Goal: Task Accomplishment & Management: Manage account settings

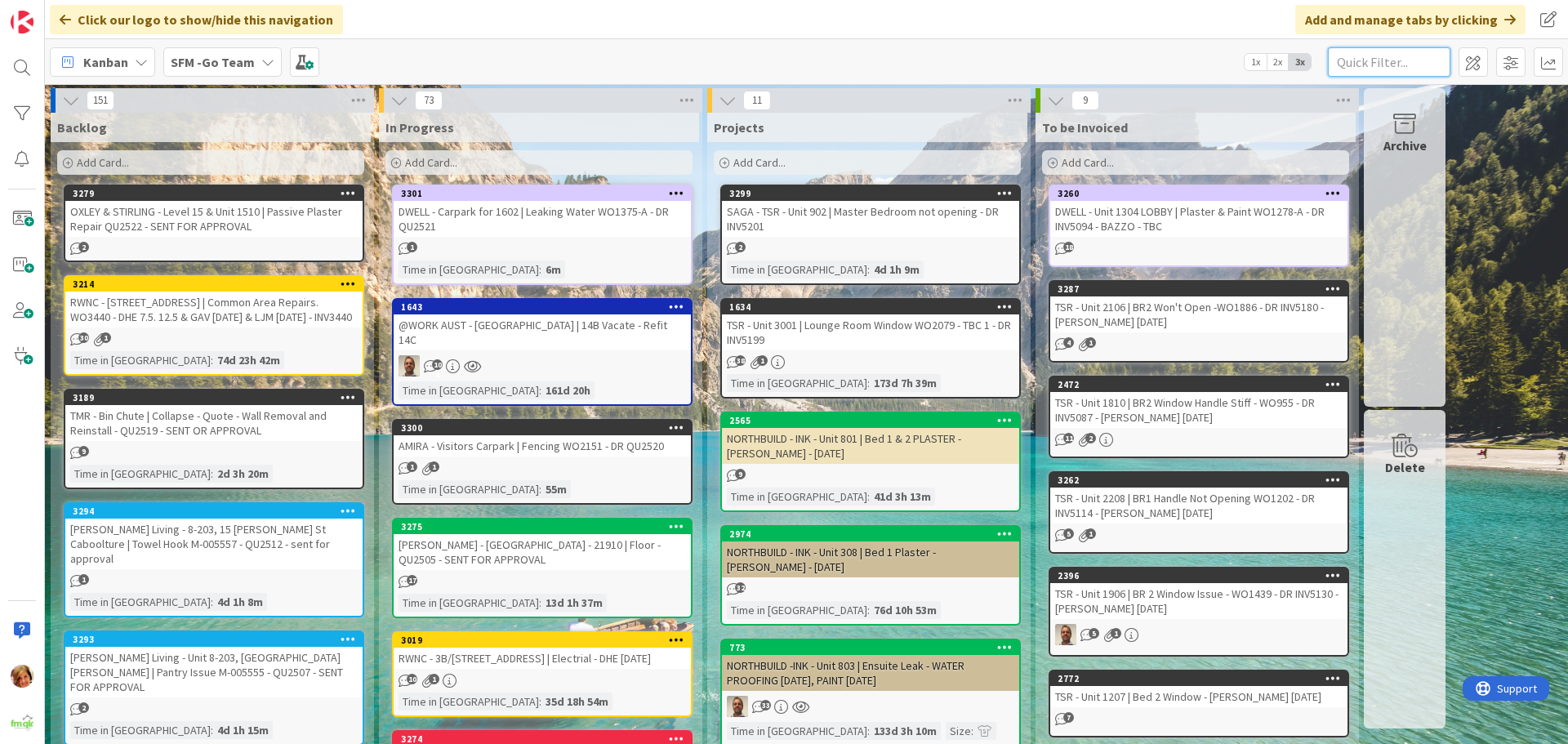
click at [1419, 56] on input "text" at bounding box center [1389, 61] width 123 height 29
type input "1612"
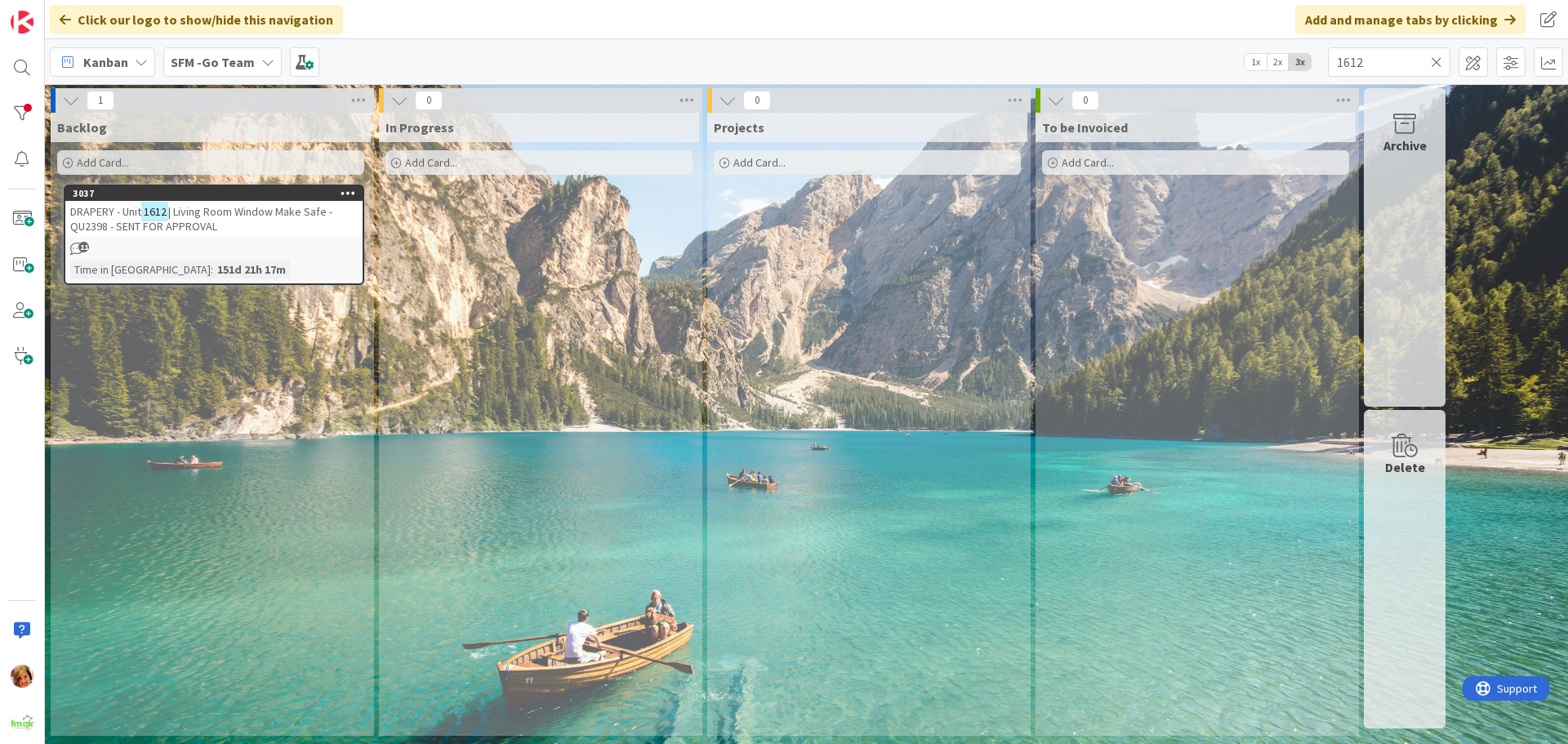
click at [250, 206] on span "| Living Room Window Make Safe - QU2398 - SENT FOR APPROVAL" at bounding box center [200, 219] width 262 height 29
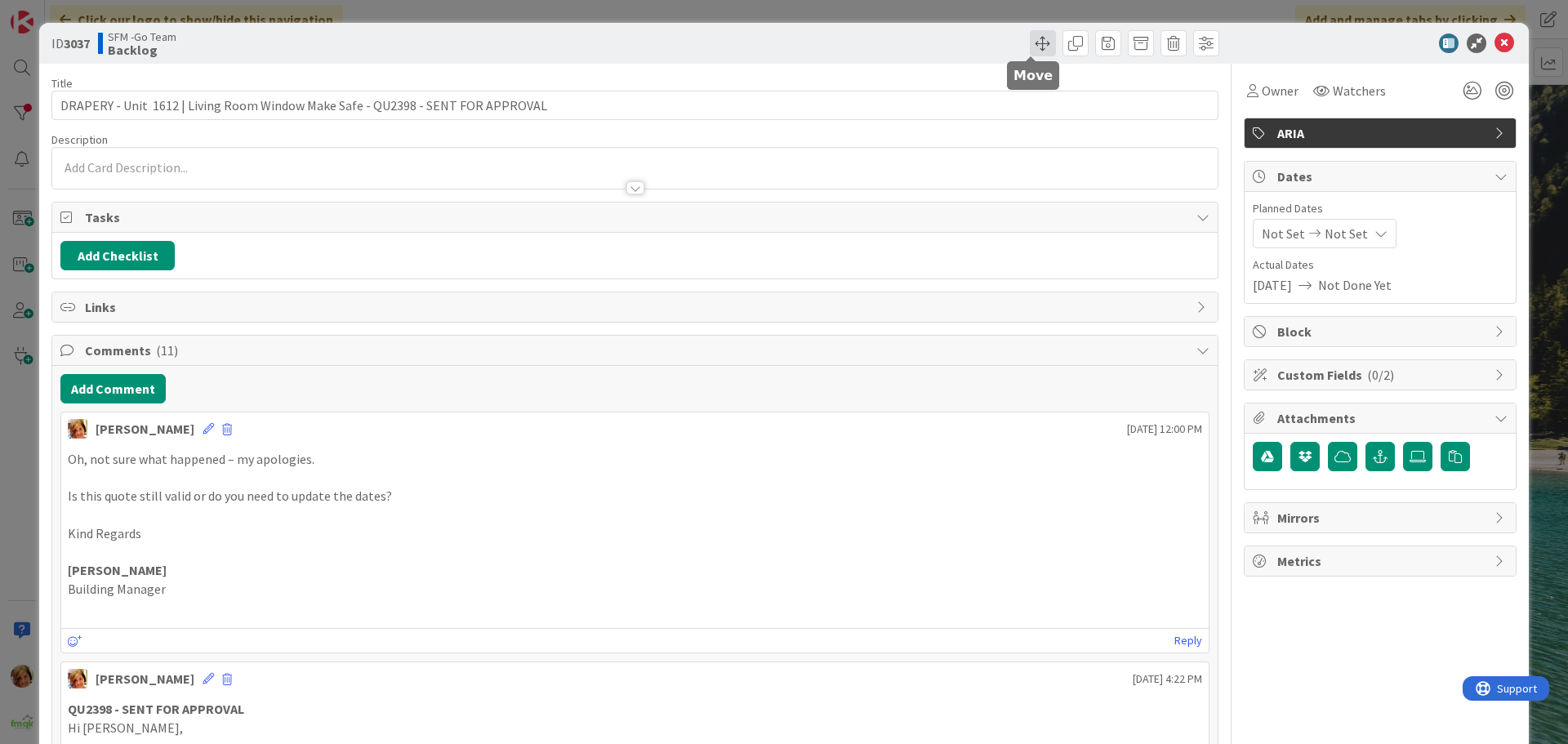
click at [1030, 45] on span at bounding box center [1043, 43] width 26 height 26
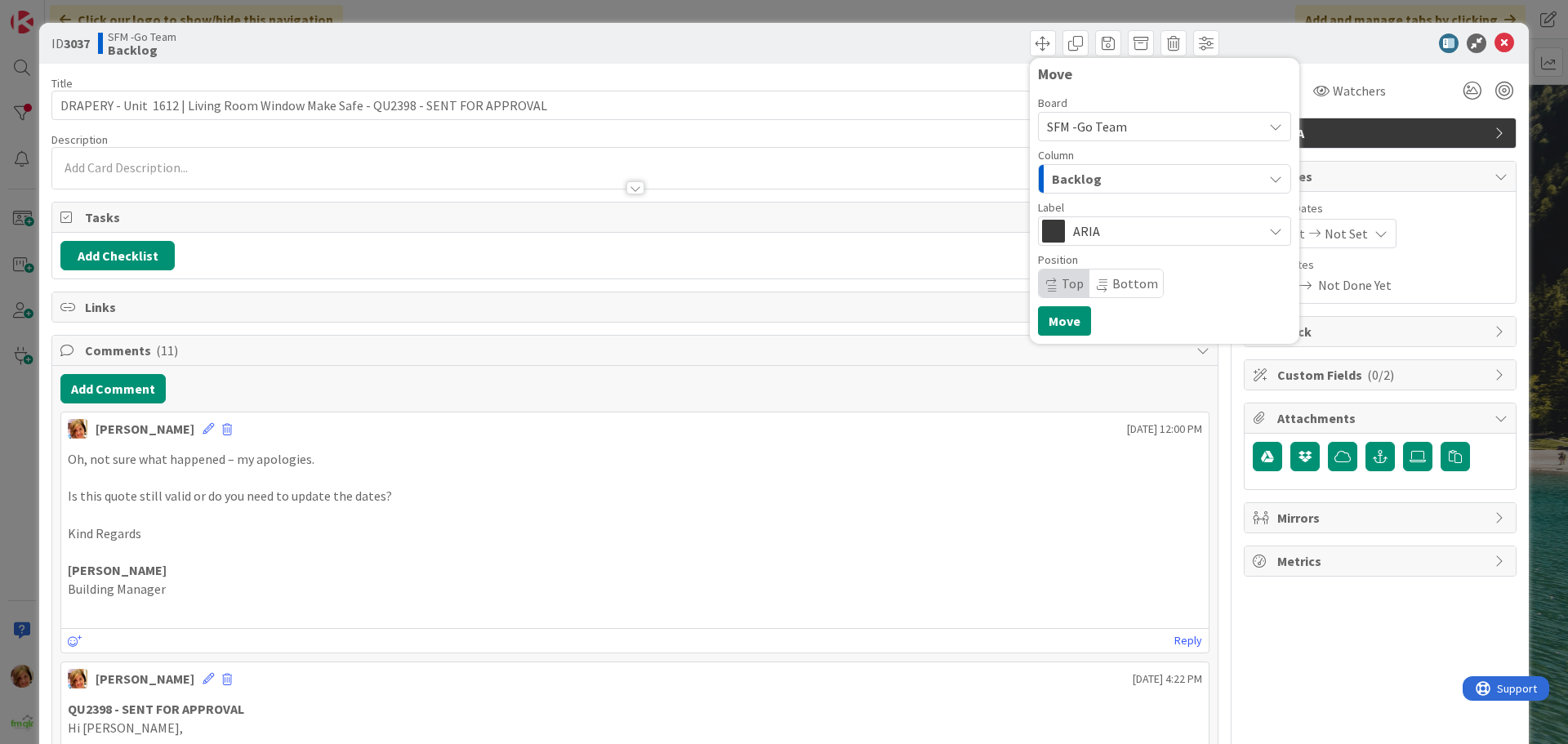
click at [1096, 169] on div "Backlog" at bounding box center [1155, 178] width 215 height 26
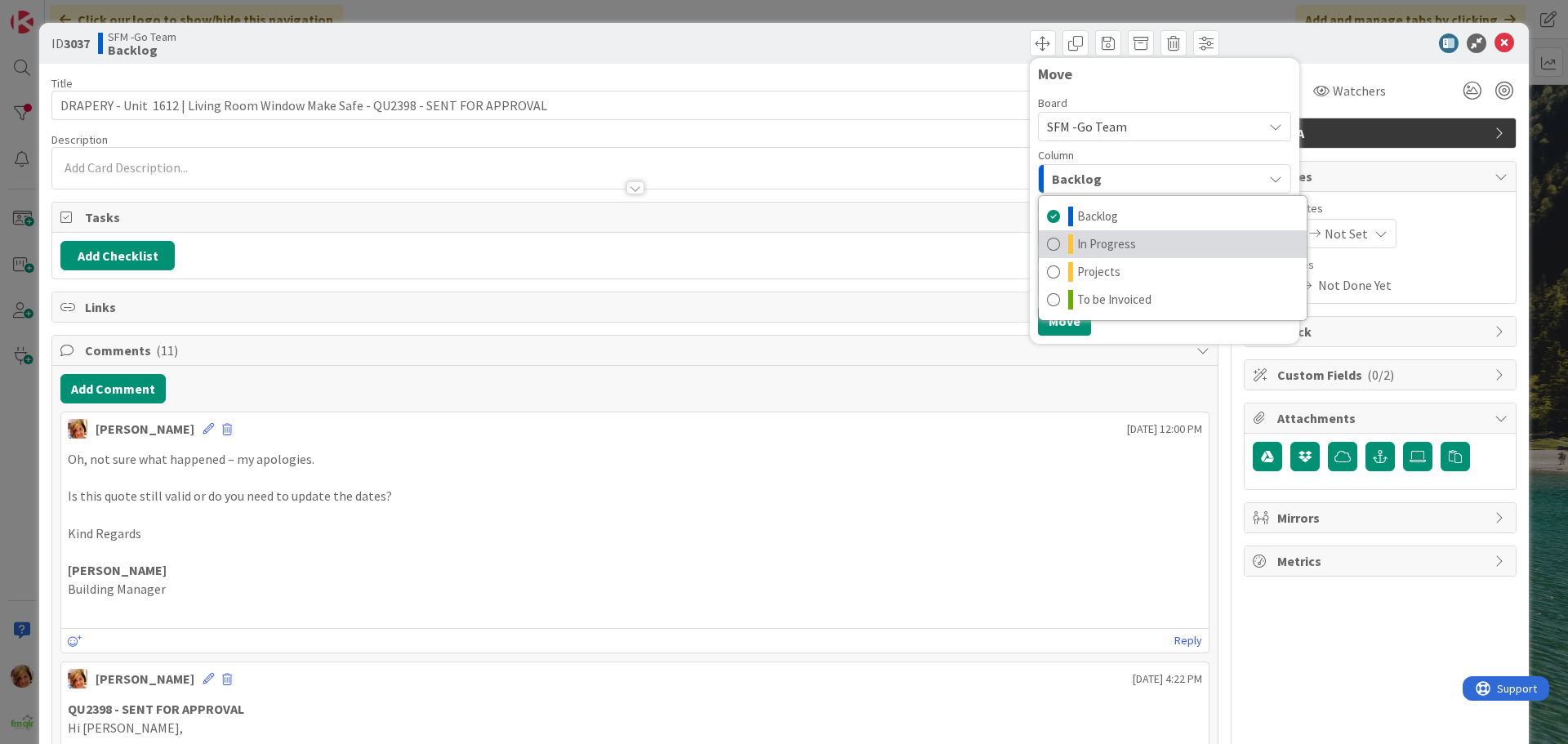
drag, startPoint x: 1104, startPoint y: 241, endPoint x: 1064, endPoint y: 302, distance: 72.9
click at [1105, 242] on span "In Progress" at bounding box center [1107, 243] width 59 height 19
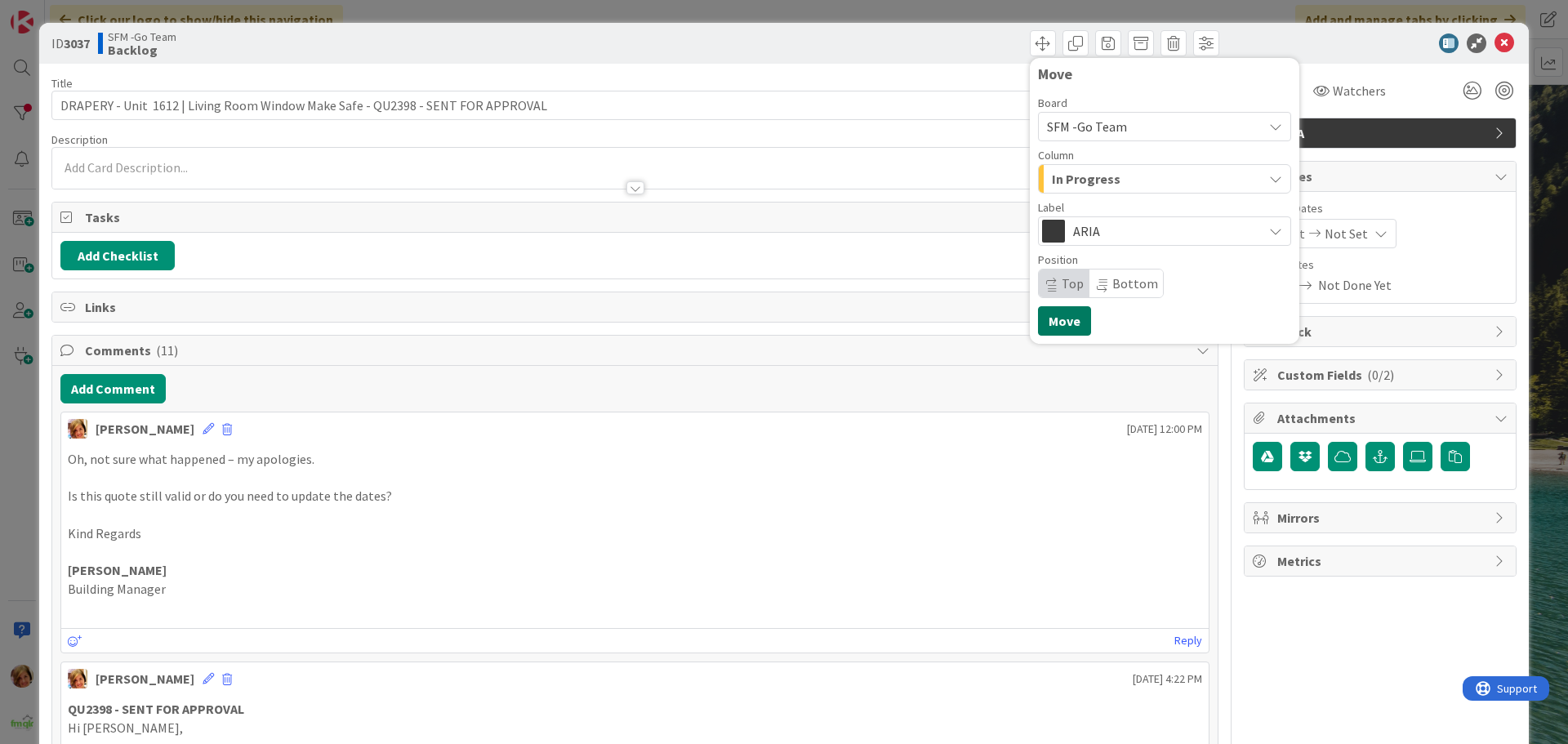
drag, startPoint x: 1059, startPoint y: 312, endPoint x: 908, endPoint y: 313, distance: 151.0
click at [1059, 313] on button "Move" at bounding box center [1064, 321] width 53 height 29
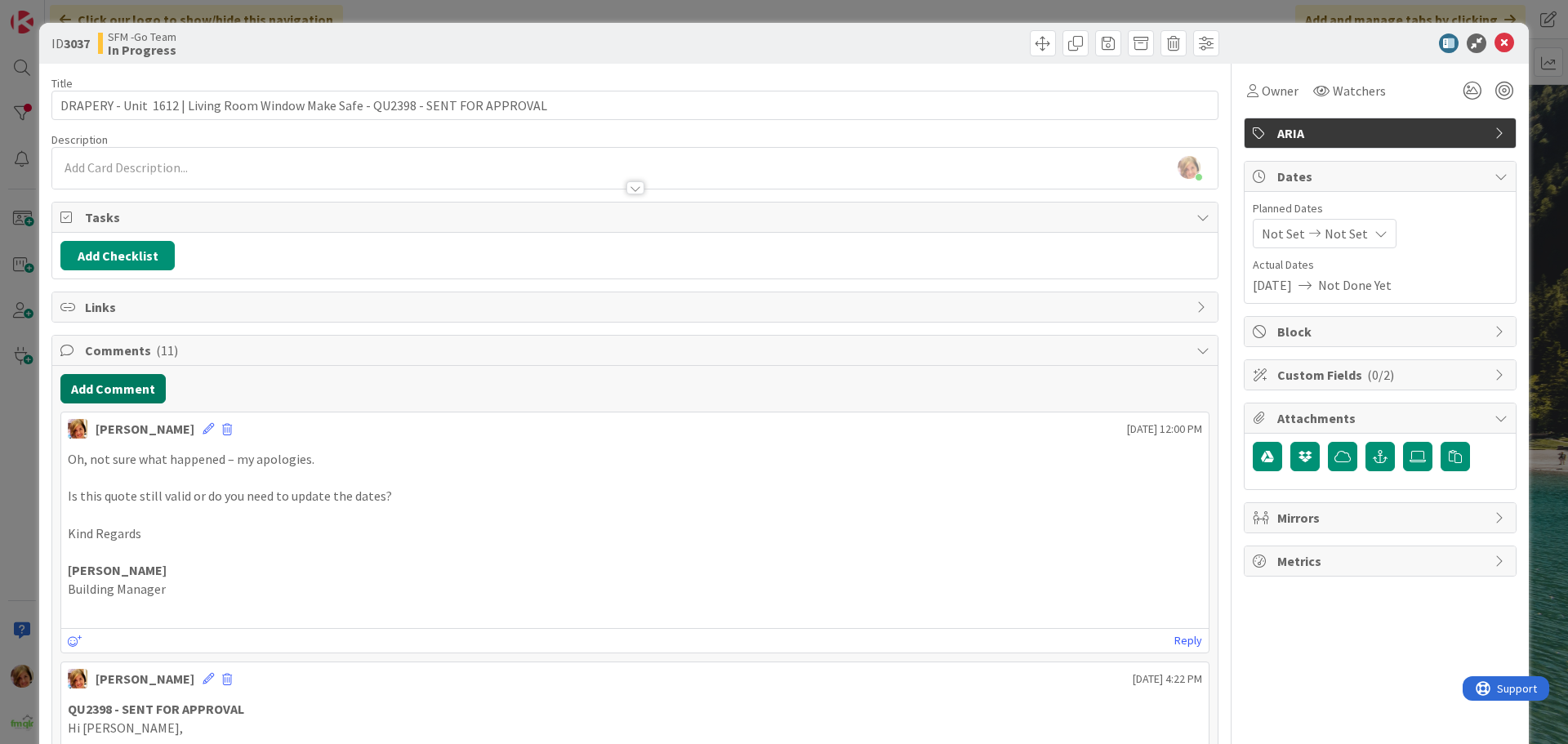
click at [123, 395] on button "Add Comment" at bounding box center [113, 388] width 105 height 29
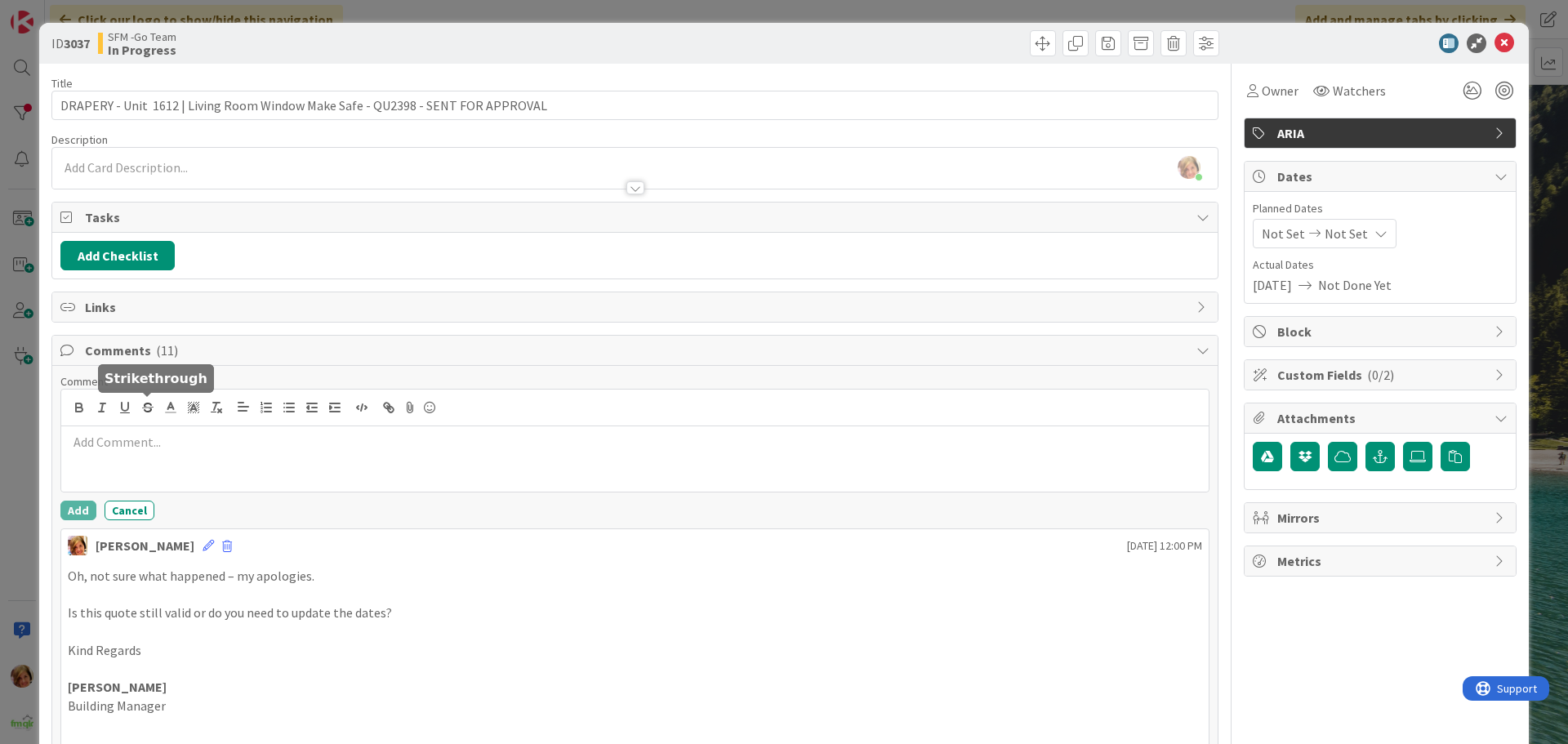
click at [179, 457] on div at bounding box center [635, 459] width 1148 height 66
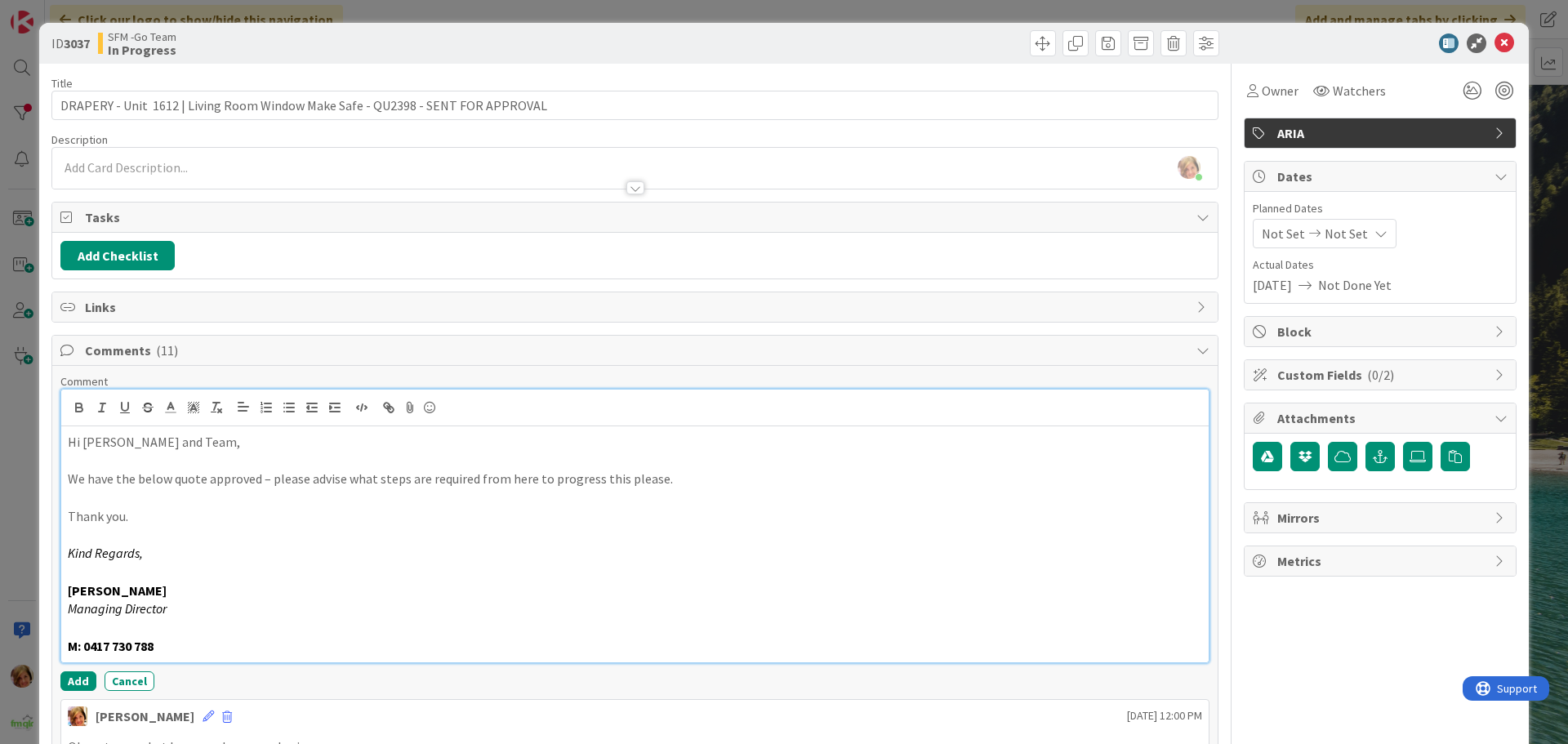
drag, startPoint x: 206, startPoint y: 633, endPoint x: 202, endPoint y: 648, distance: 15.5
click at [206, 633] on p at bounding box center [635, 627] width 1134 height 19
click at [202, 648] on p "M: 0417 730 788" at bounding box center [635, 646] width 1134 height 19
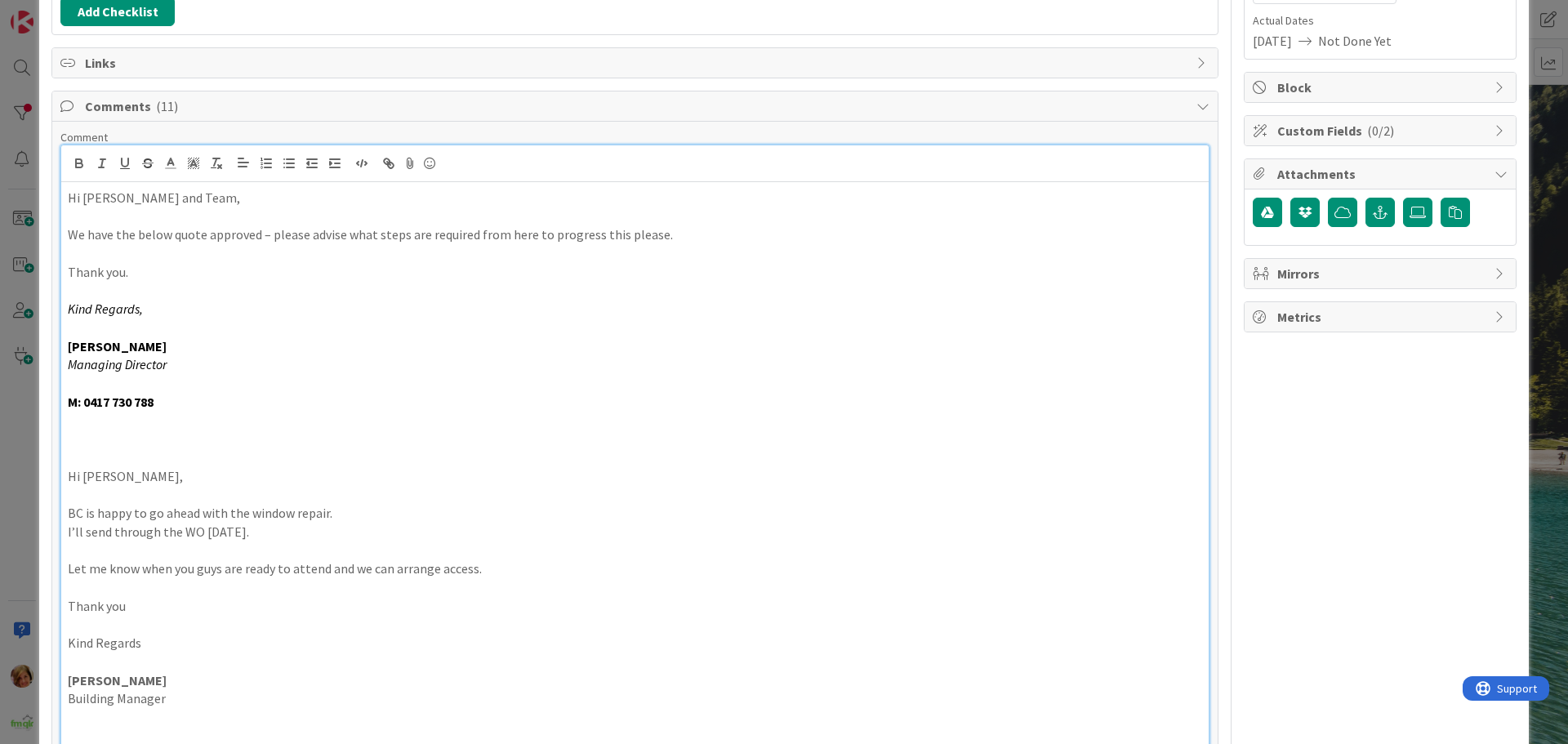
scroll to position [652, 0]
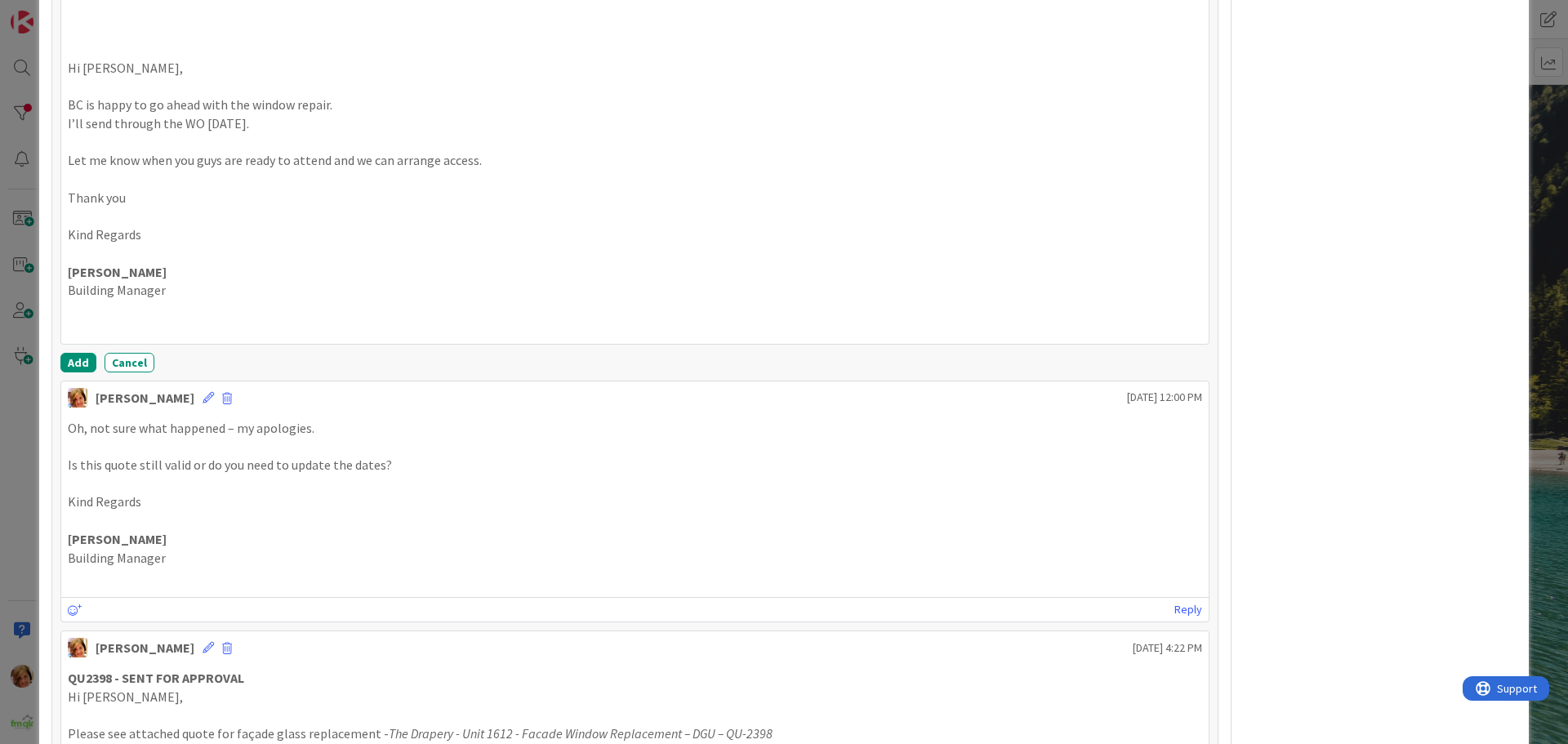
click at [76, 351] on div "Comment Hi [PERSON_NAME] and Team, We have the below quote approved – please ad…" at bounding box center [635, 46] width 1149 height 651
click at [79, 364] on button "Add" at bounding box center [78, 362] width 36 height 19
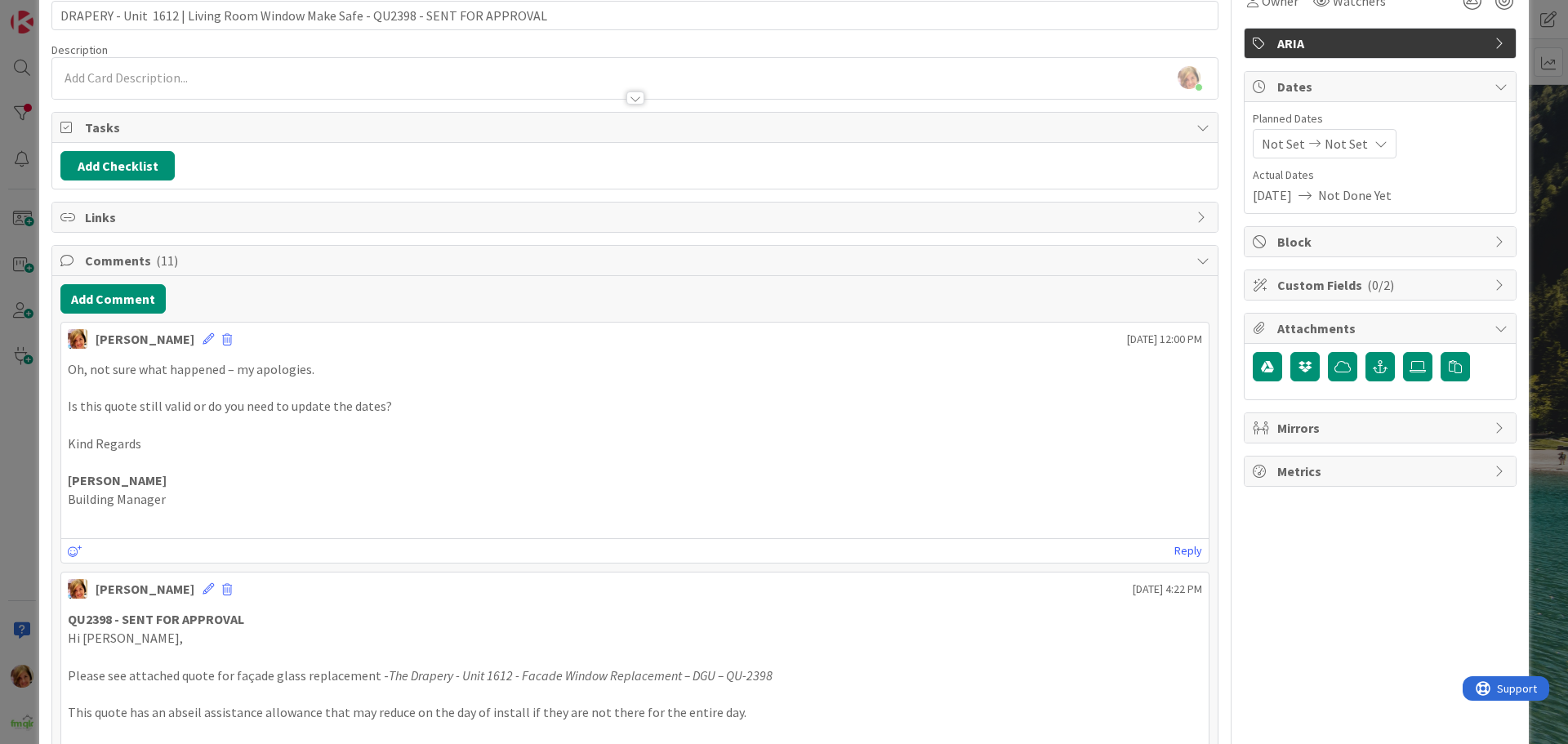
scroll to position [81, 0]
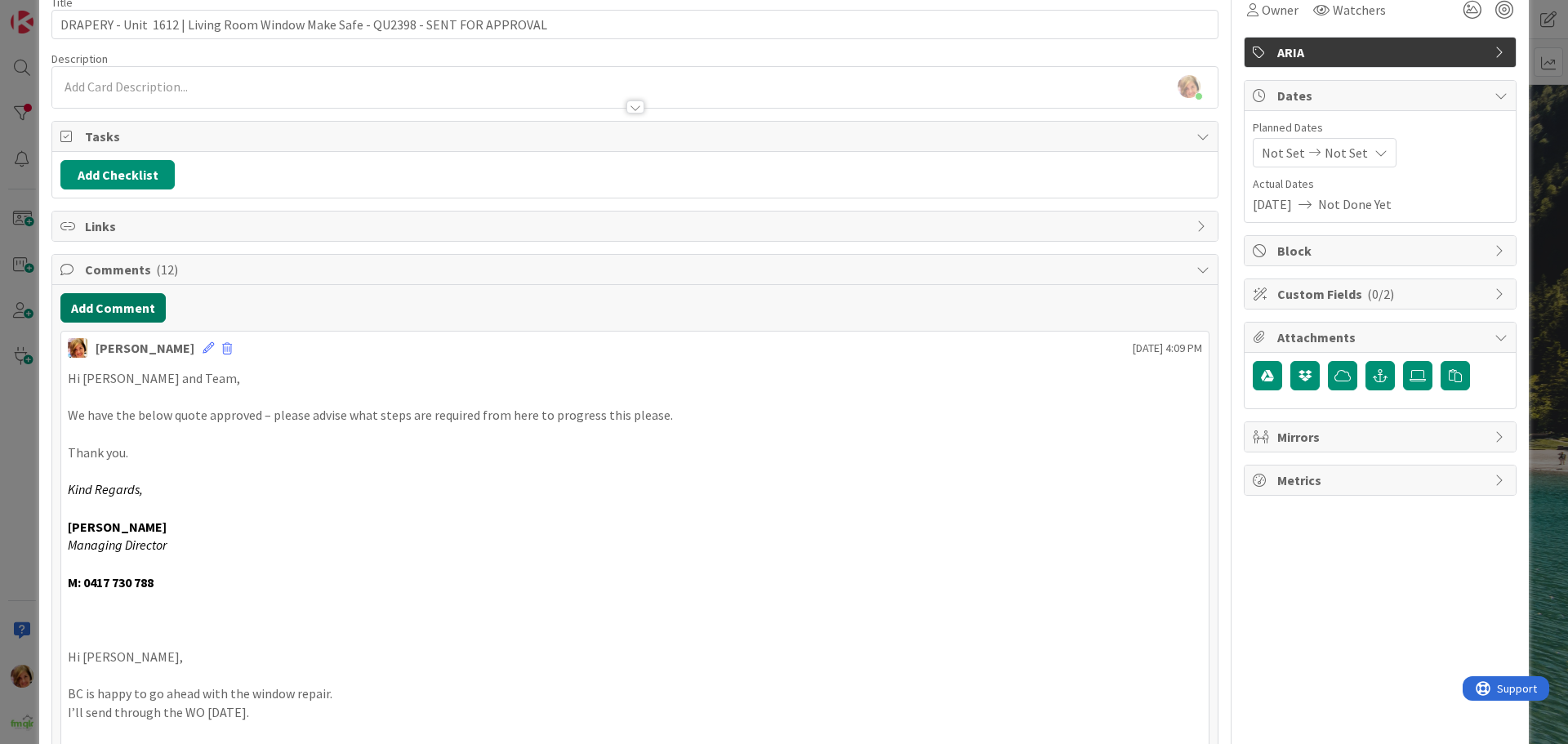
click at [121, 308] on button "Add Comment" at bounding box center [113, 307] width 105 height 29
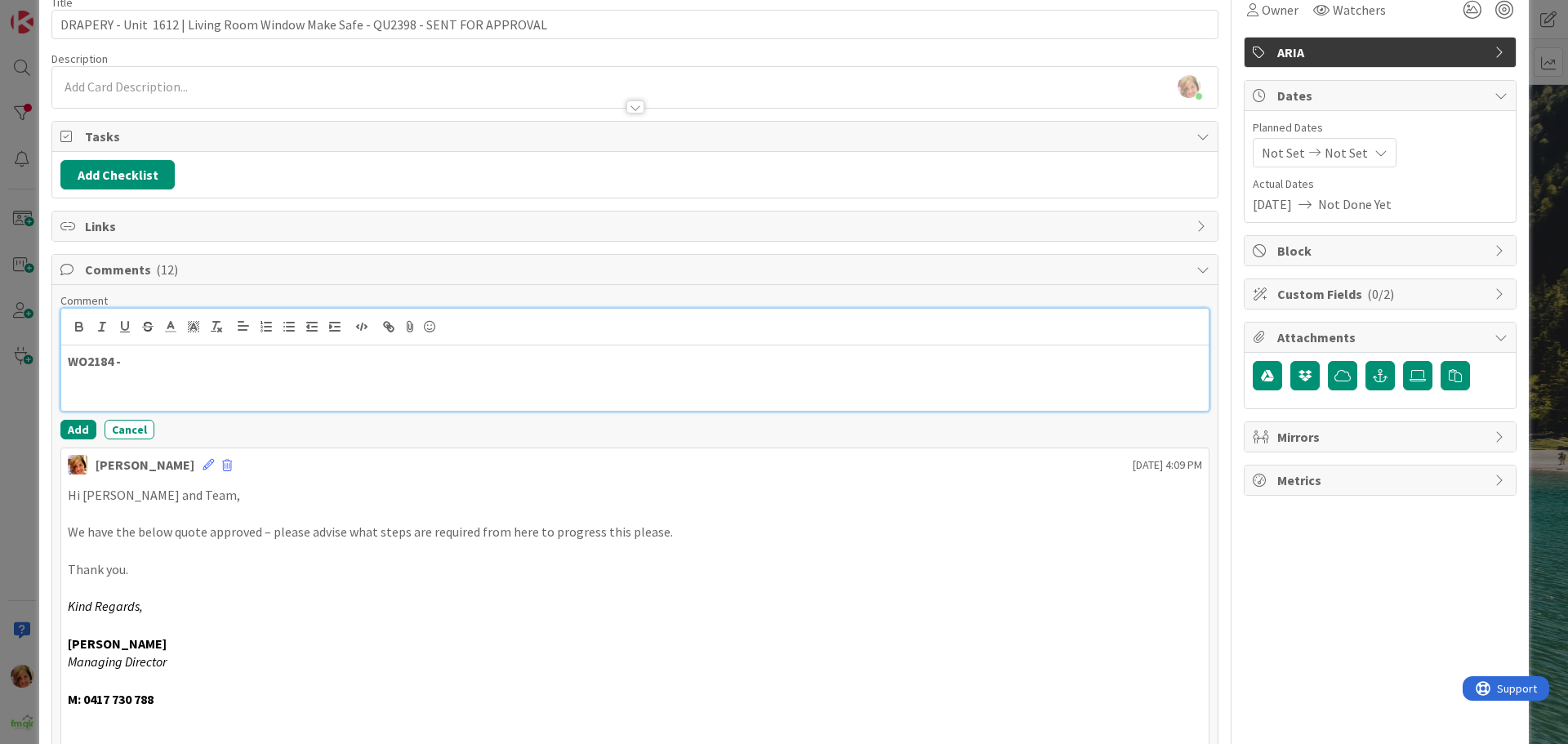
click at [204, 357] on p "WO2184 -" at bounding box center [635, 361] width 1134 height 19
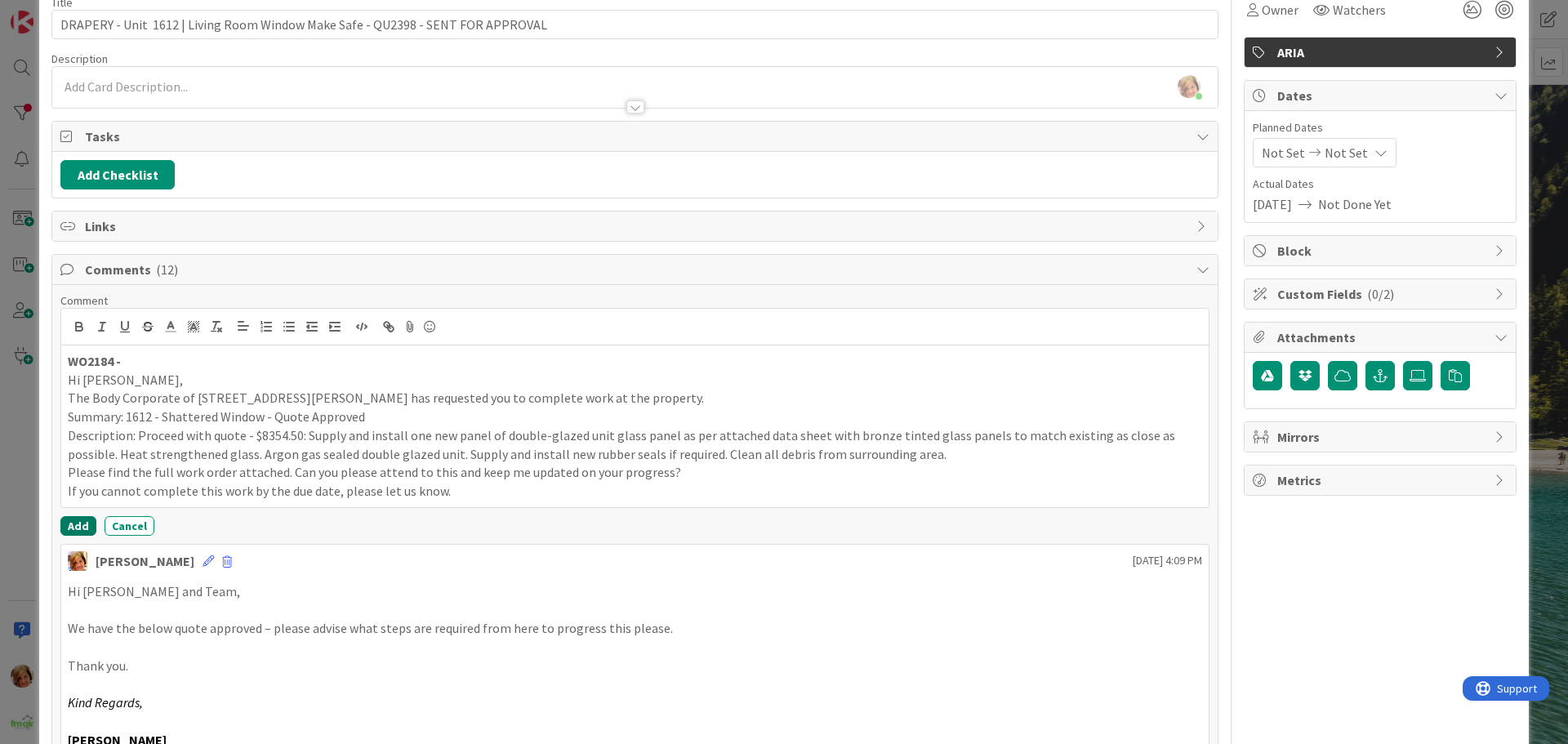
click at [84, 523] on button "Add" at bounding box center [78, 525] width 36 height 19
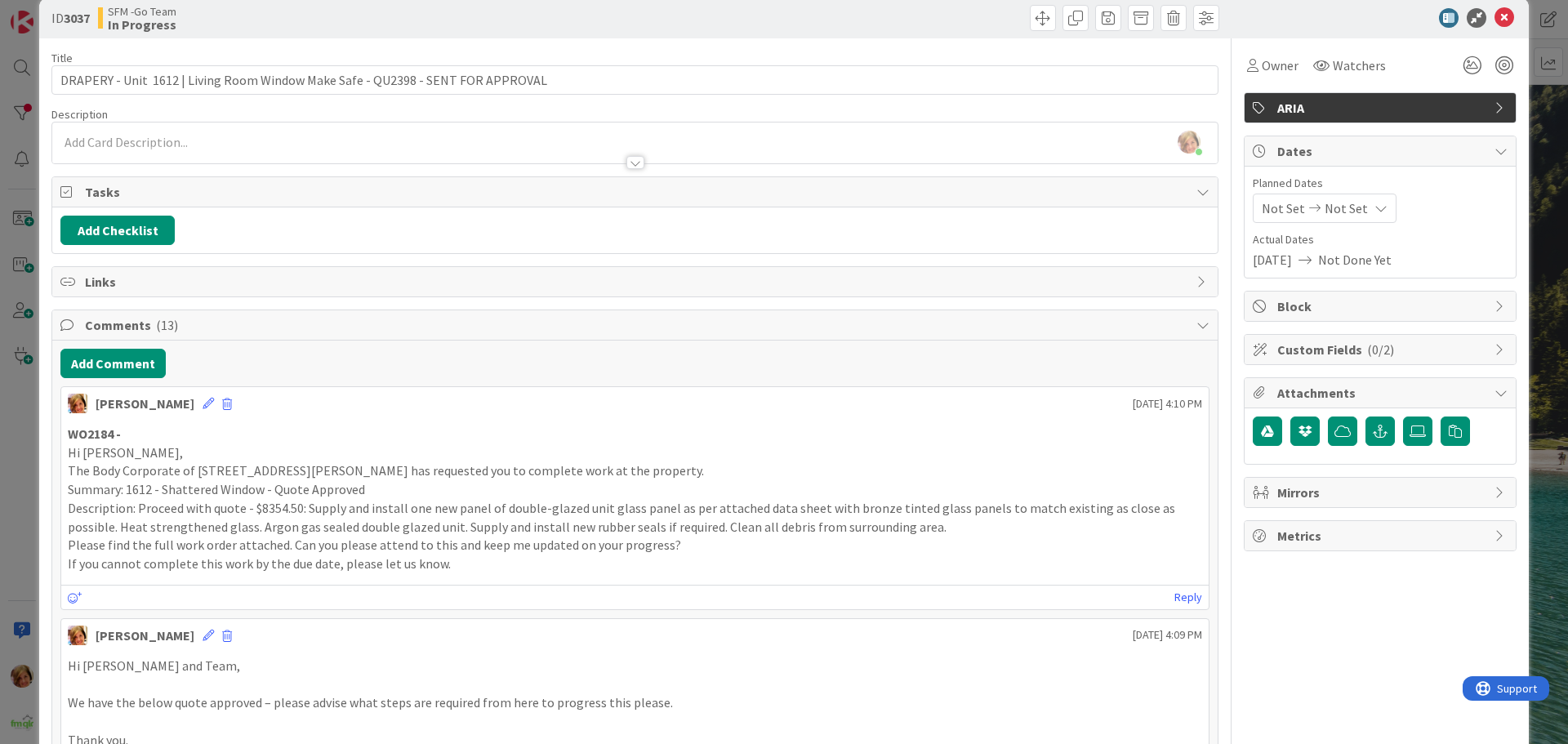
scroll to position [0, 0]
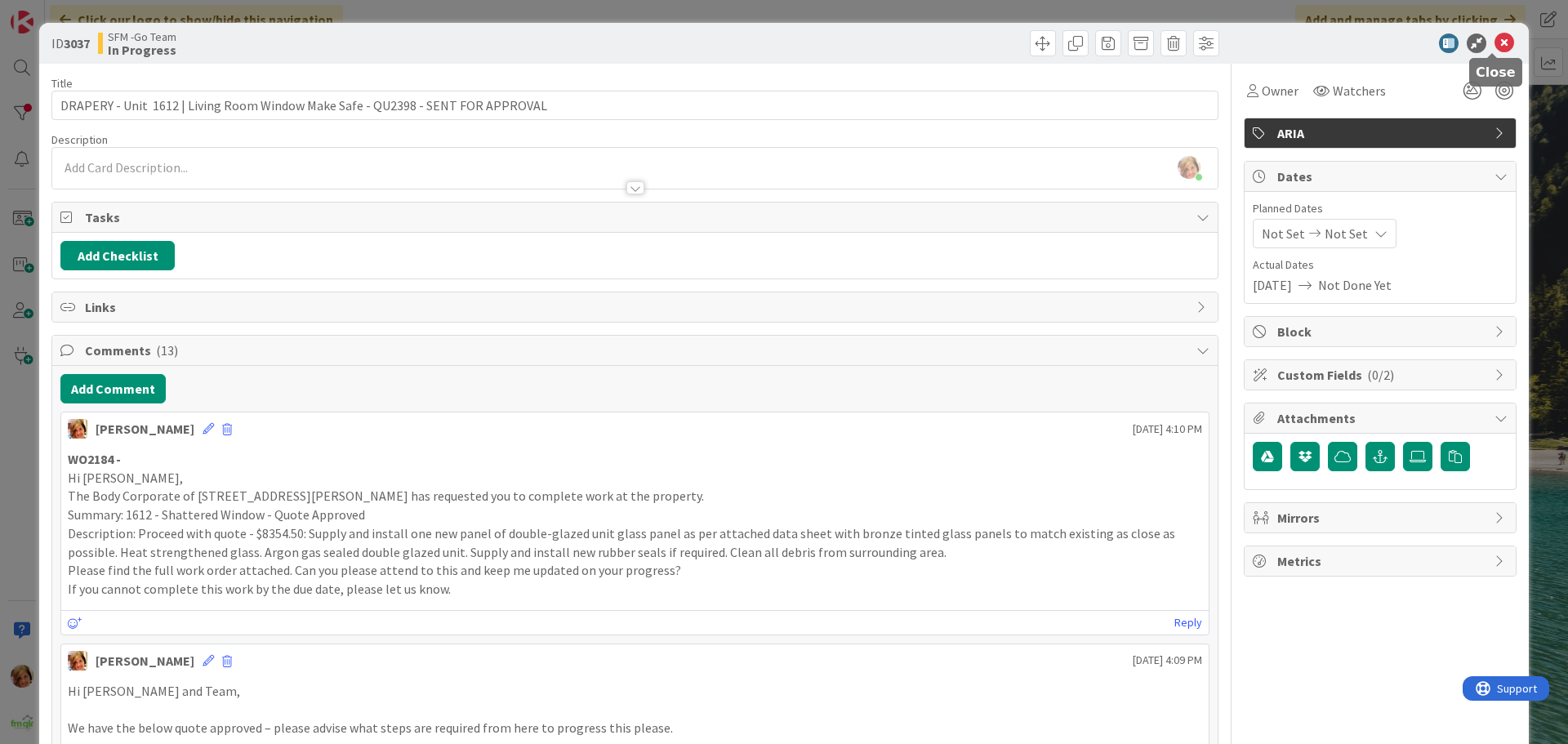
drag, startPoint x: 1490, startPoint y: 45, endPoint x: 1424, endPoint y: 49, distance: 66.1
click at [1495, 45] on icon at bounding box center [1504, 43] width 19 height 19
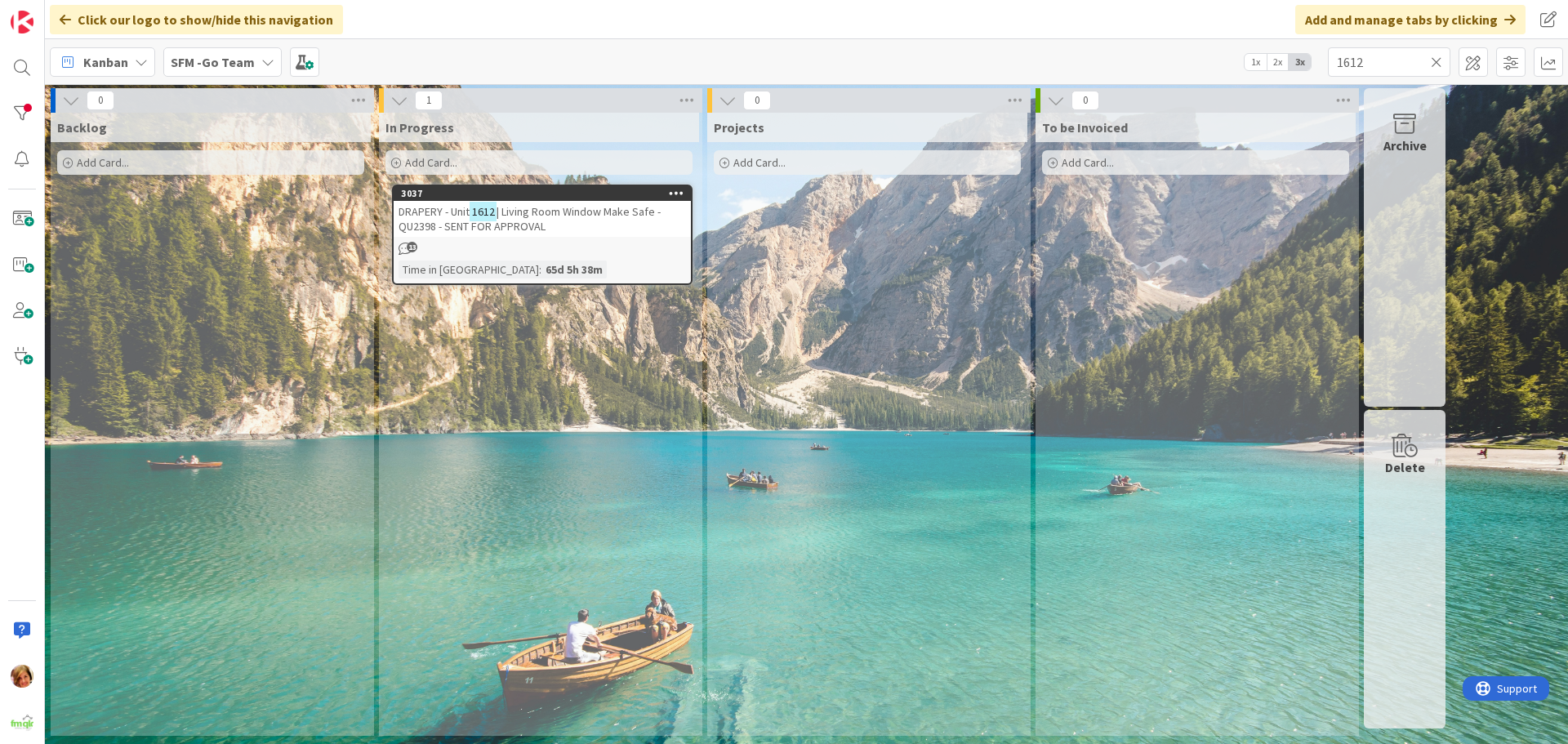
click at [1437, 61] on icon at bounding box center [1437, 61] width 12 height 14
click at [1437, 61] on input "text" at bounding box center [1389, 61] width 123 height 29
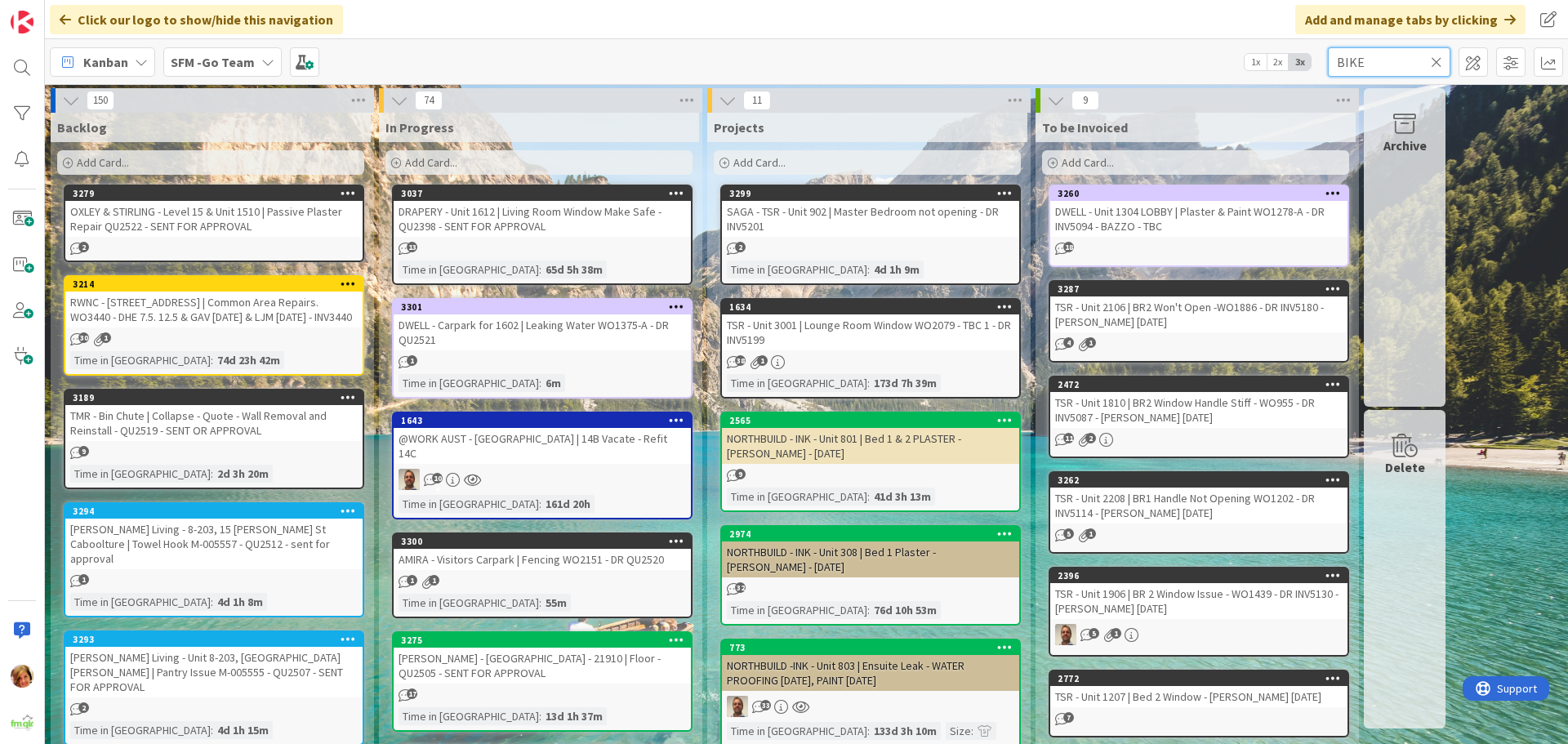
type input "BIKE"
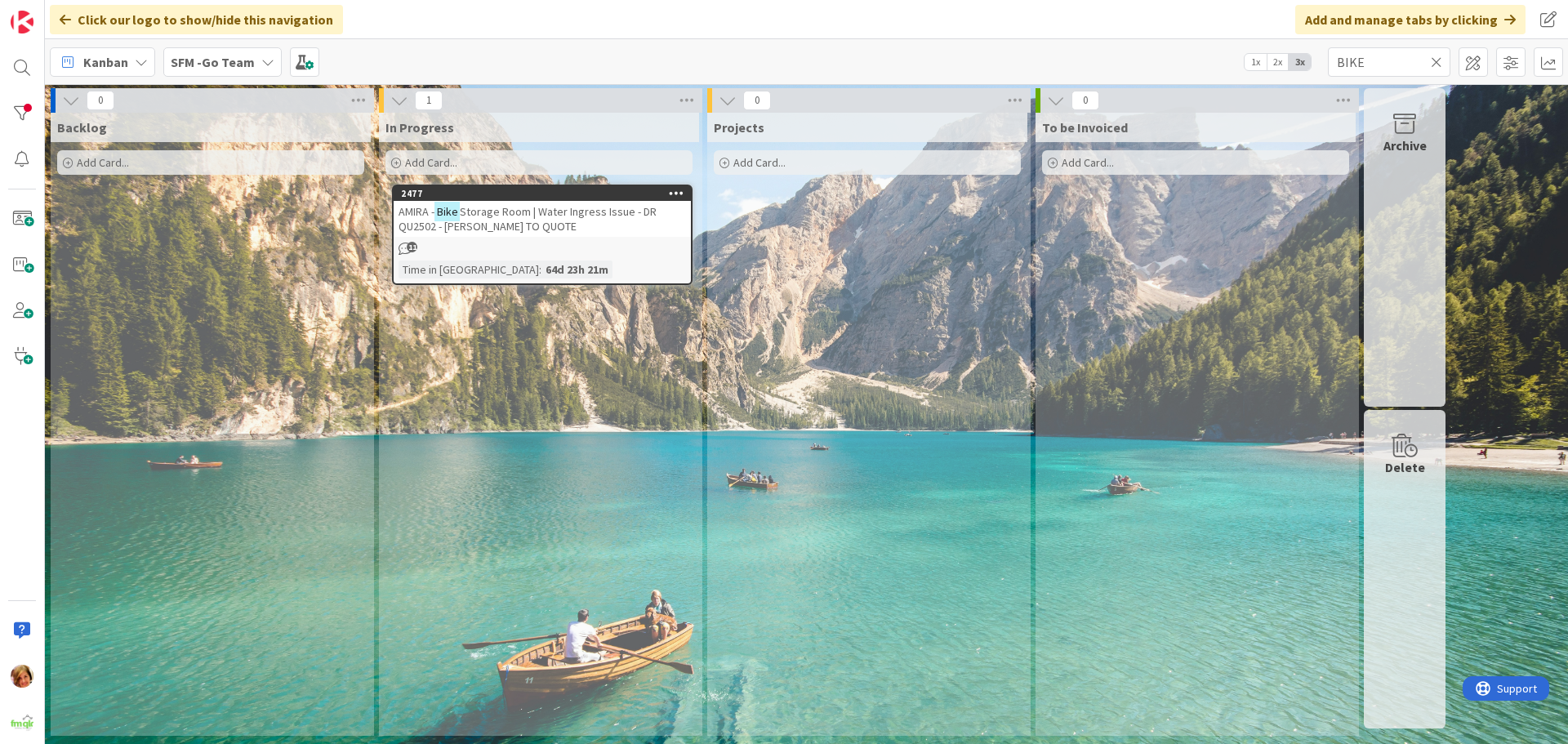
click at [565, 221] on div "AMIRA - Bike Storage Room | Water Ingress Issue - DR QU2502 - [PERSON_NAME] TO …" at bounding box center [542, 219] width 297 height 36
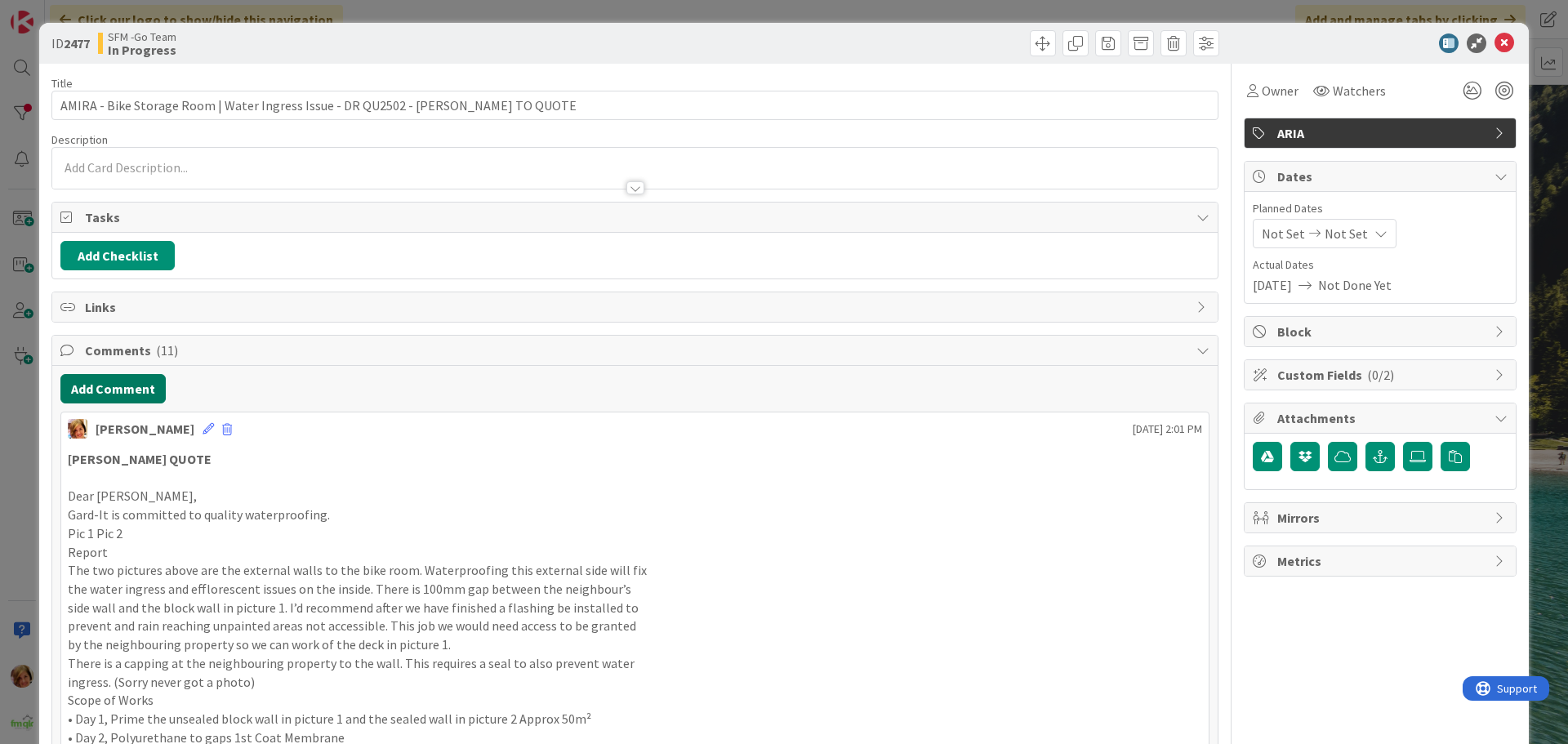
click at [109, 379] on button "Add Comment" at bounding box center [113, 388] width 105 height 29
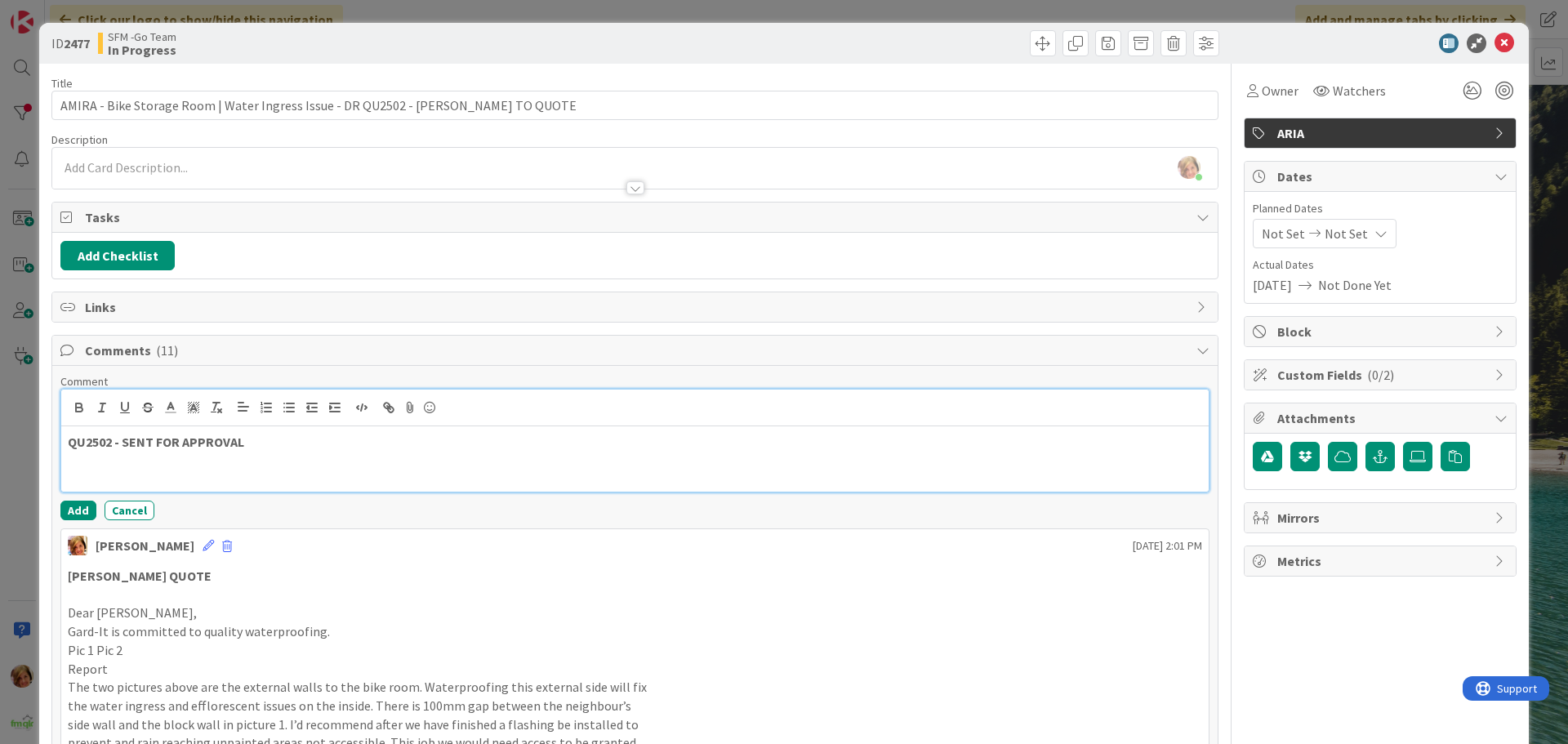
click at [308, 446] on p "QU2502 - SENT FOR APPROVAL" at bounding box center [635, 442] width 1134 height 19
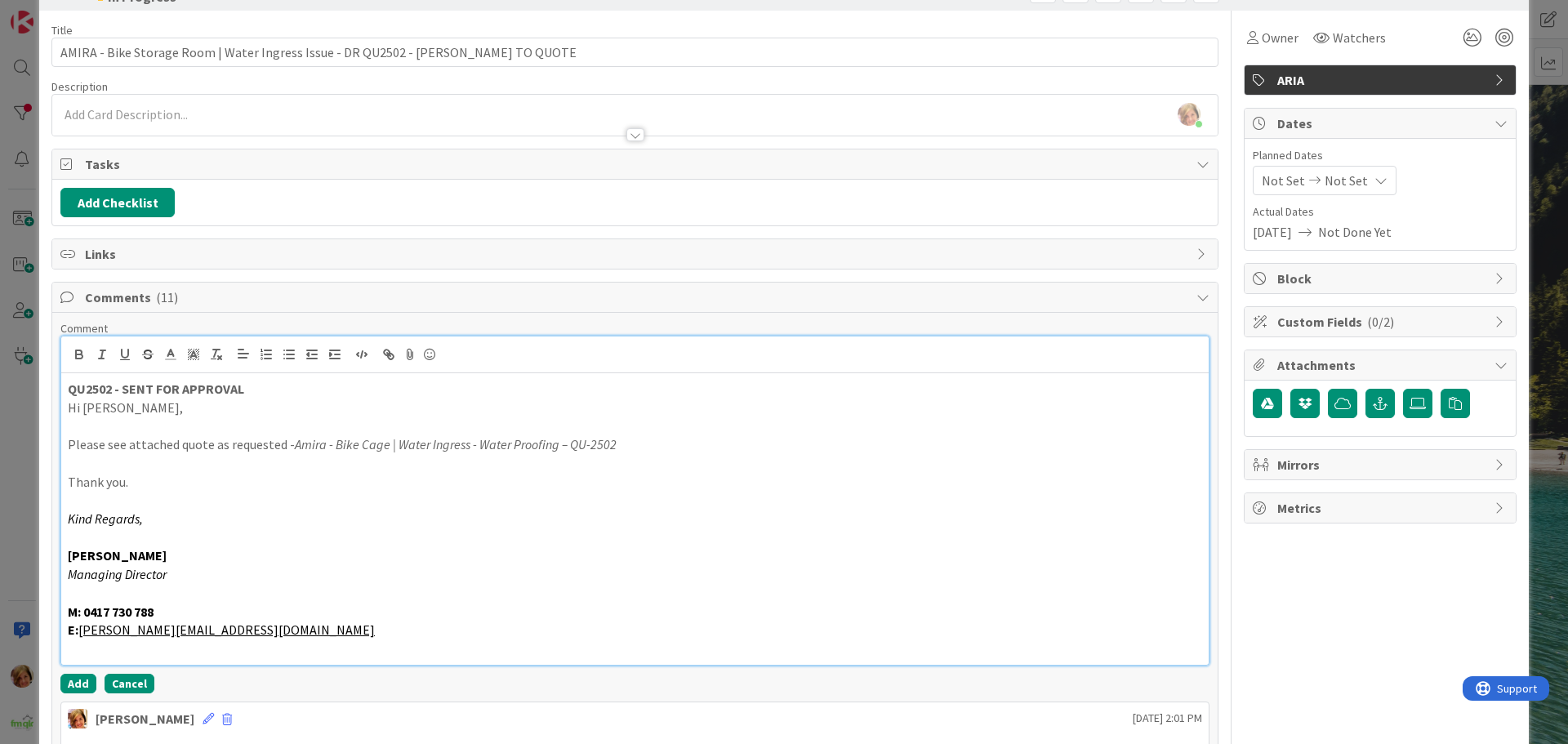
scroll to position [82, 0]
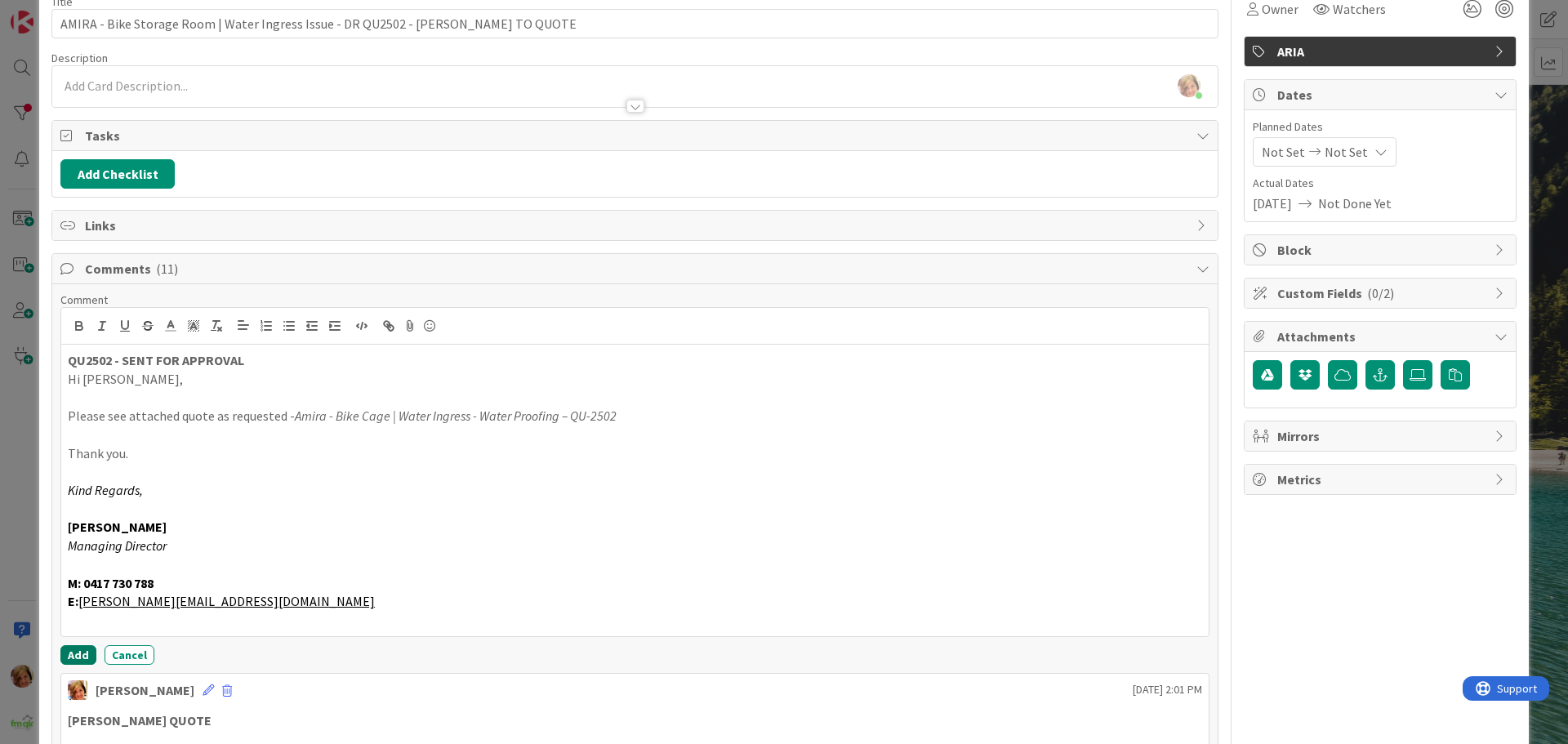
click at [83, 650] on button "Add" at bounding box center [78, 654] width 36 height 19
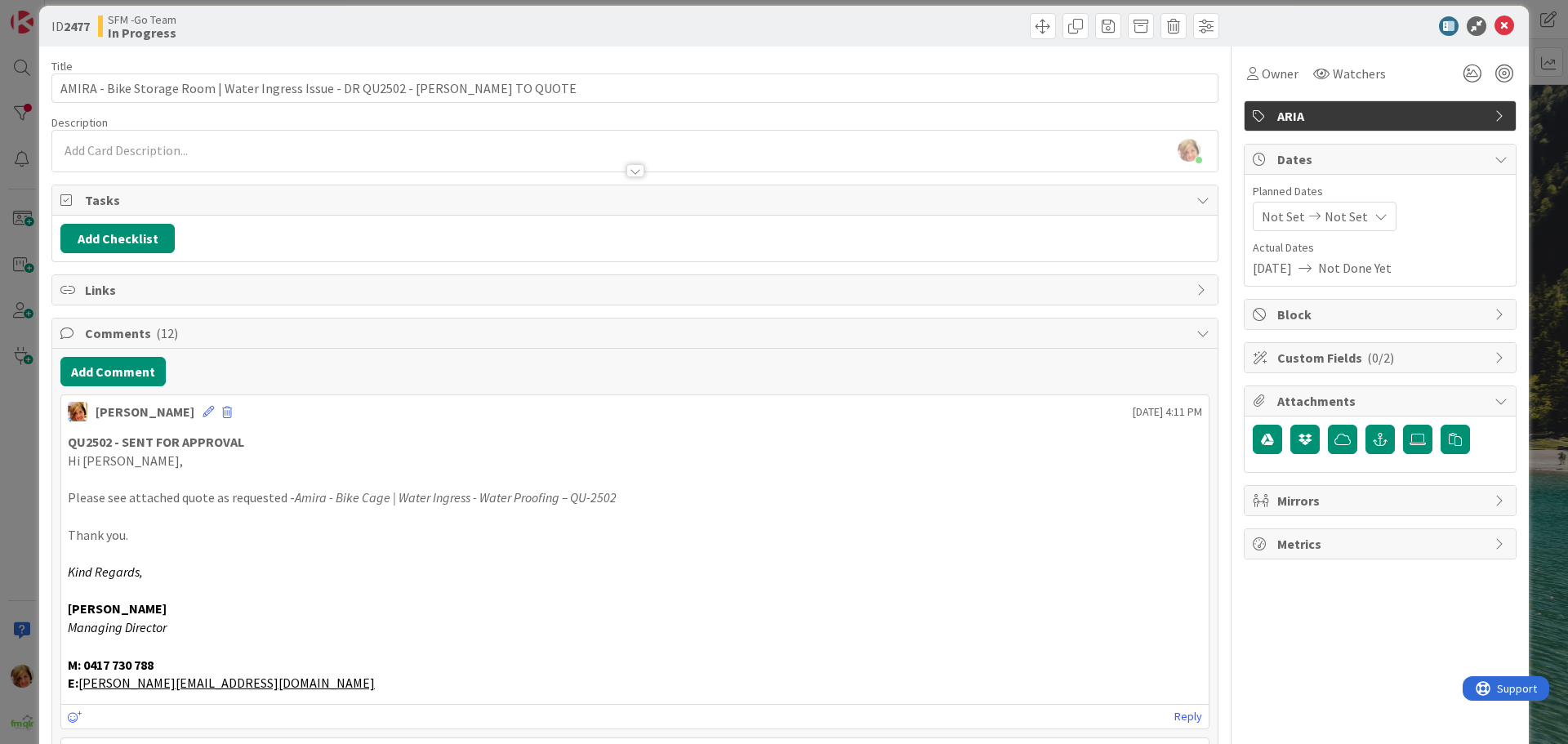
scroll to position [0, 0]
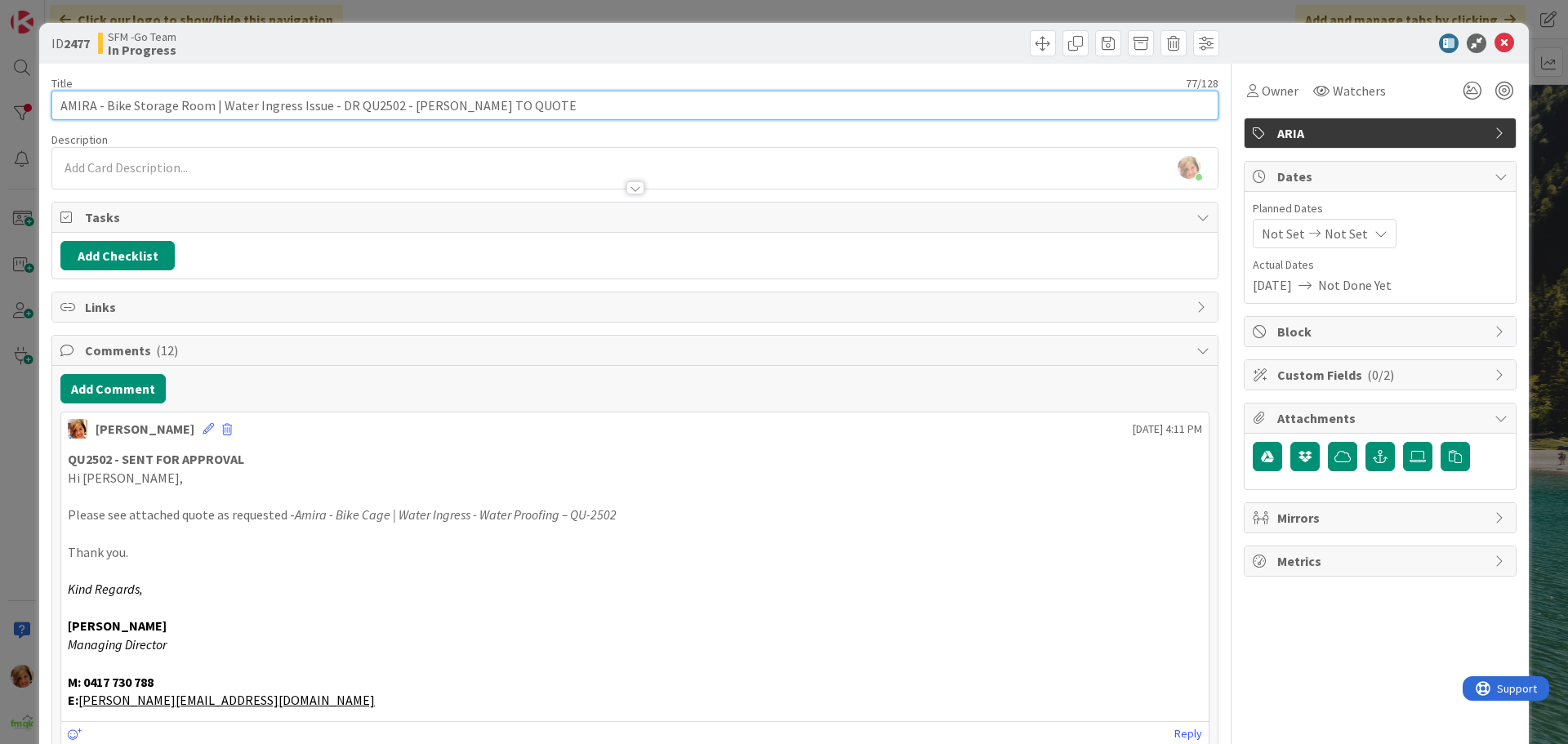
drag, startPoint x: 330, startPoint y: 114, endPoint x: 533, endPoint y: 102, distance: 203.4
click at [533, 102] on input "AMIRA - Bike Storage Room | Water Ingress Issue - DR QU2502 - [PERSON_NAME] TO …" at bounding box center [635, 105] width 1167 height 29
drag, startPoint x: 515, startPoint y: 106, endPoint x: 331, endPoint y: 105, distance: 184.0
click at [331, 105] on input "AMIRA - Bike Storage Room | Water Ingress Issue - DR QU2502 - [PERSON_NAME] TO …" at bounding box center [635, 105] width 1167 height 29
type input "AMIRA - Bike Storage Room | Water Ingress Issue - QU2502 - SENT FOR APPROVAL"
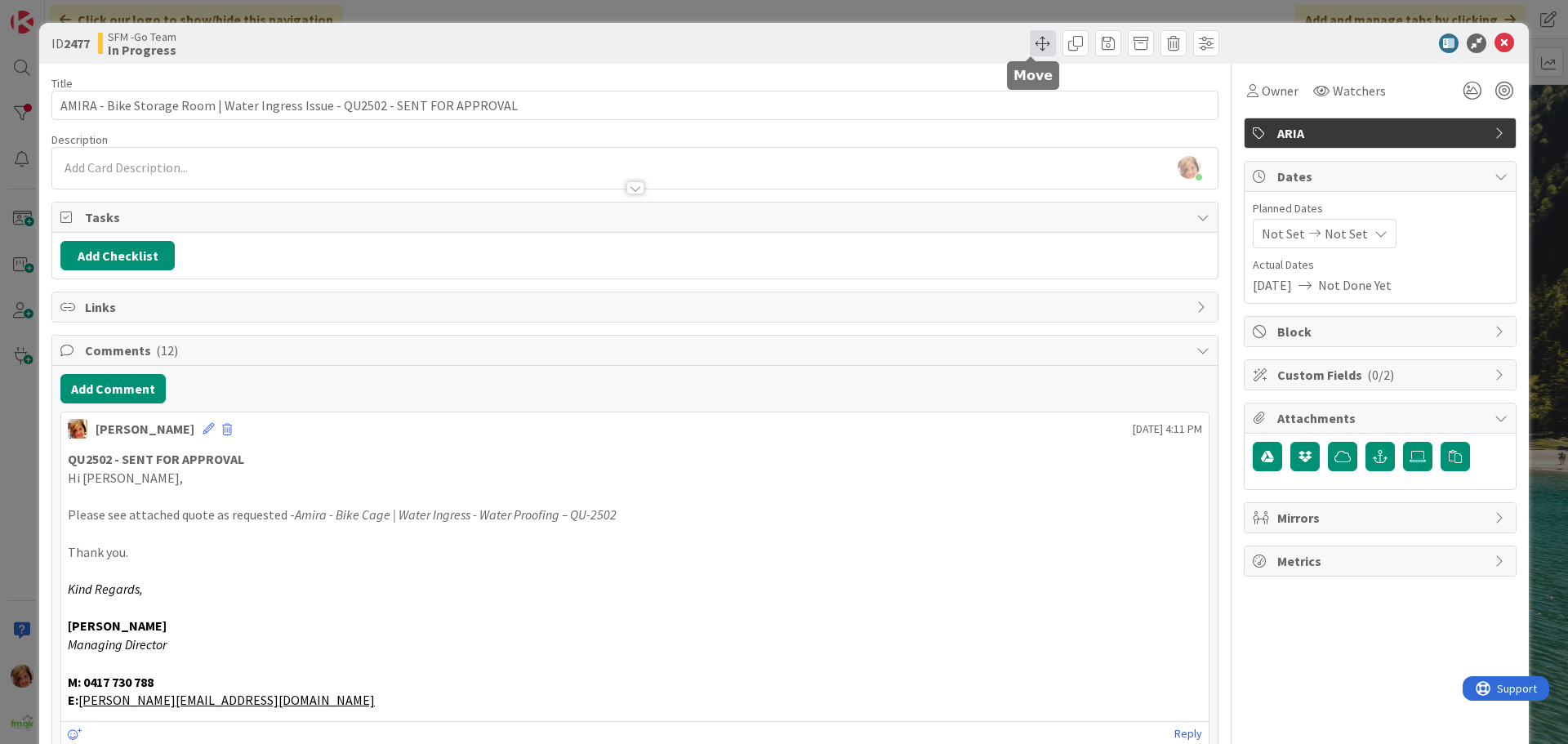
click at [1030, 45] on span at bounding box center [1043, 43] width 26 height 26
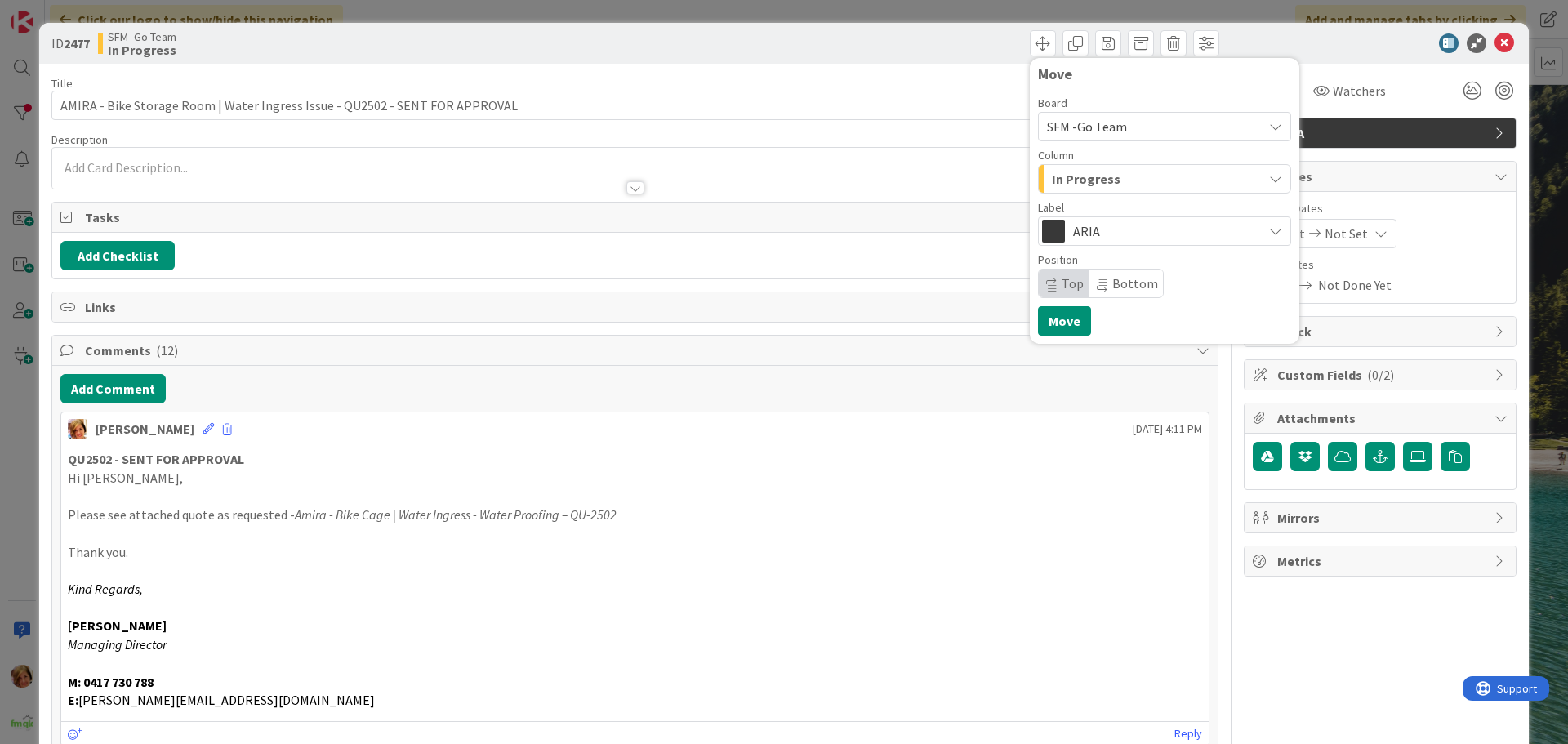
click at [1128, 191] on div "In Progress" at bounding box center [1155, 178] width 215 height 26
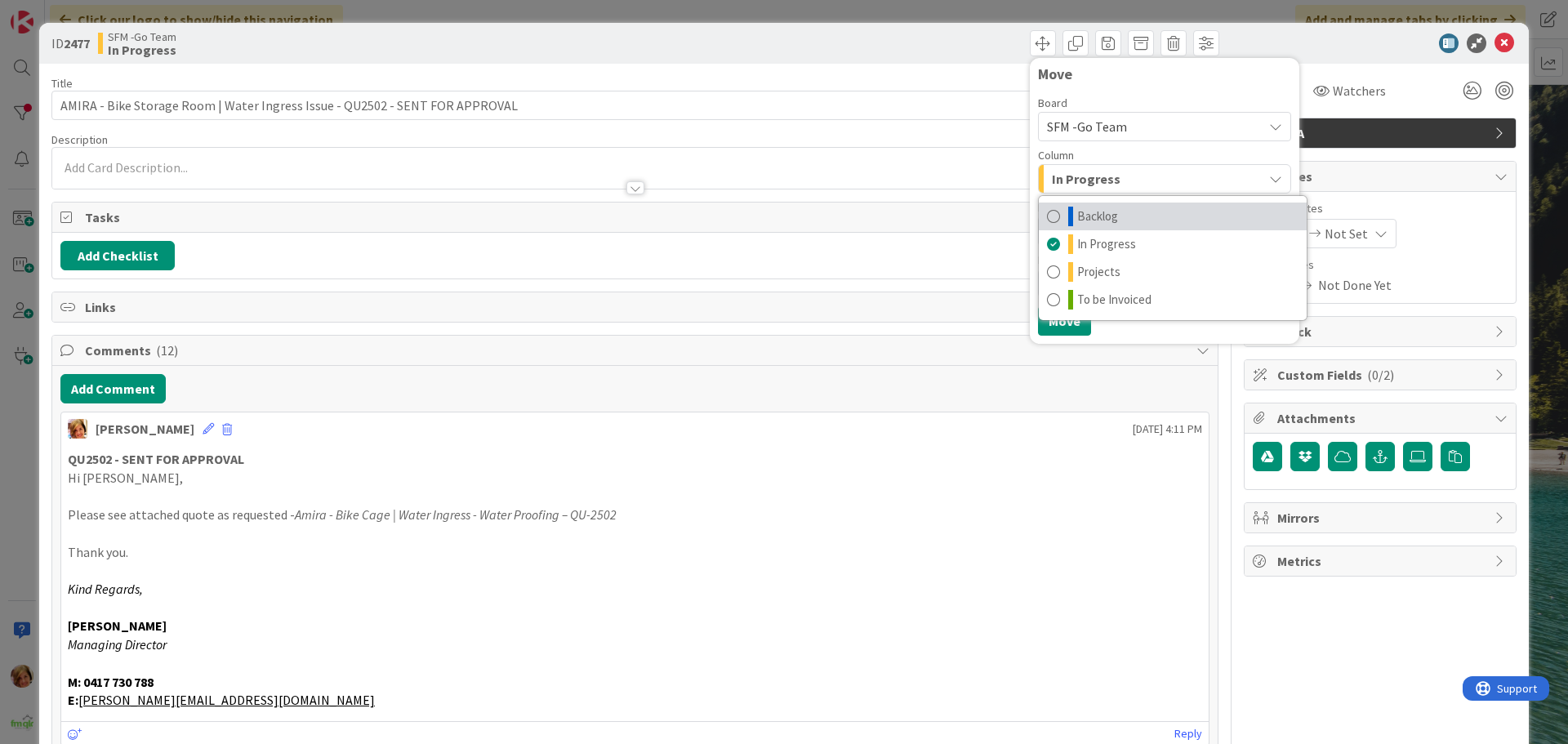
click at [1104, 210] on span "Backlog" at bounding box center [1097, 215] width 41 height 19
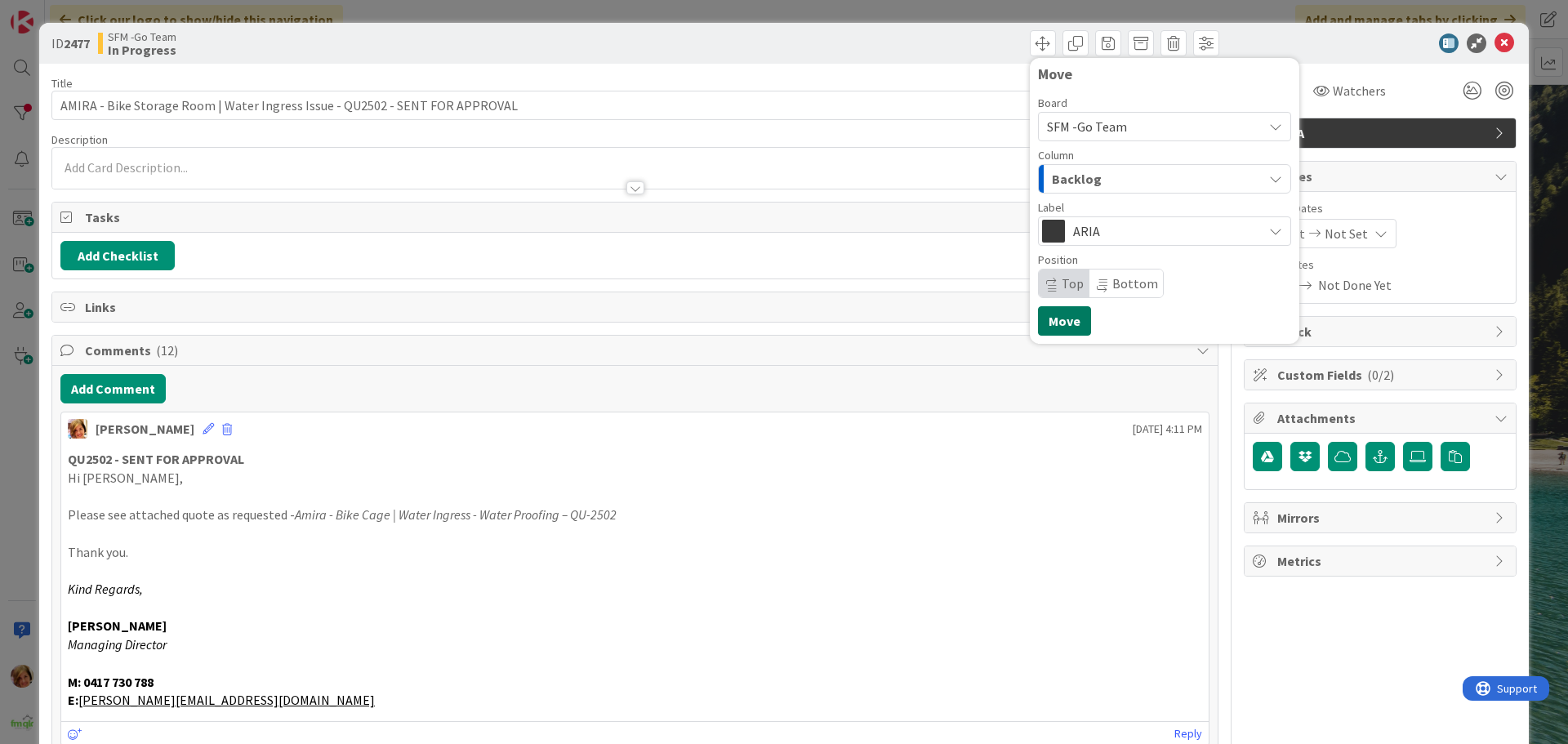
click at [1051, 320] on button "Move" at bounding box center [1064, 321] width 53 height 29
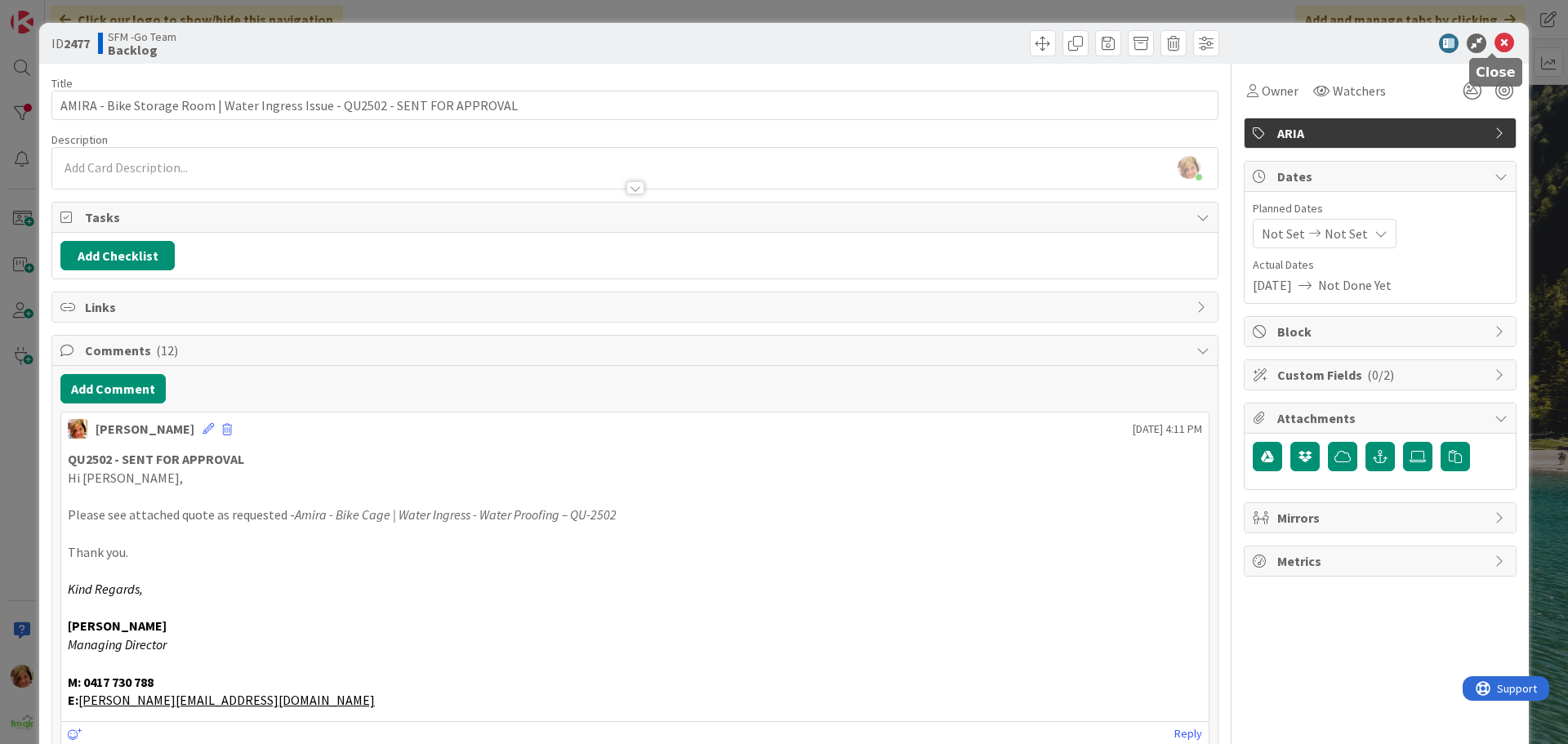
click at [1495, 50] on icon at bounding box center [1504, 43] width 19 height 19
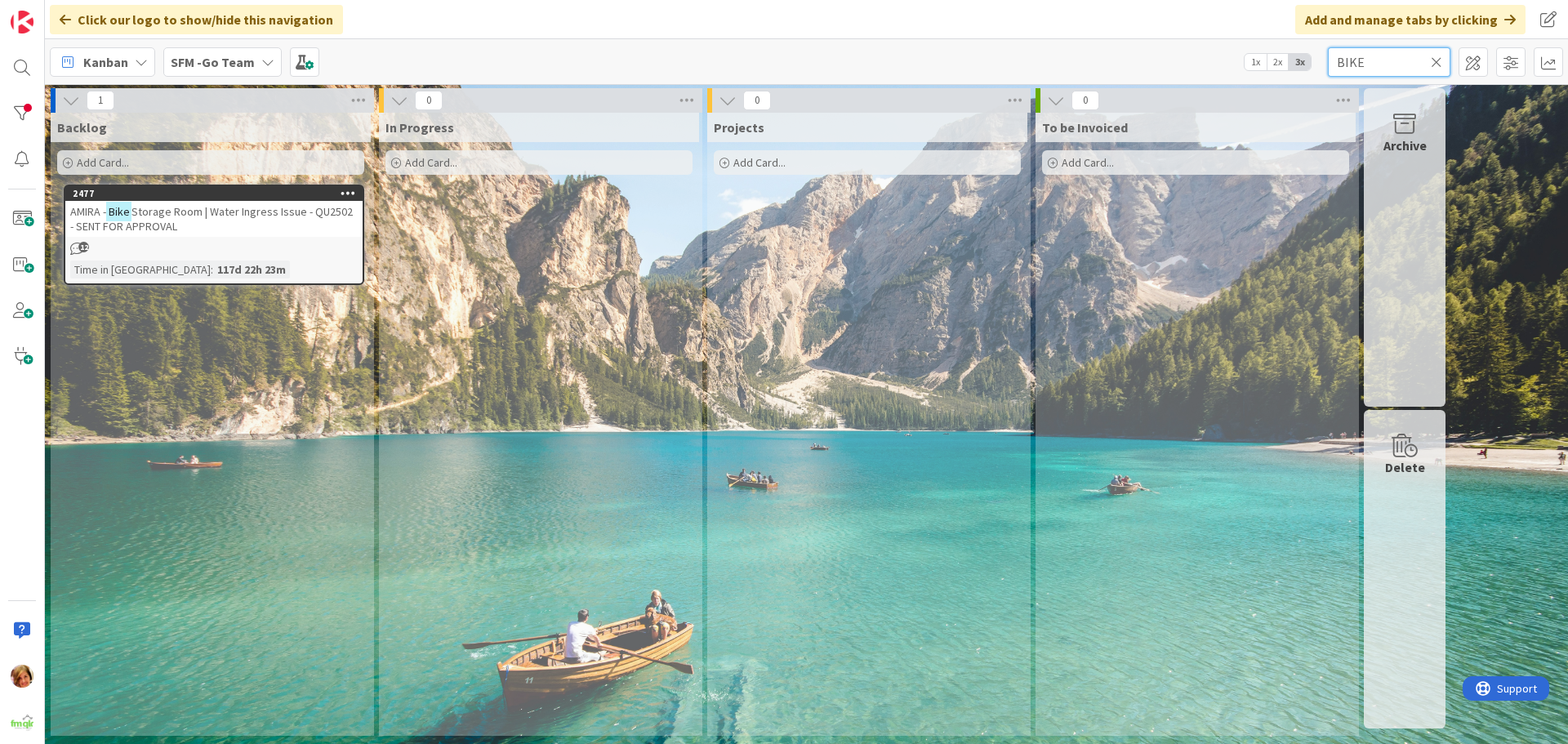
click at [1404, 66] on input "BIKE" at bounding box center [1389, 61] width 123 height 29
type input "B"
type input "ARTISAN"
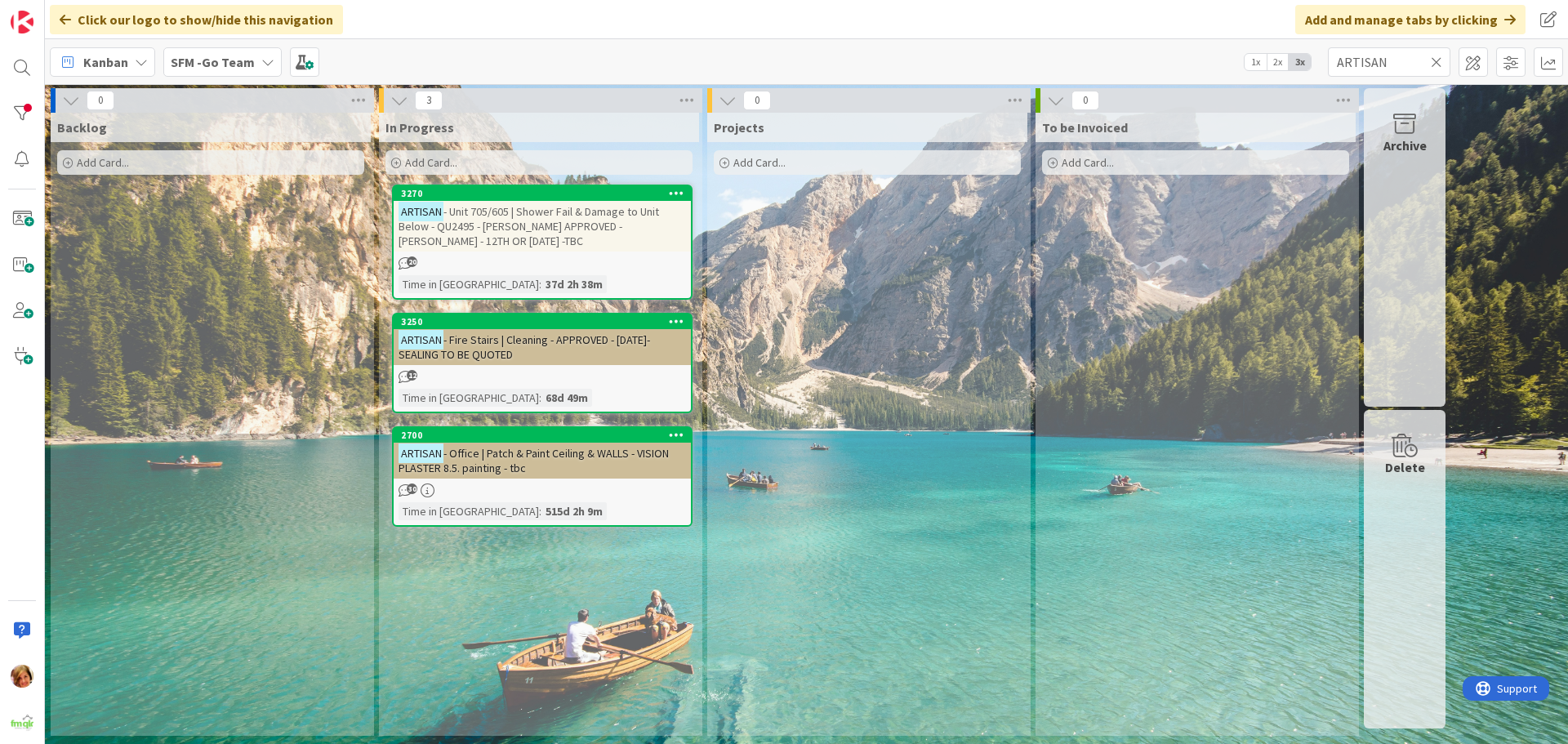
click at [547, 341] on span "- Fire Stairs | Cleaning - APPROVED - [DATE]- SEALING TO BE QUOTED" at bounding box center [524, 347] width 252 height 29
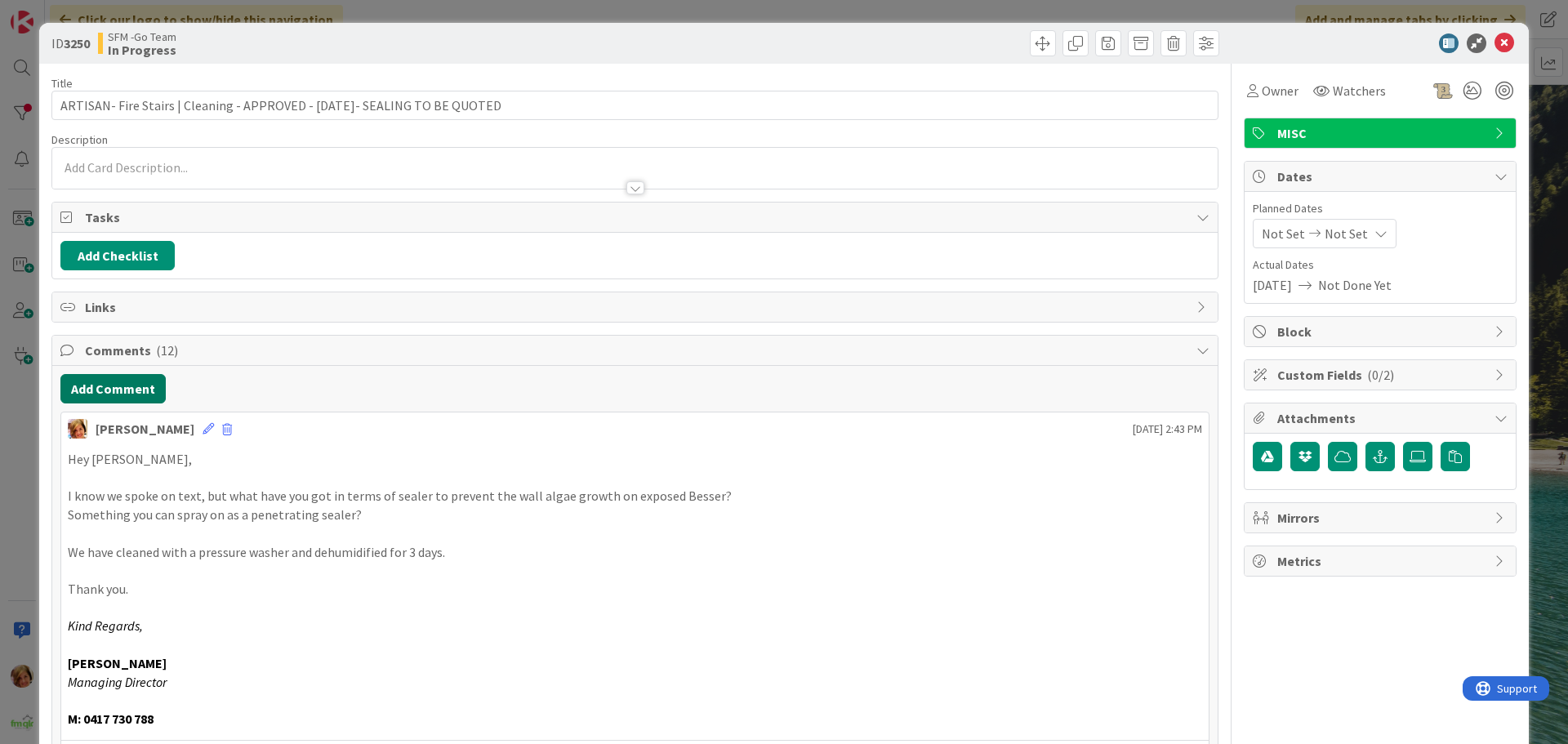
click at [119, 396] on button "Add Comment" at bounding box center [113, 388] width 105 height 29
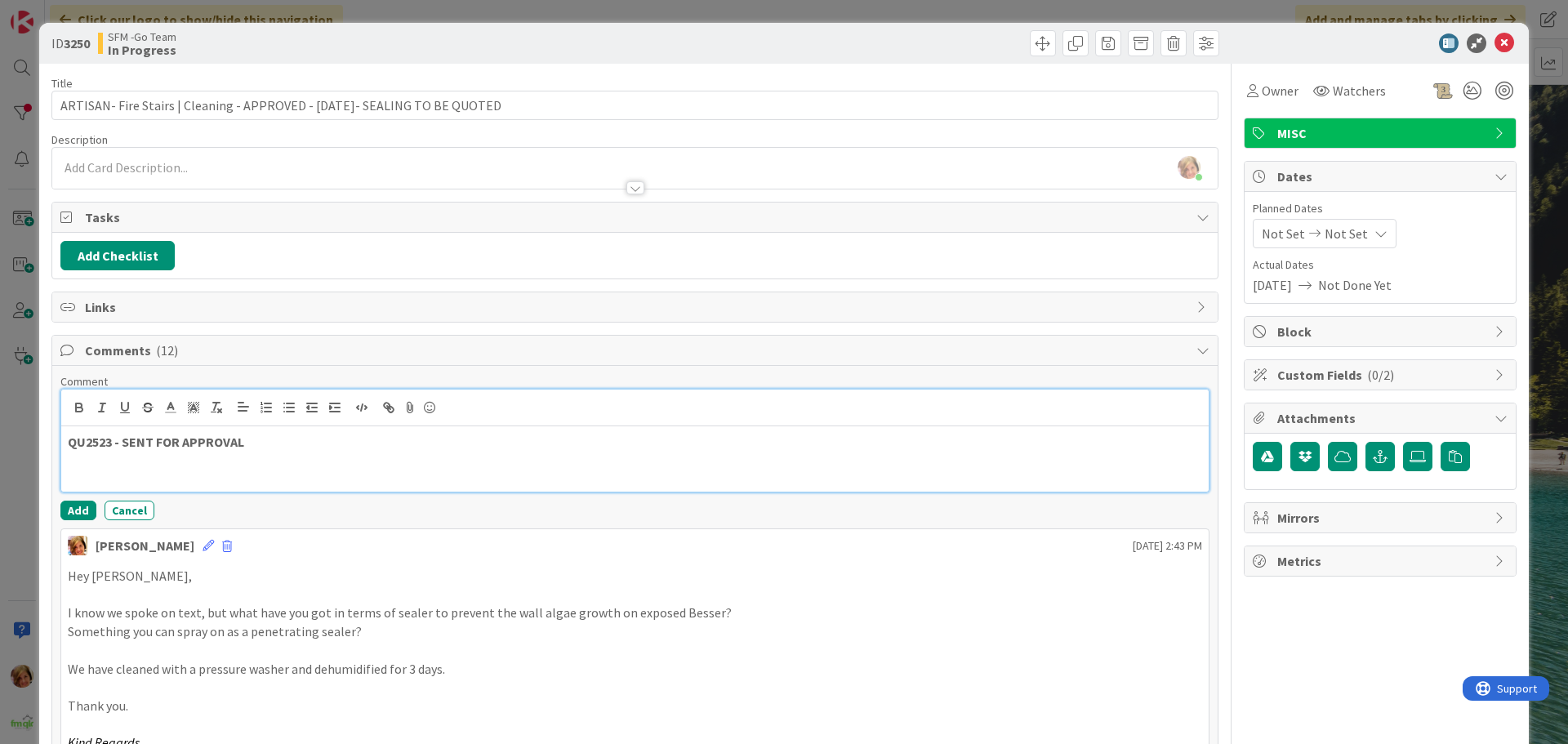
click at [352, 444] on p "QU2523 - SENT FOR APPROVAL" at bounding box center [635, 442] width 1134 height 19
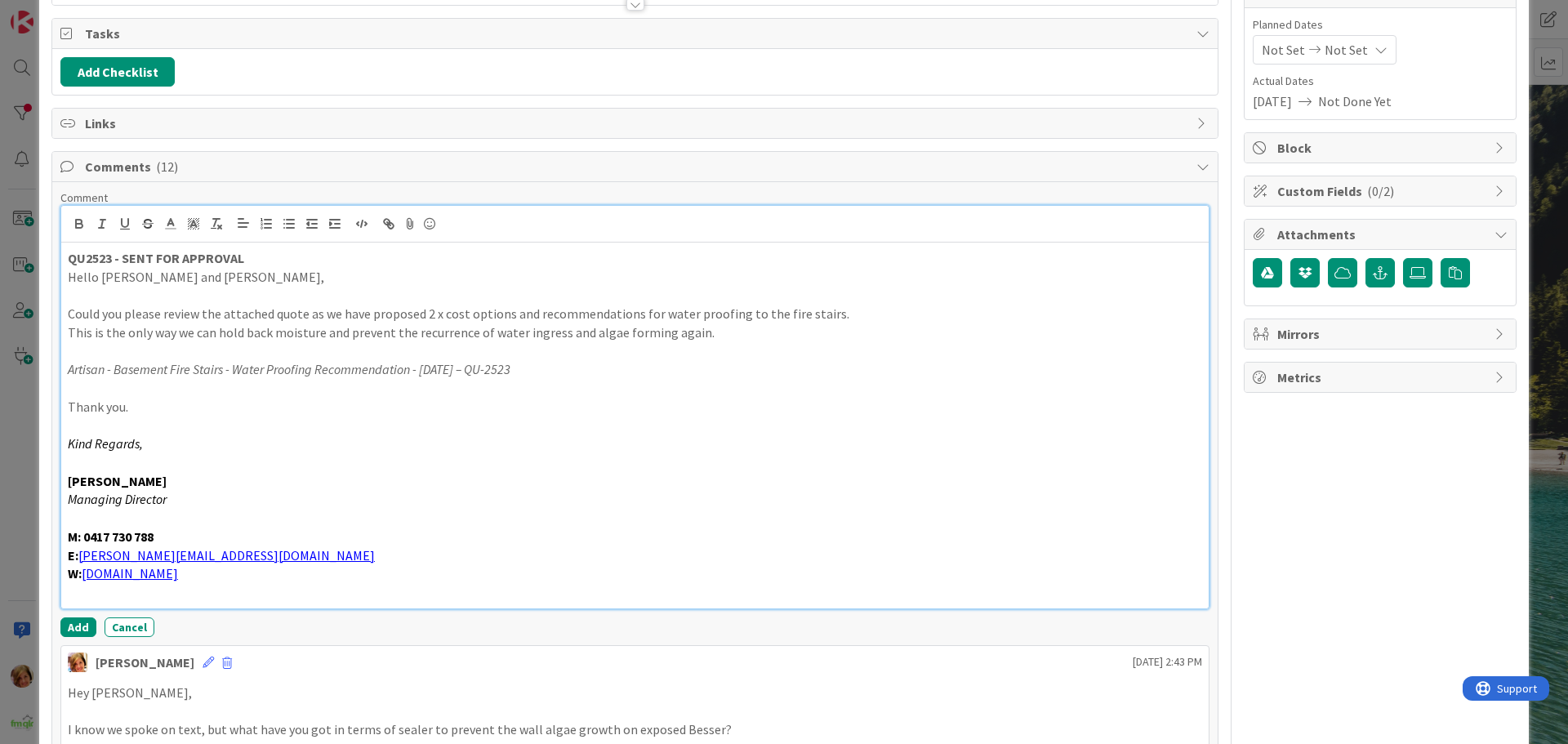
scroll to position [184, 0]
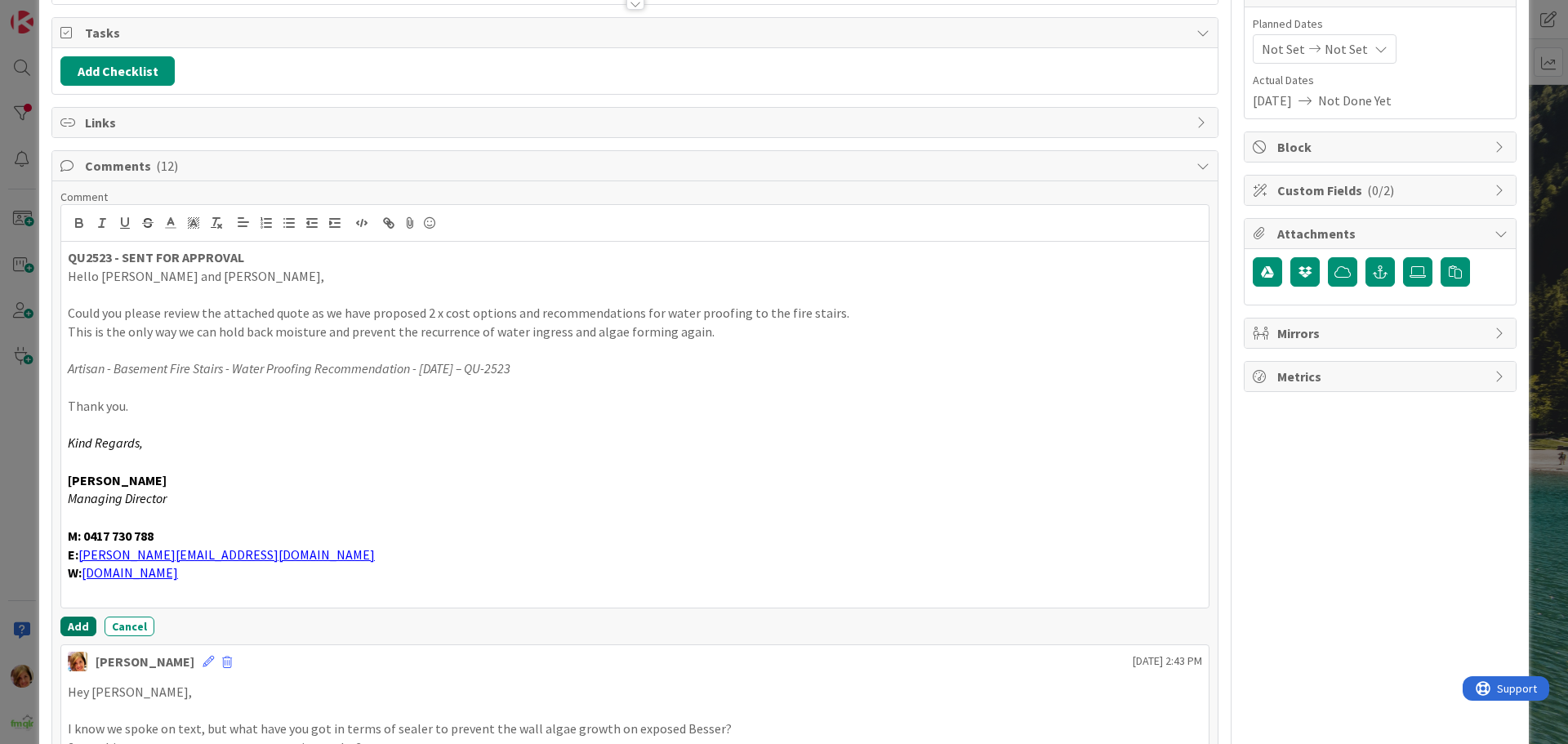
click at [87, 622] on button "Add" at bounding box center [78, 625] width 36 height 19
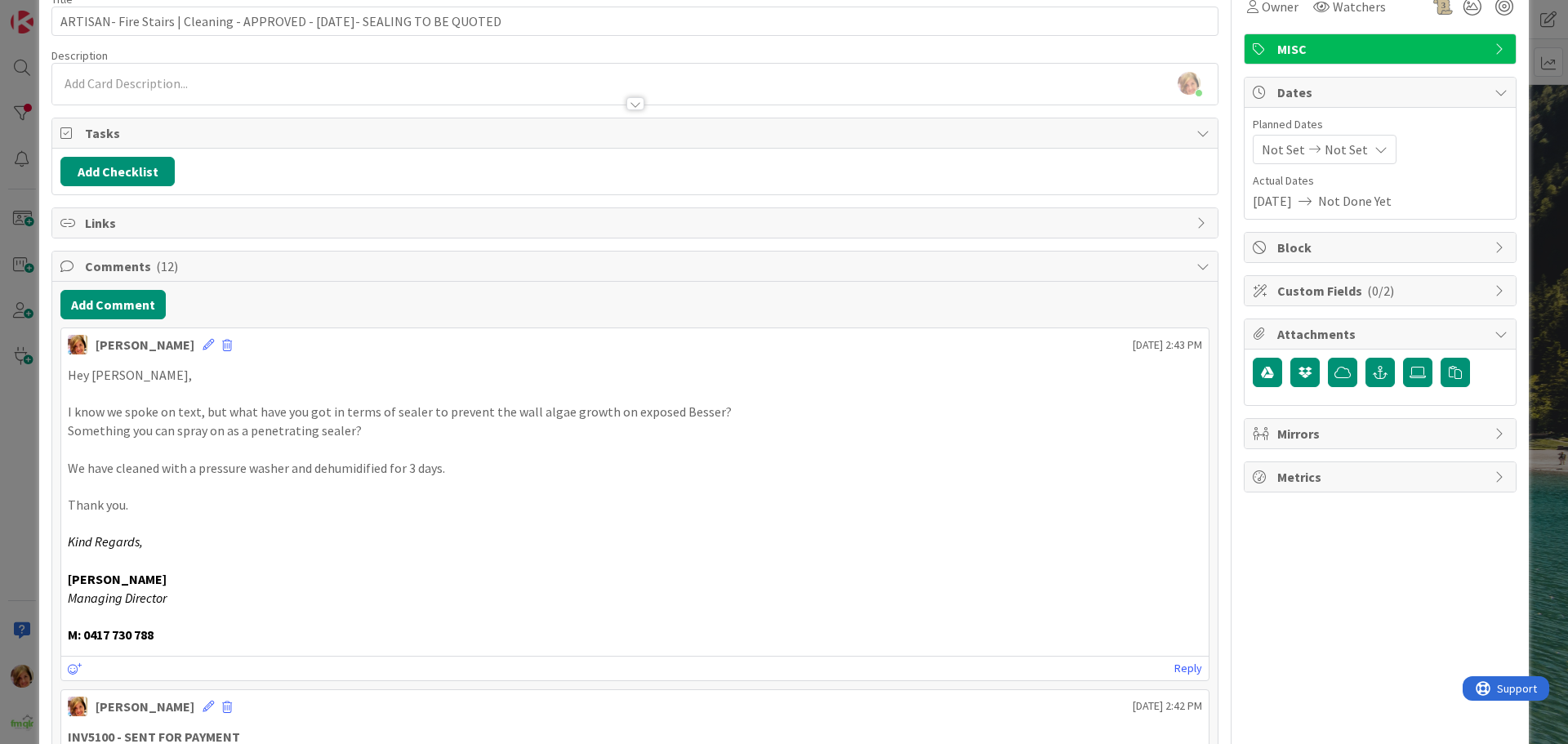
scroll to position [0, 0]
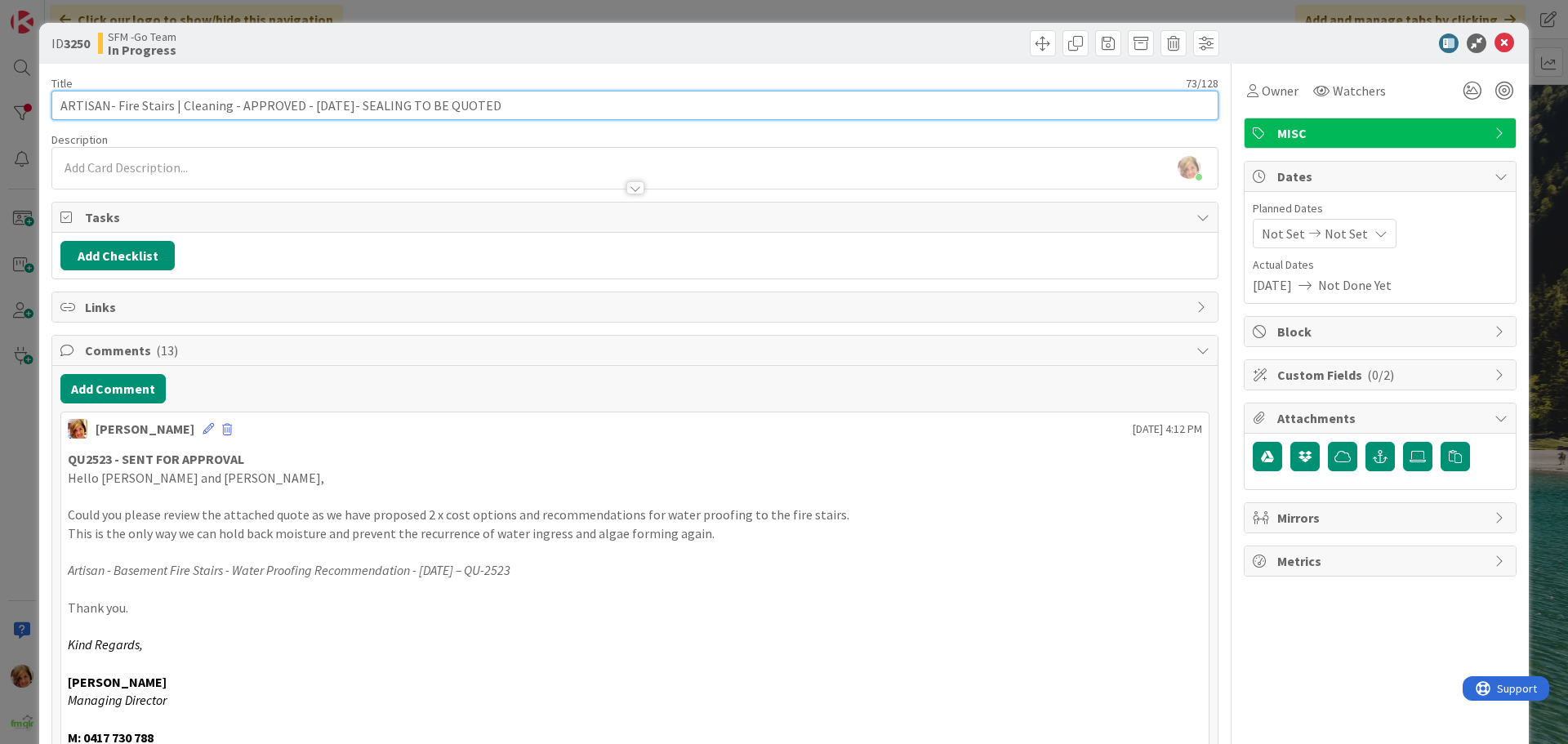
drag, startPoint x: 519, startPoint y: 111, endPoint x: 343, endPoint y: 102, distance: 176.2
click at [343, 102] on input "ARTISAN- Fire Stairs | Cleaning - APPROVED - [DATE]- SEALING TO BE QUOTED" at bounding box center [635, 105] width 1167 height 29
type input "ARTISAN- Fire Stairs | Cleaning - APPROVED - [DATE]- QU2523 - SENT FOR APPROVAL…"
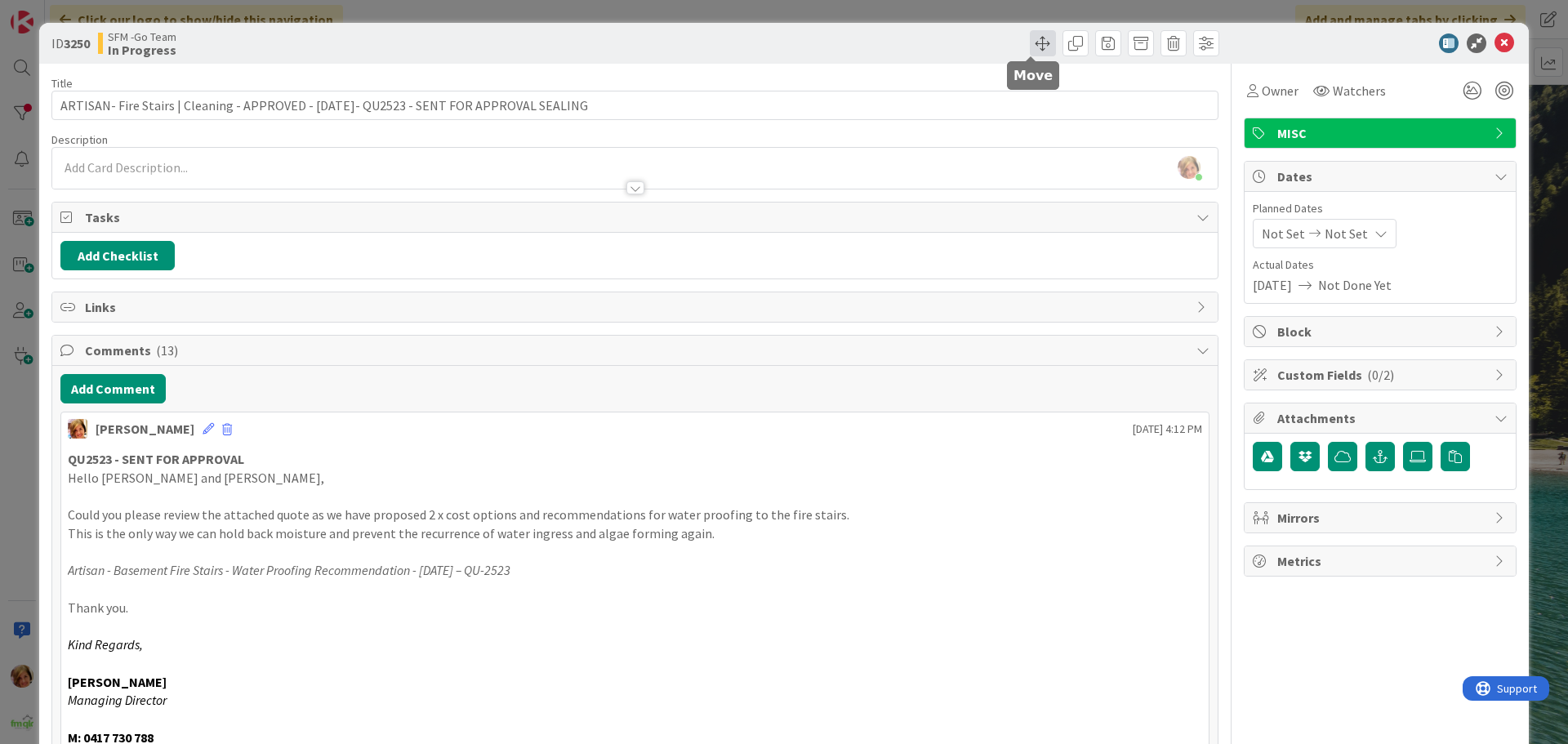
click at [1030, 42] on span at bounding box center [1043, 43] width 26 height 26
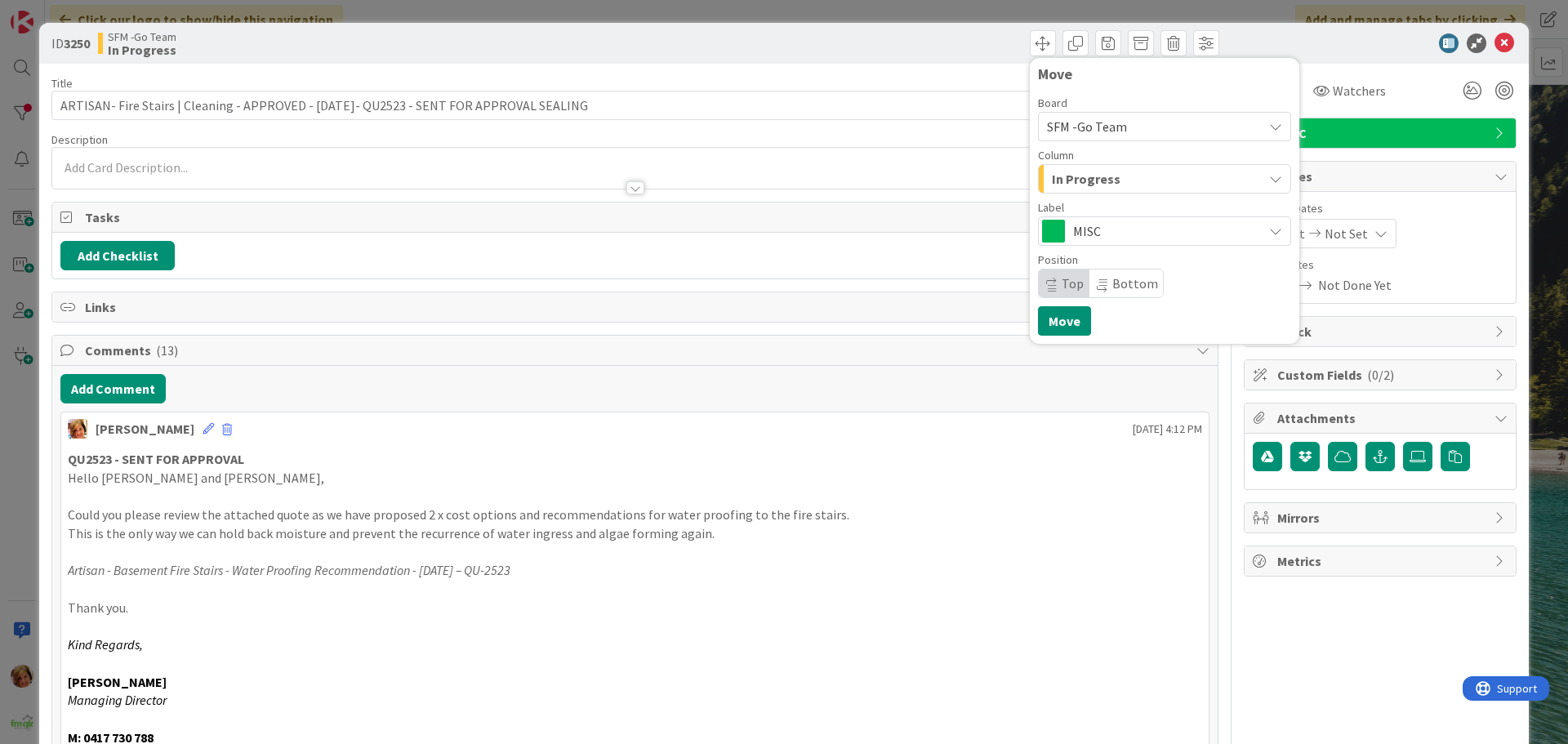
click at [1106, 178] on div "In Progress" at bounding box center [1155, 178] width 215 height 26
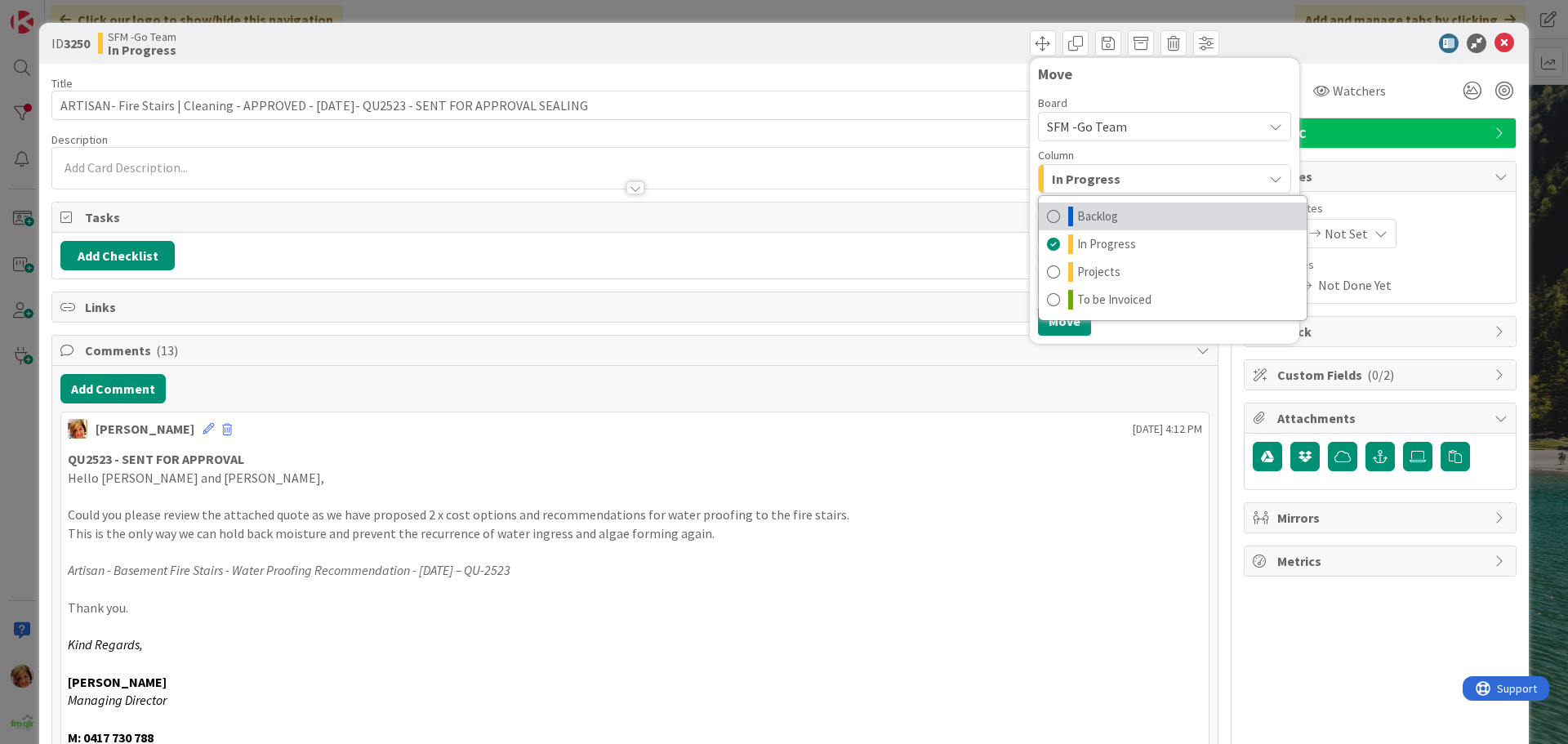
click at [1099, 213] on span "Backlog" at bounding box center [1097, 215] width 41 height 19
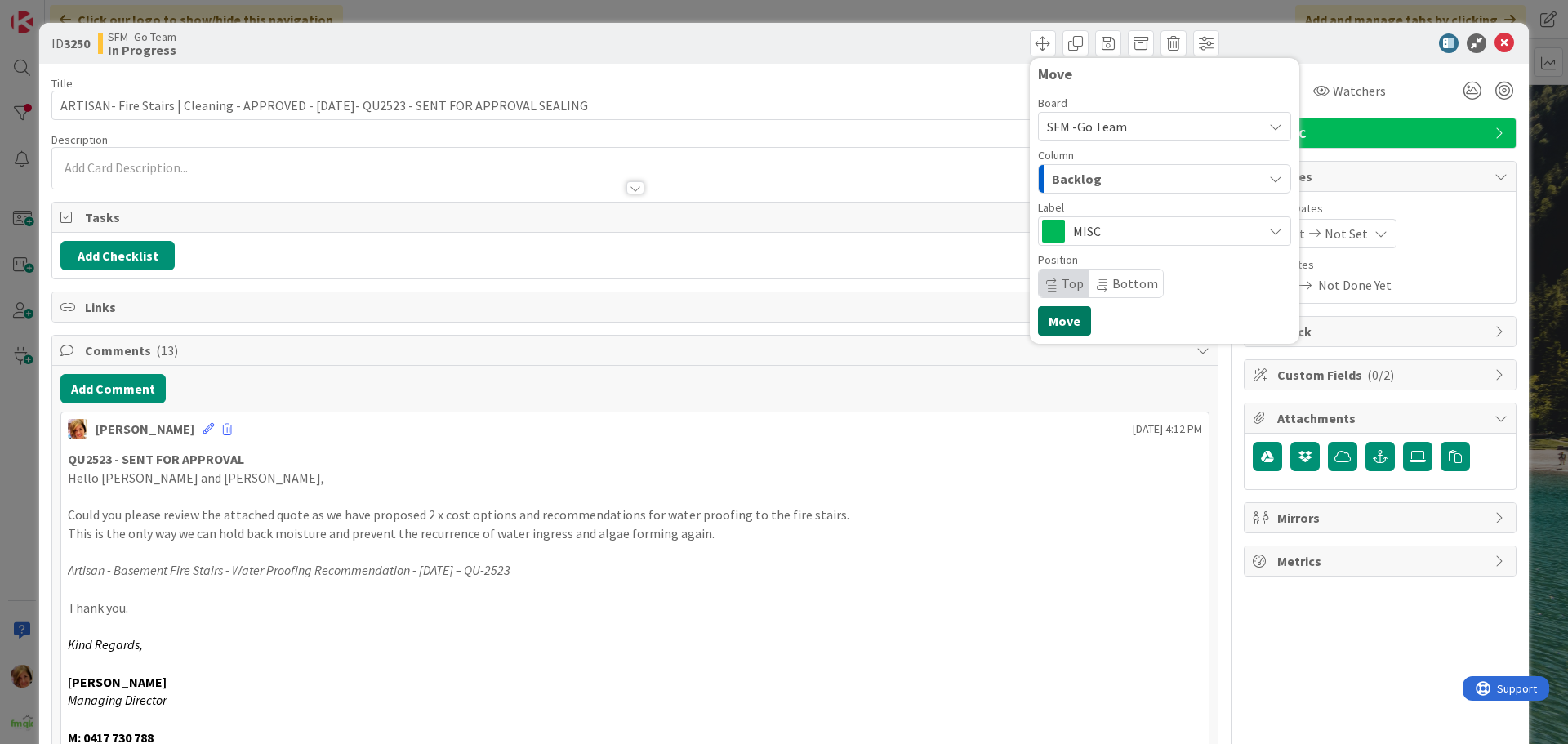
click at [1060, 318] on button "Move" at bounding box center [1064, 321] width 53 height 29
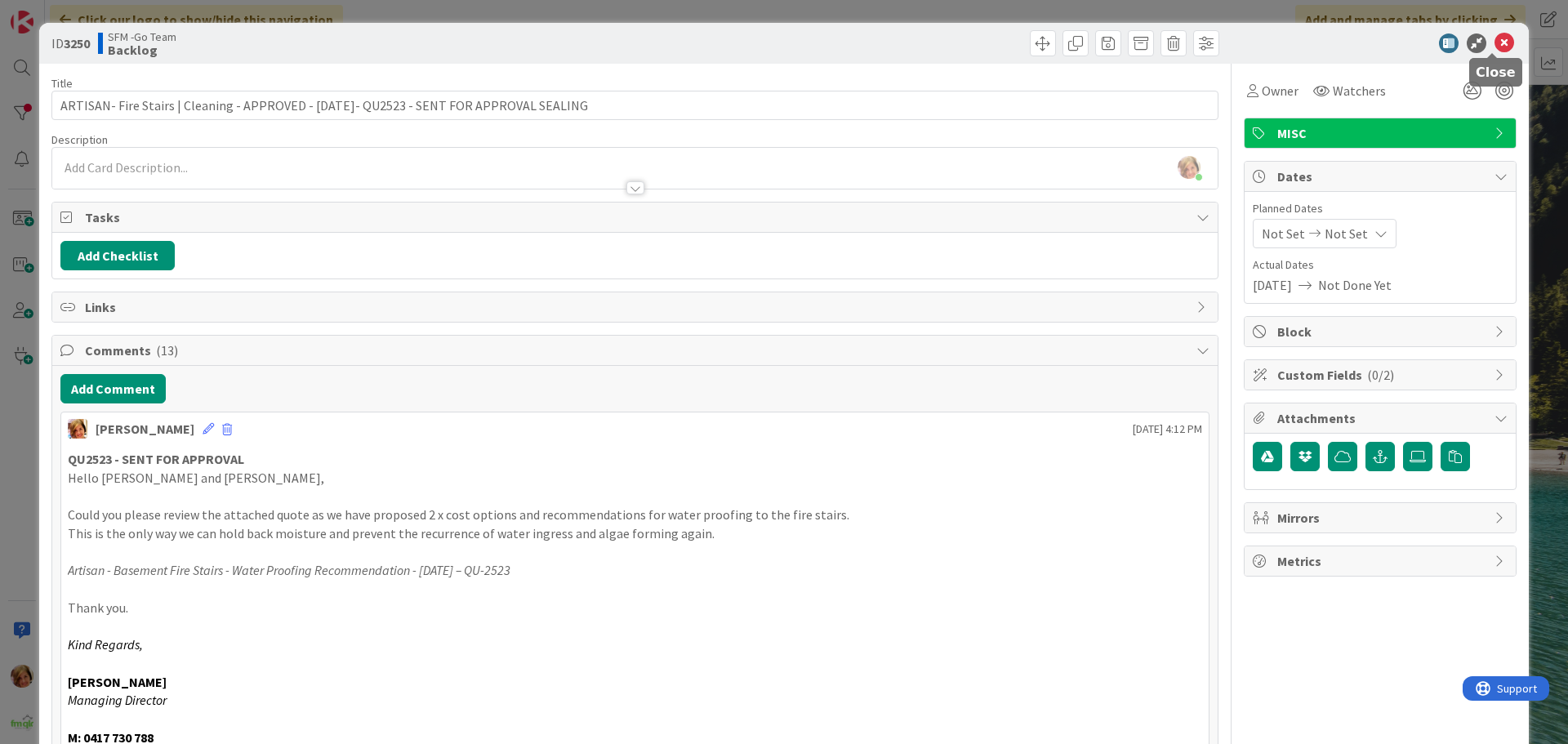
click at [1495, 40] on icon at bounding box center [1504, 43] width 19 height 19
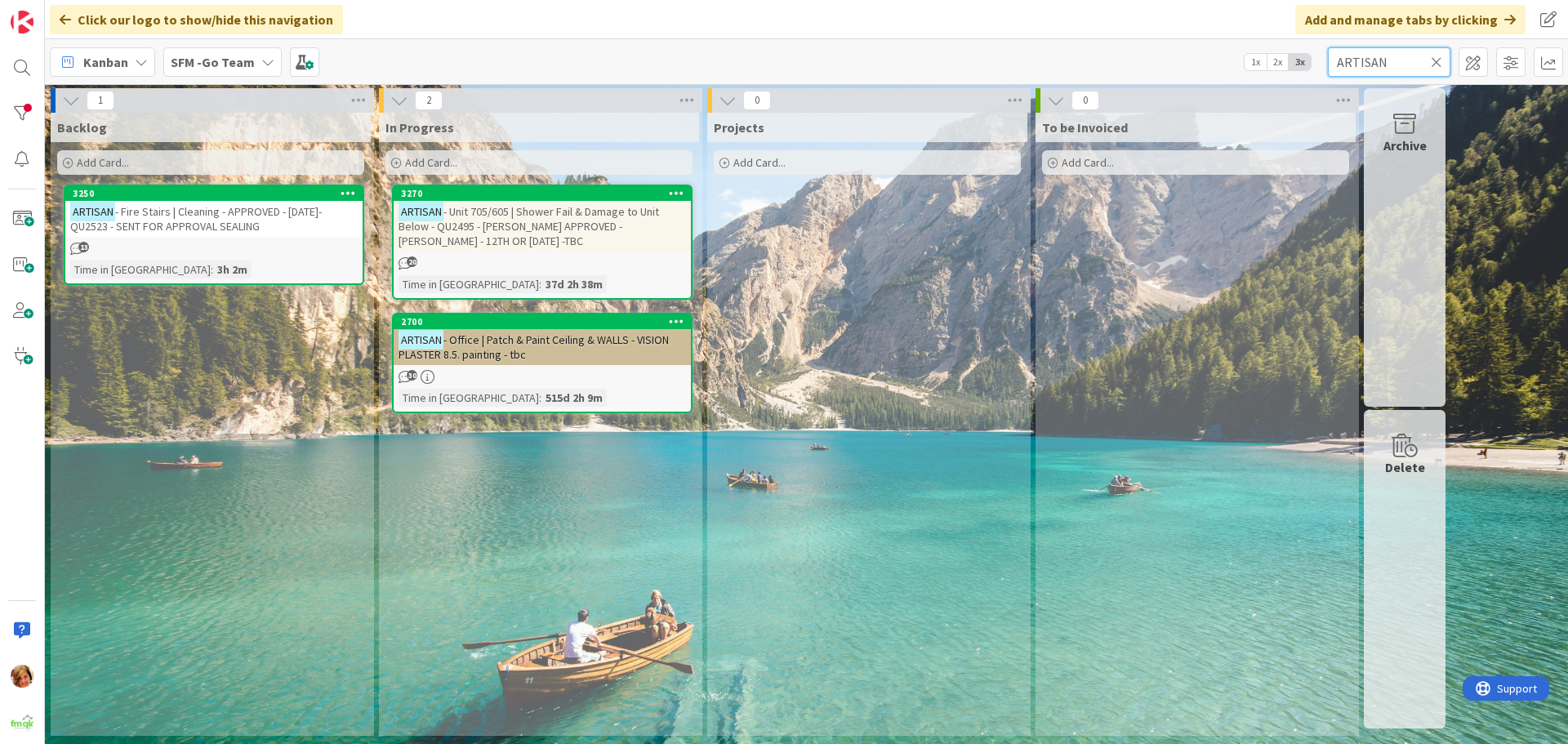
click at [1407, 64] on input "ARTISAN" at bounding box center [1389, 61] width 123 height 29
type input "A"
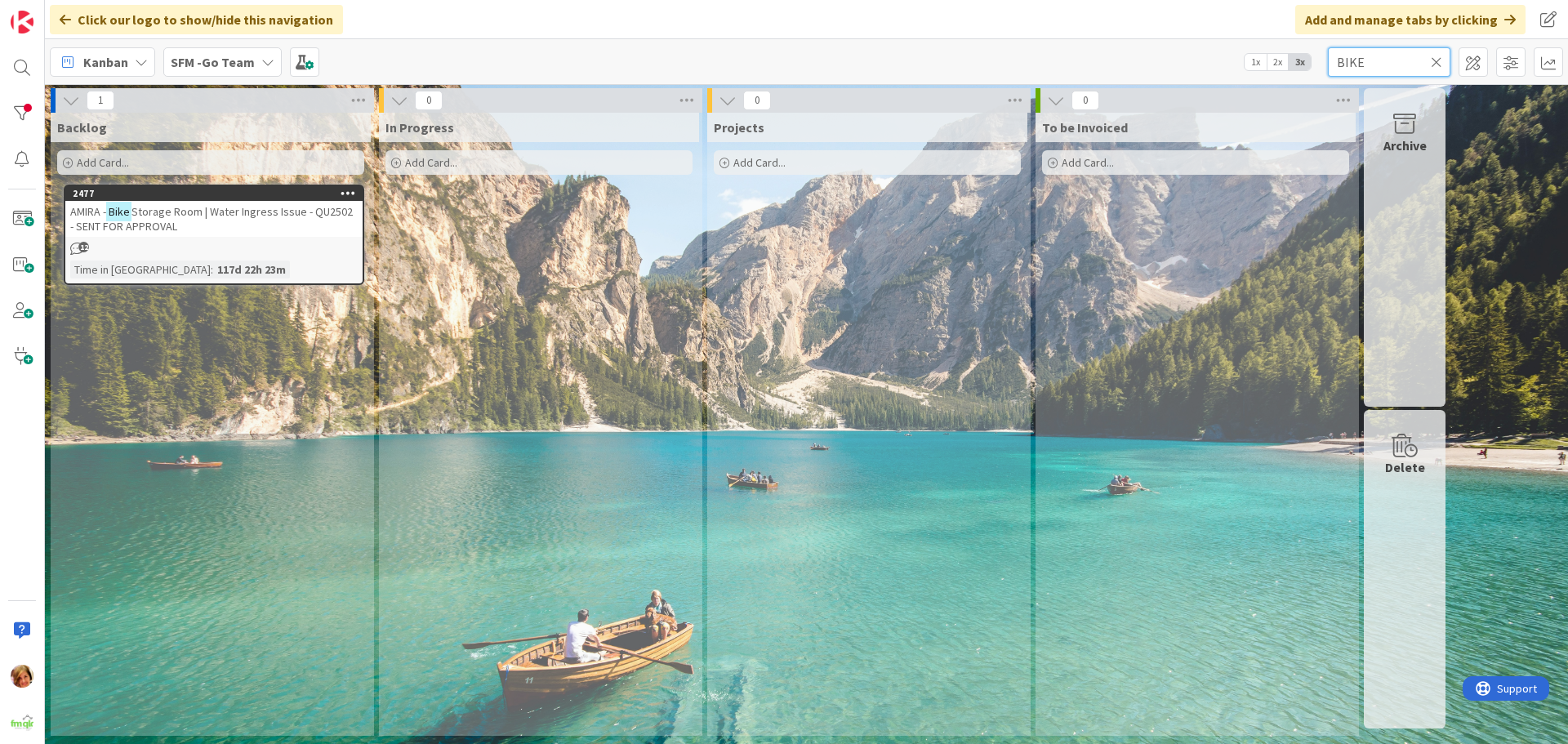
drag, startPoint x: 1404, startPoint y: 62, endPoint x: 1357, endPoint y: 13, distance: 67.9
drag, startPoint x: 1357, startPoint y: 13, endPoint x: 241, endPoint y: 214, distance: 1134.0
click at [241, 214] on span "Storage Room | Water Ingress Issue - QU2502 - SENT FOR APPROVAL" at bounding box center [211, 219] width 283 height 29
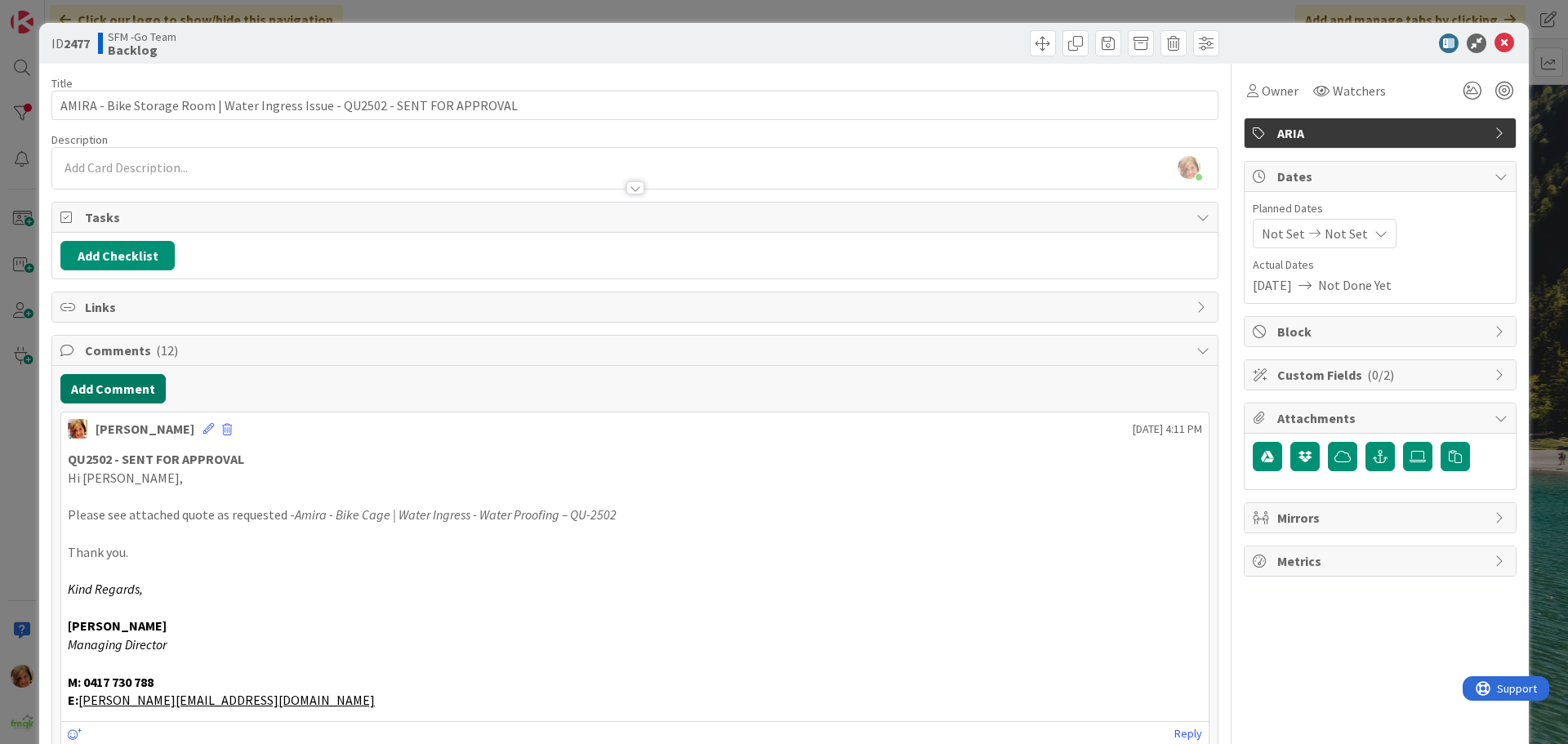
click at [141, 393] on button "Add Comment" at bounding box center [113, 388] width 105 height 29
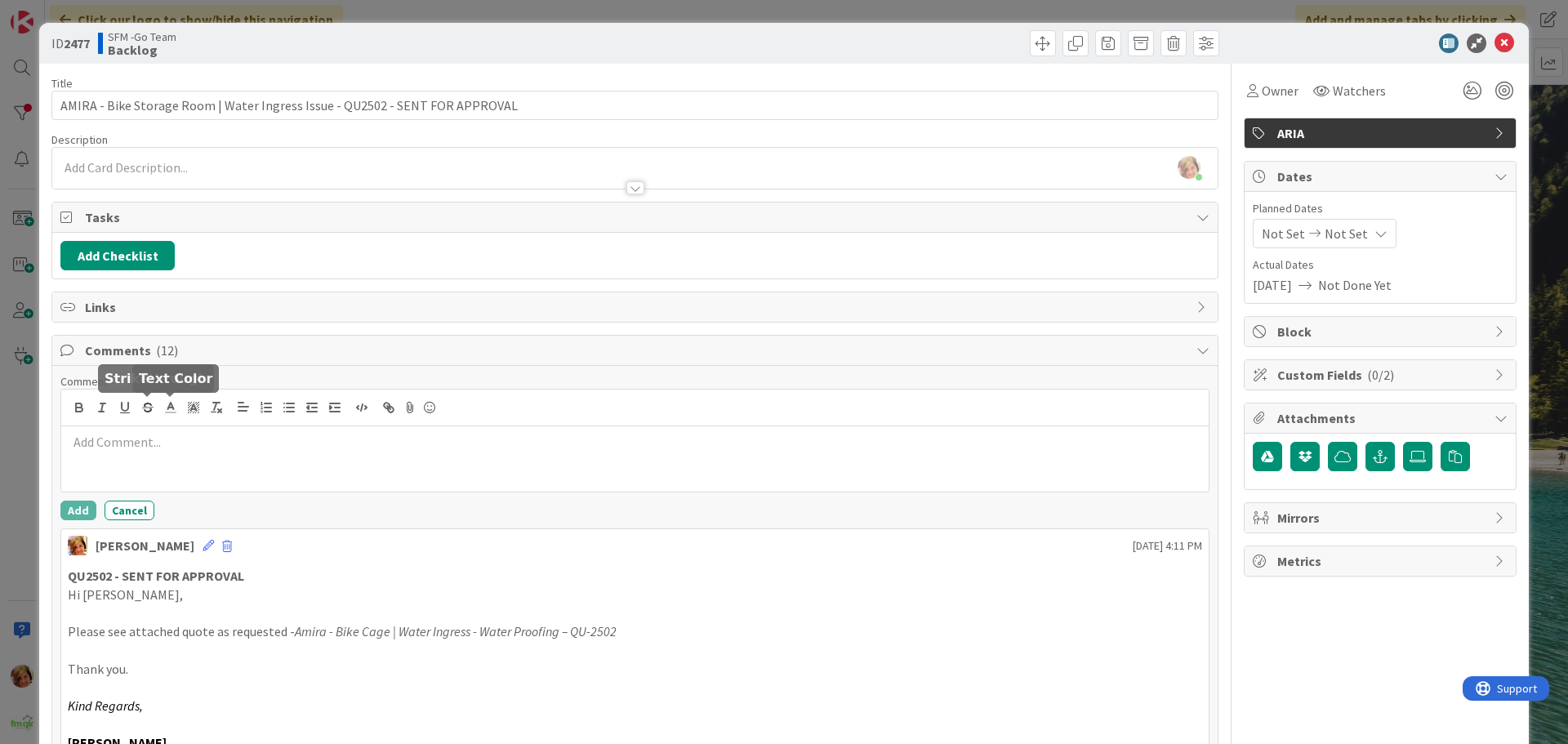
click at [173, 438] on div at bounding box center [635, 459] width 1148 height 66
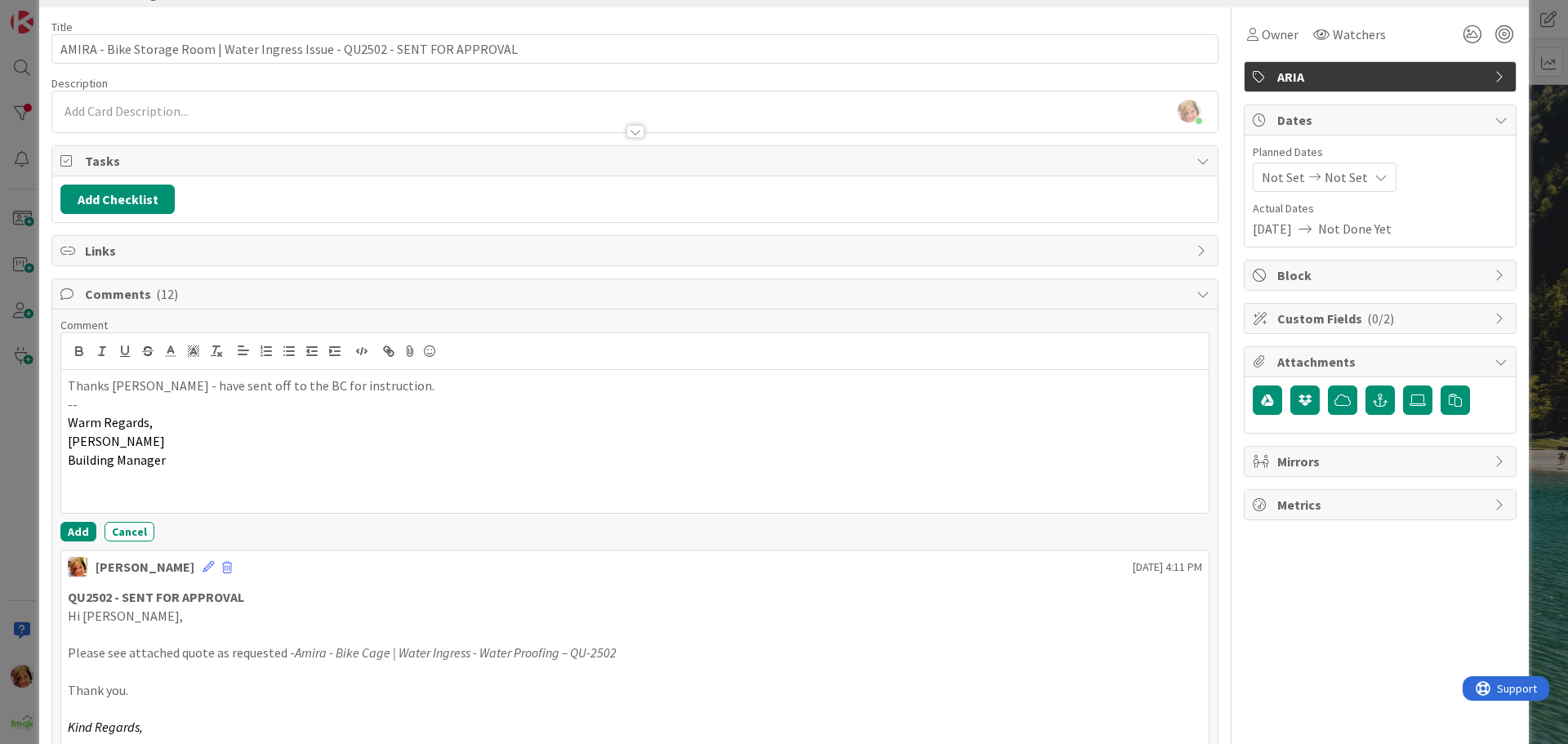
scroll to position [82, 0]
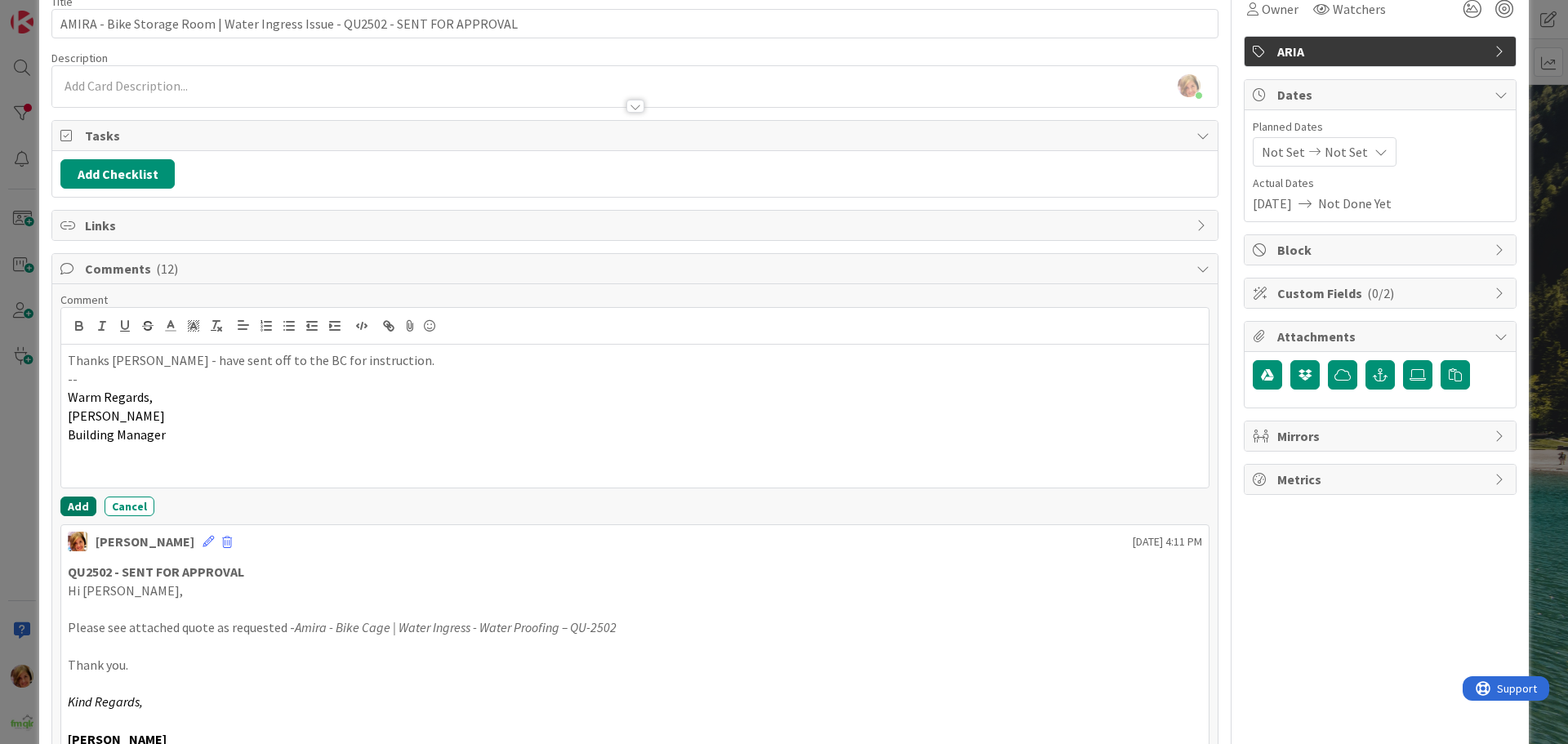
click at [74, 505] on button "Add" at bounding box center [78, 506] width 36 height 19
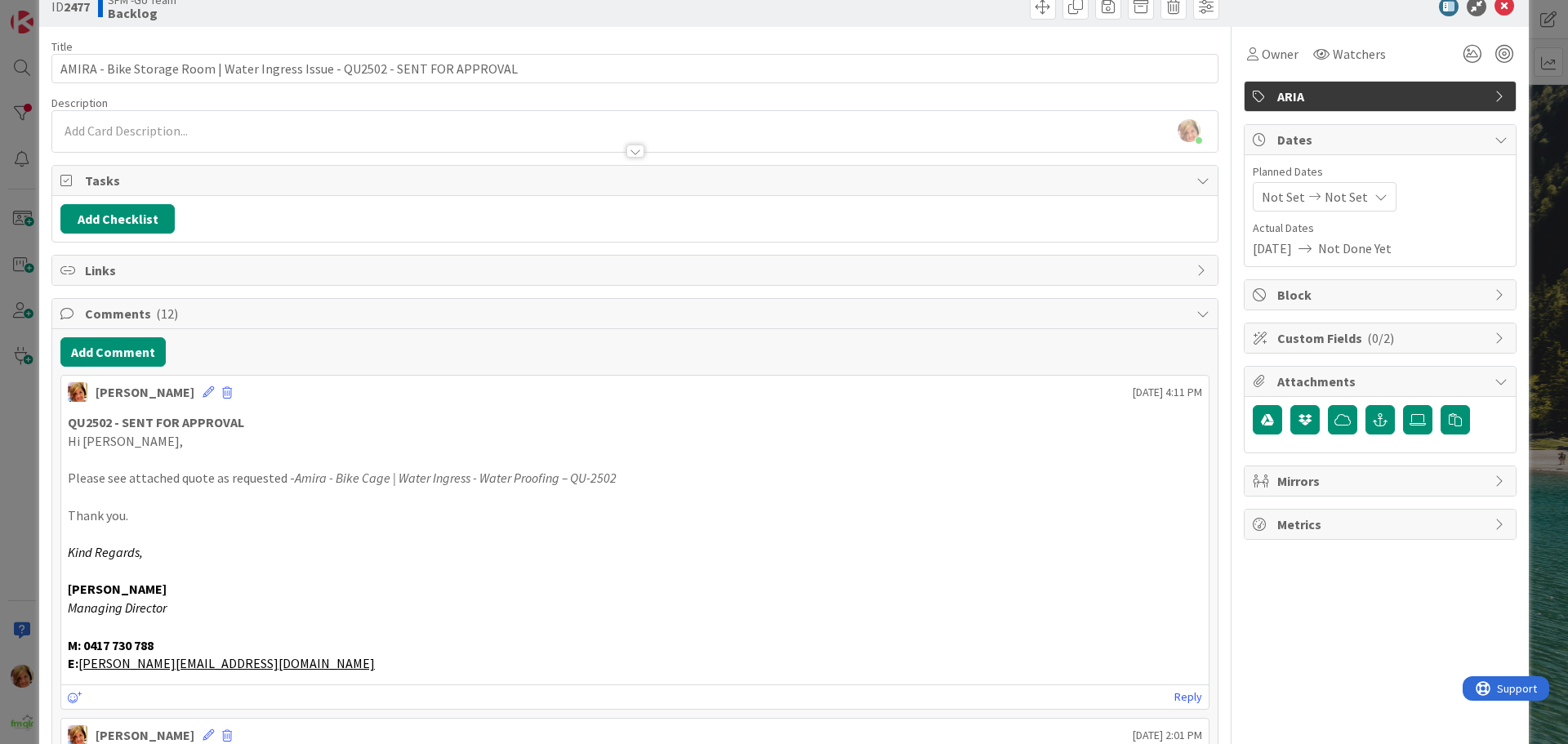
scroll to position [0, 0]
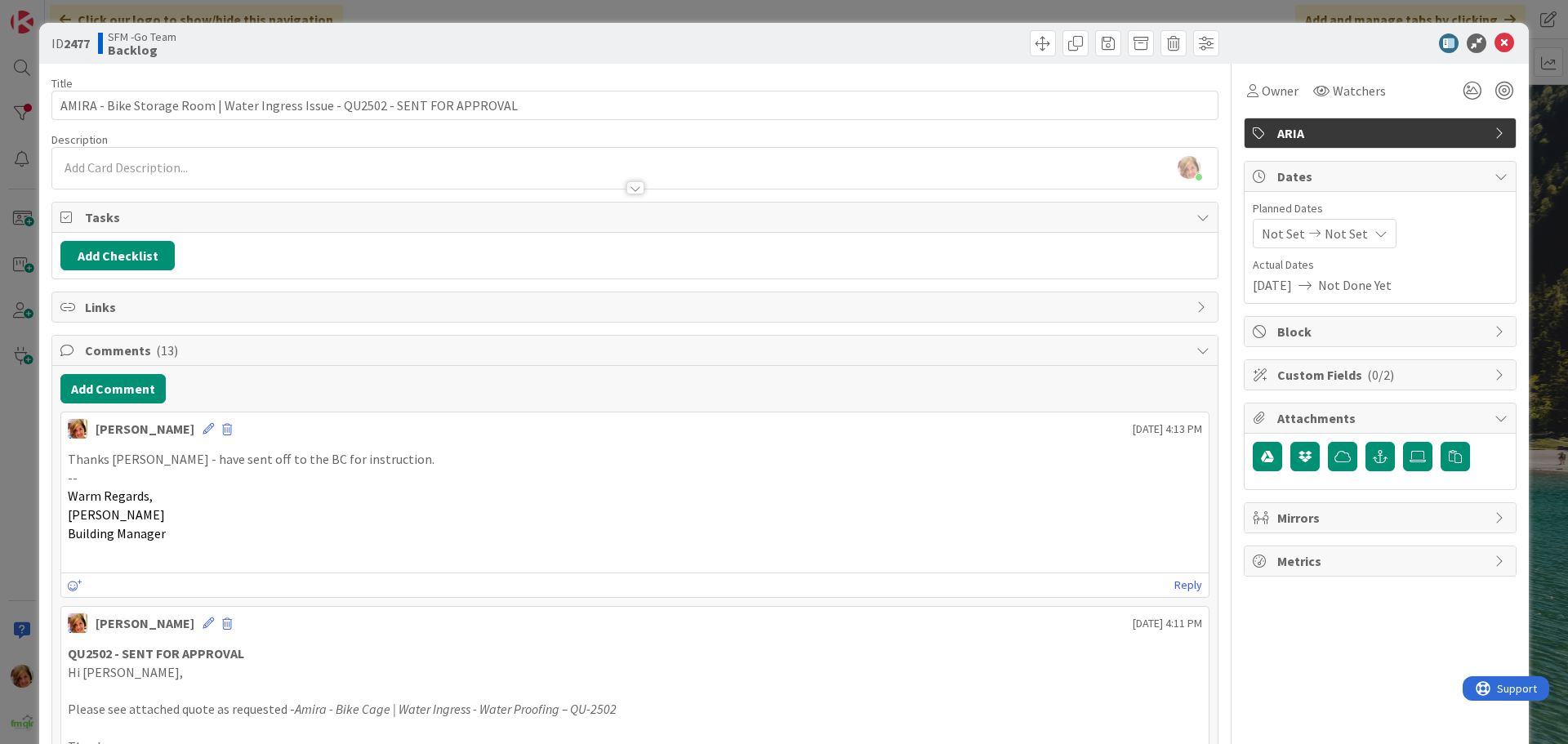
click at [662, 51] on div at bounding box center [930, 43] width 580 height 26
click at [1495, 42] on icon at bounding box center [1504, 43] width 19 height 19
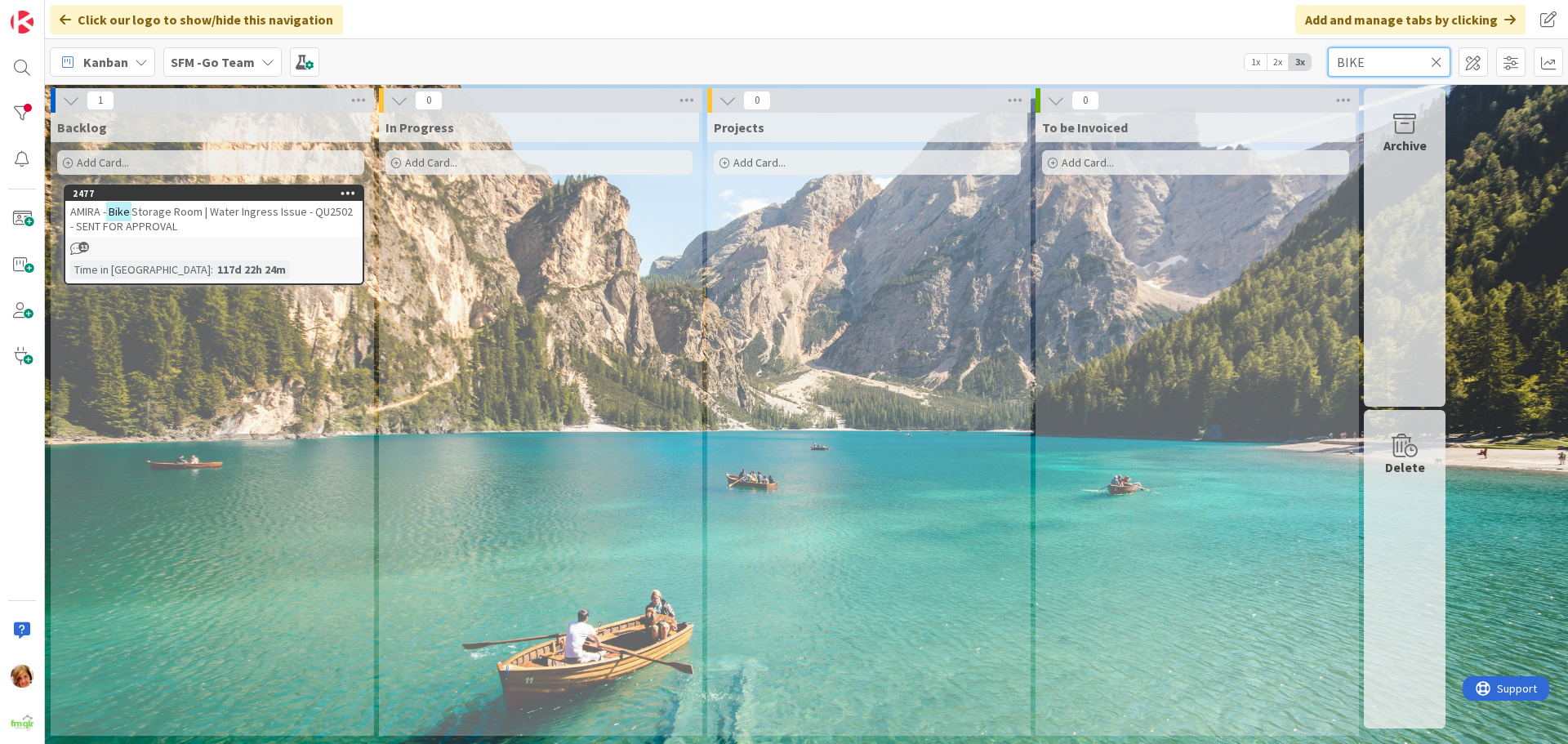
click at [1376, 68] on input "BIKE" at bounding box center [1389, 61] width 123 height 29
type input "B"
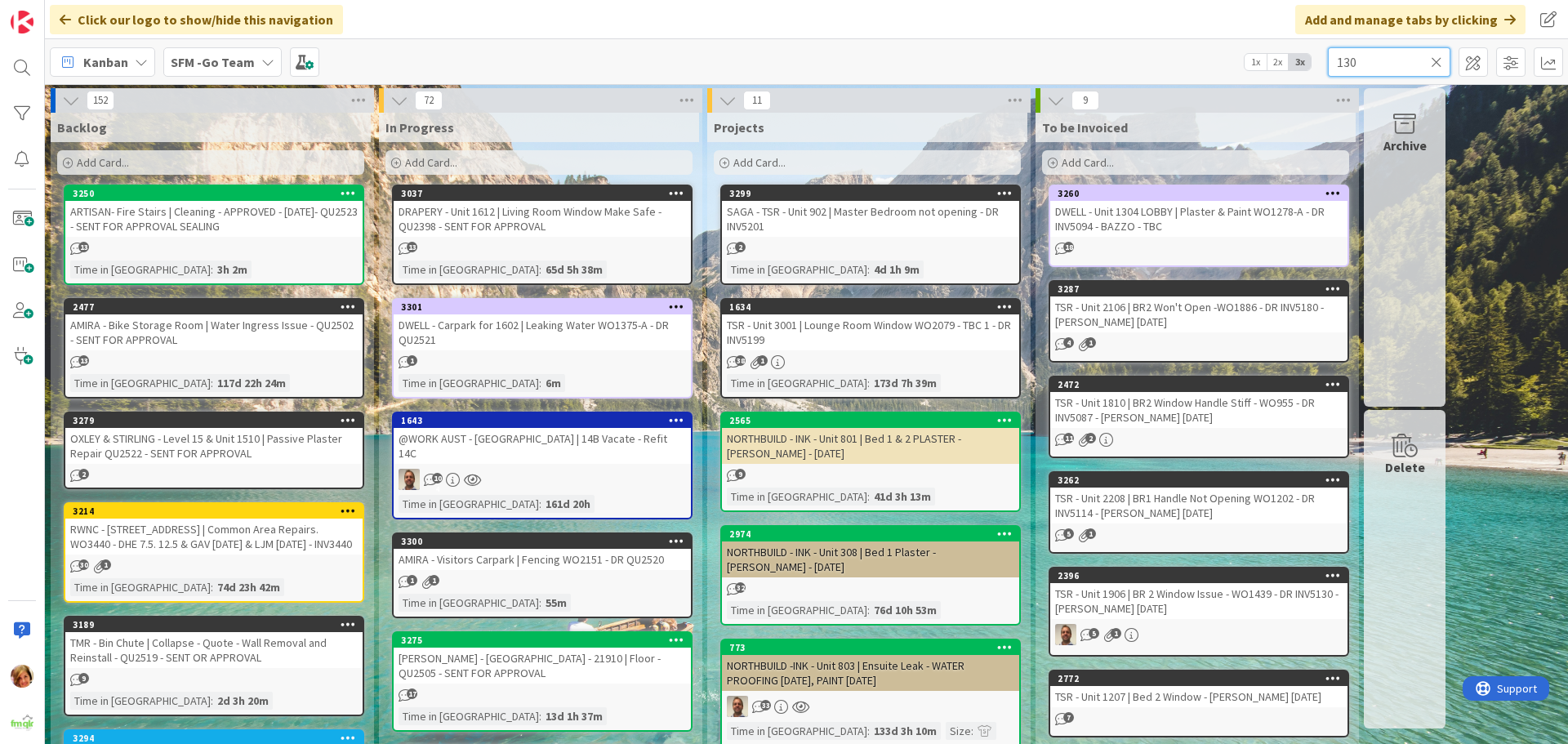
type input "130"
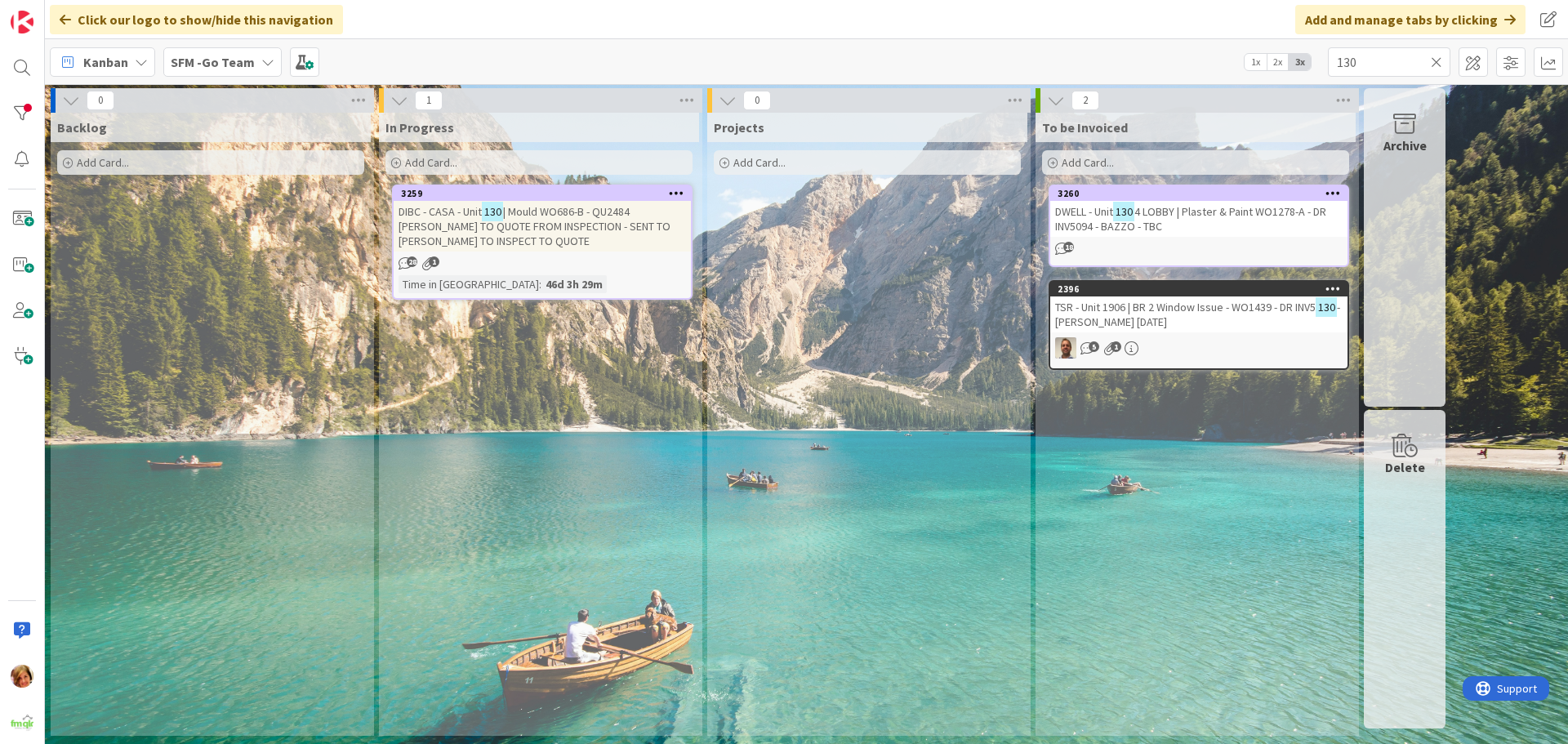
click at [604, 208] on span "| Mould WO686-B - QU2484 [PERSON_NAME] TO QUOTE FROM INSPECTION - SENT TO [PERS…" at bounding box center [534, 226] width 272 height 44
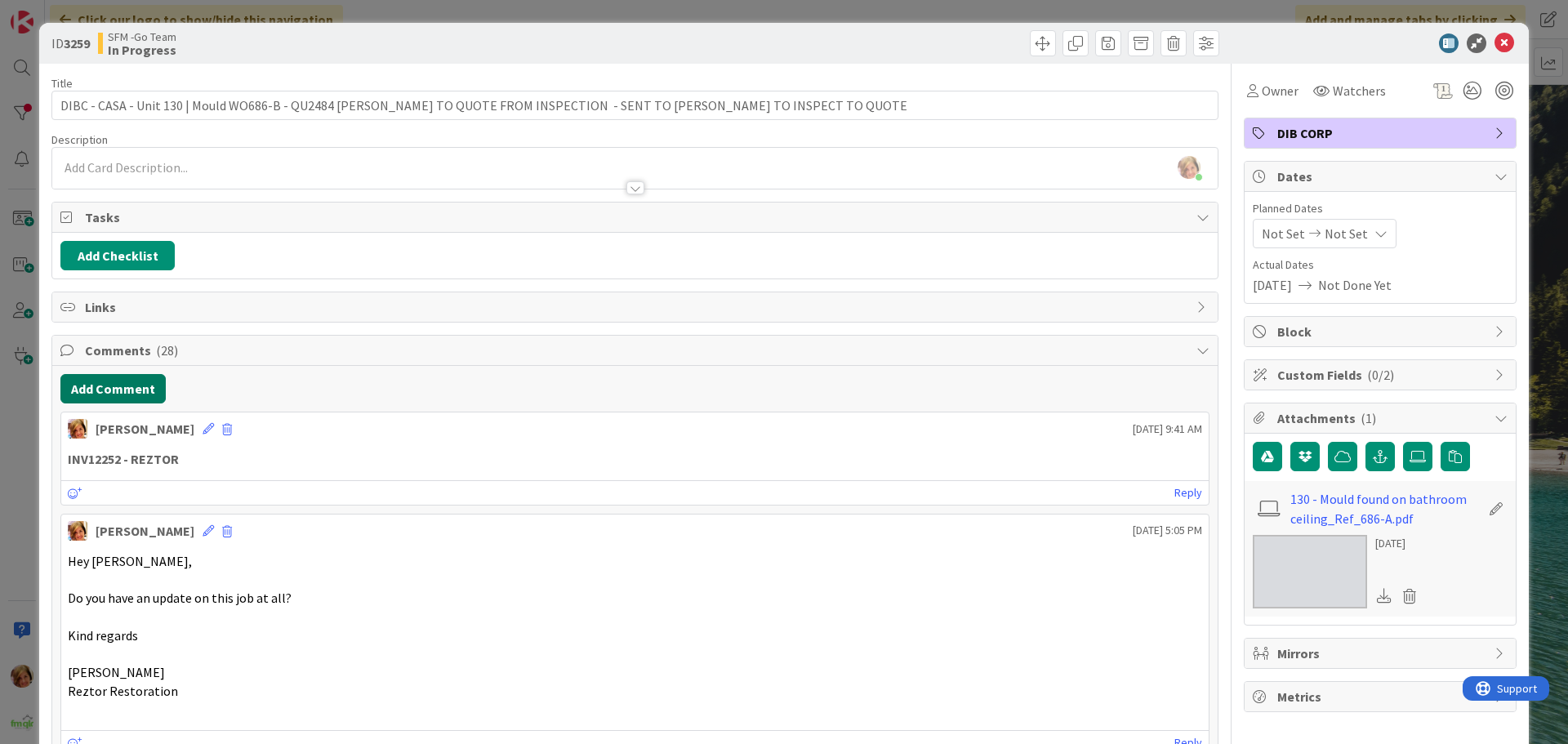
click at [146, 391] on button "Add Comment" at bounding box center [113, 388] width 105 height 29
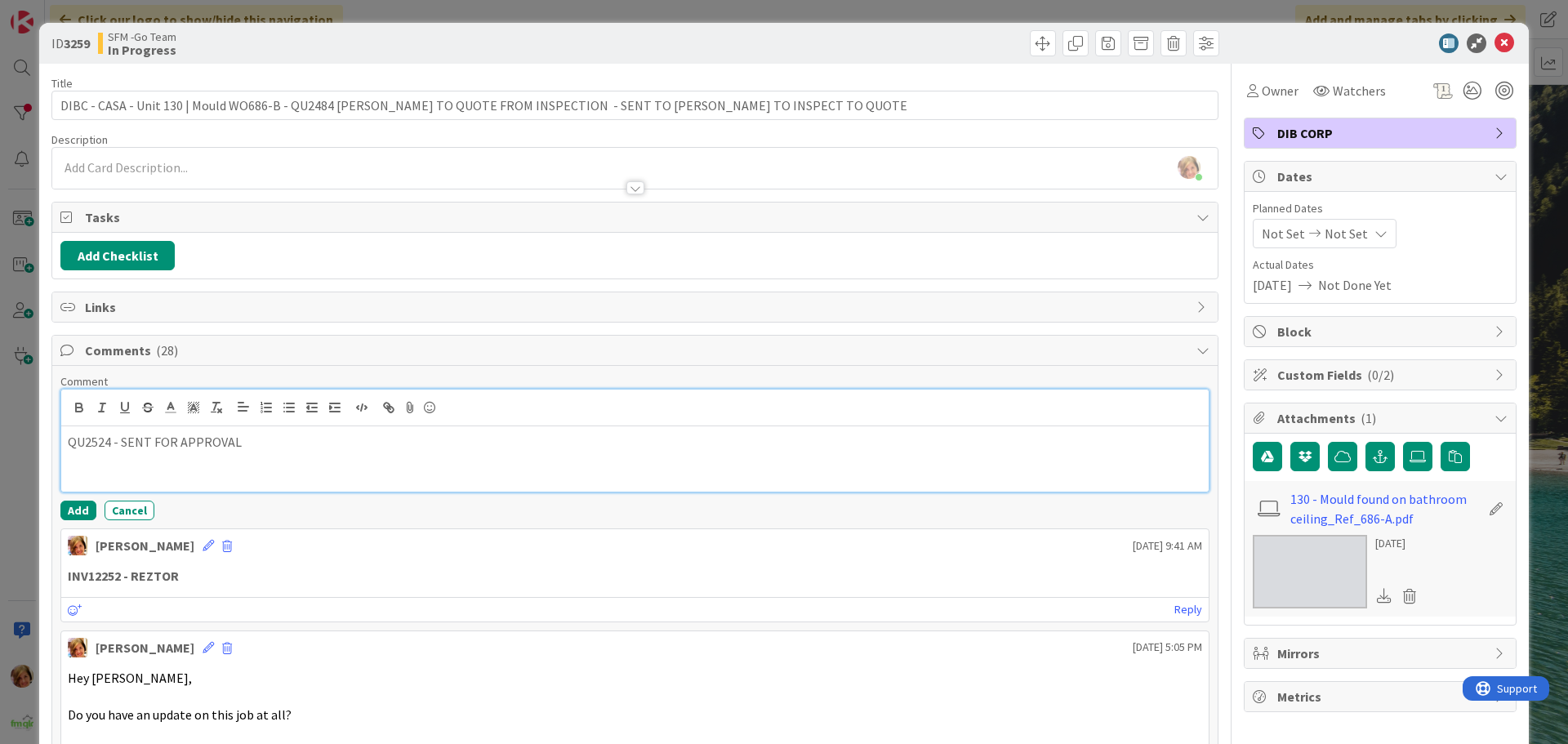
click at [265, 445] on p "QU2524 - SENT FOR APPROVAL" at bounding box center [635, 442] width 1134 height 19
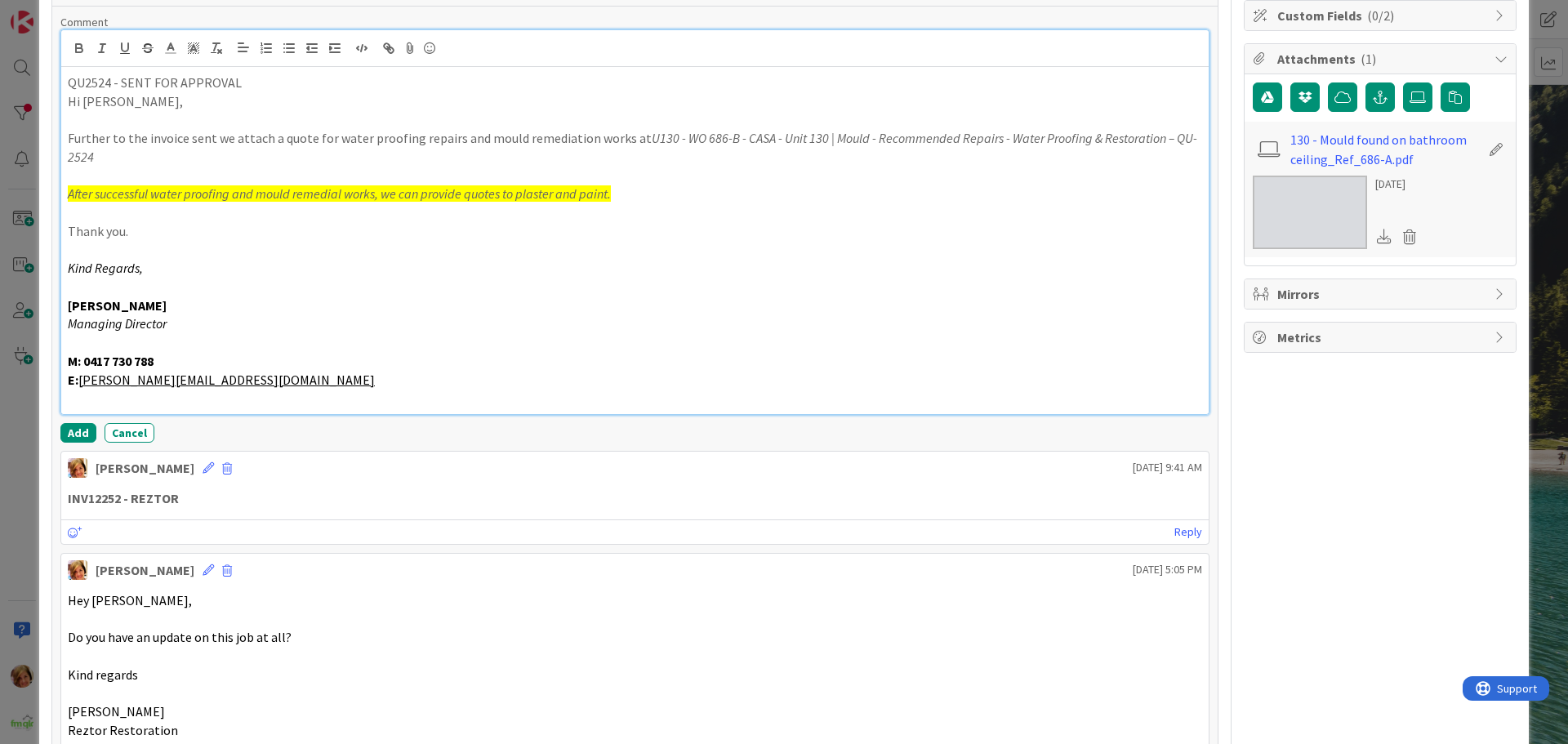
scroll to position [412, 0]
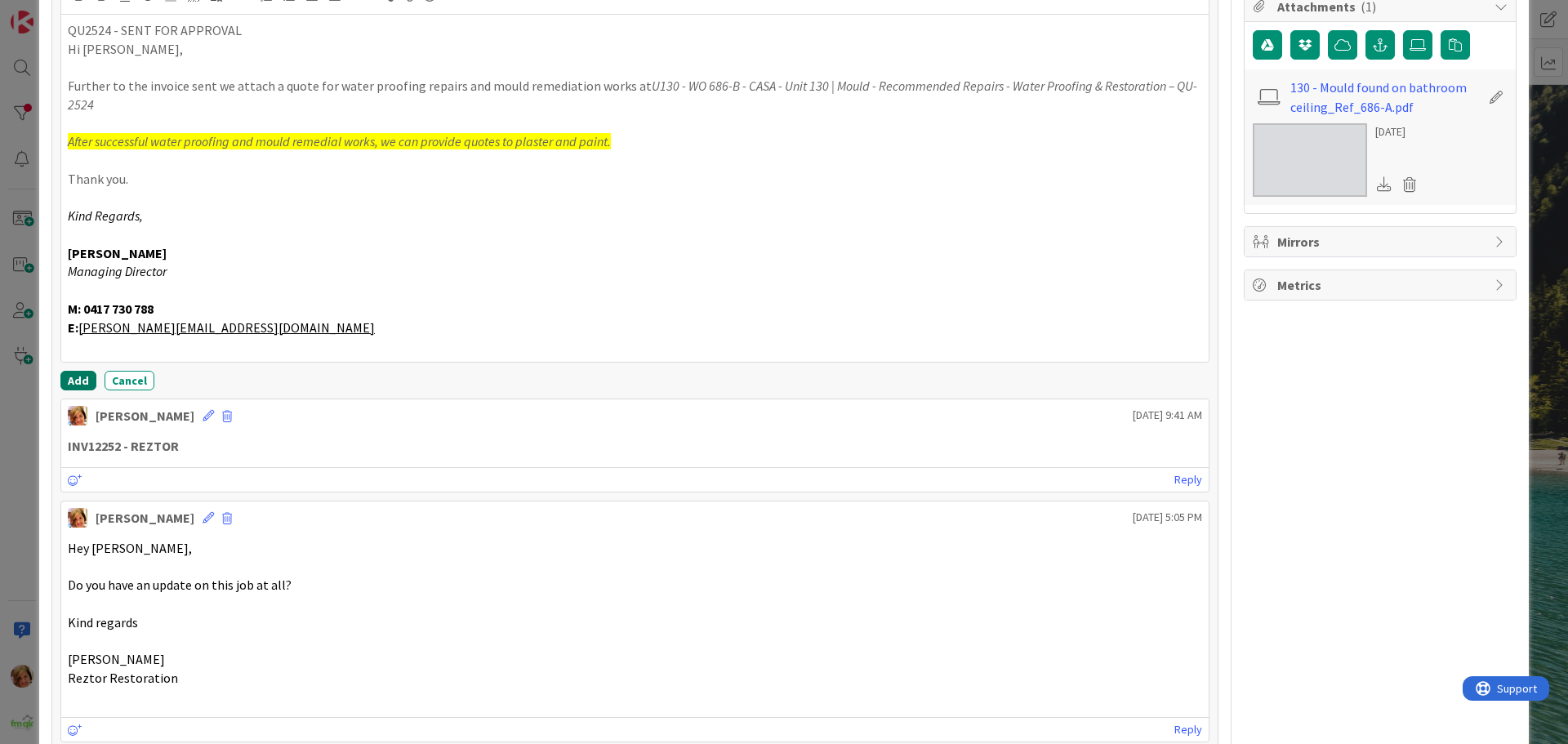
click at [80, 375] on button "Add" at bounding box center [78, 380] width 36 height 19
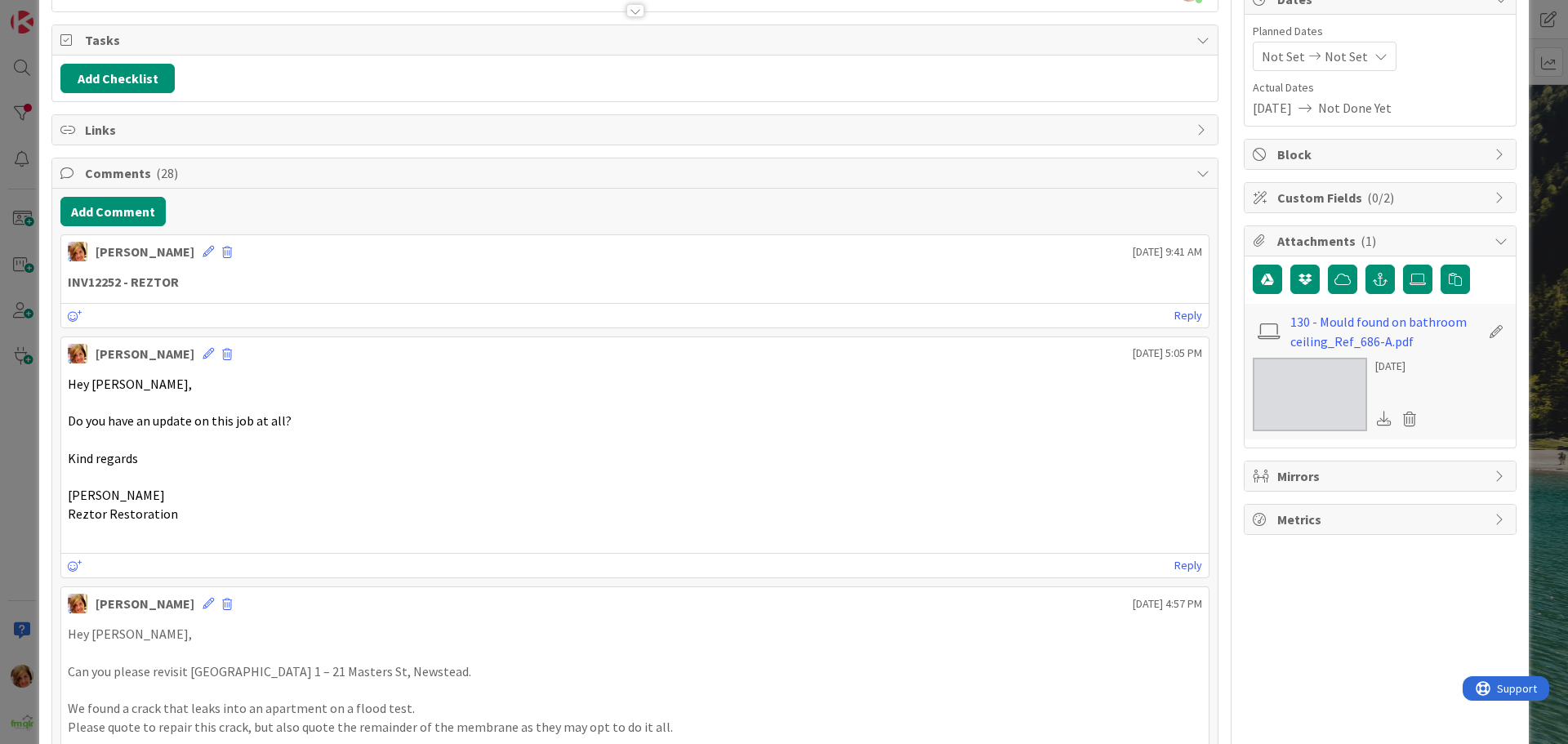
scroll to position [0, 0]
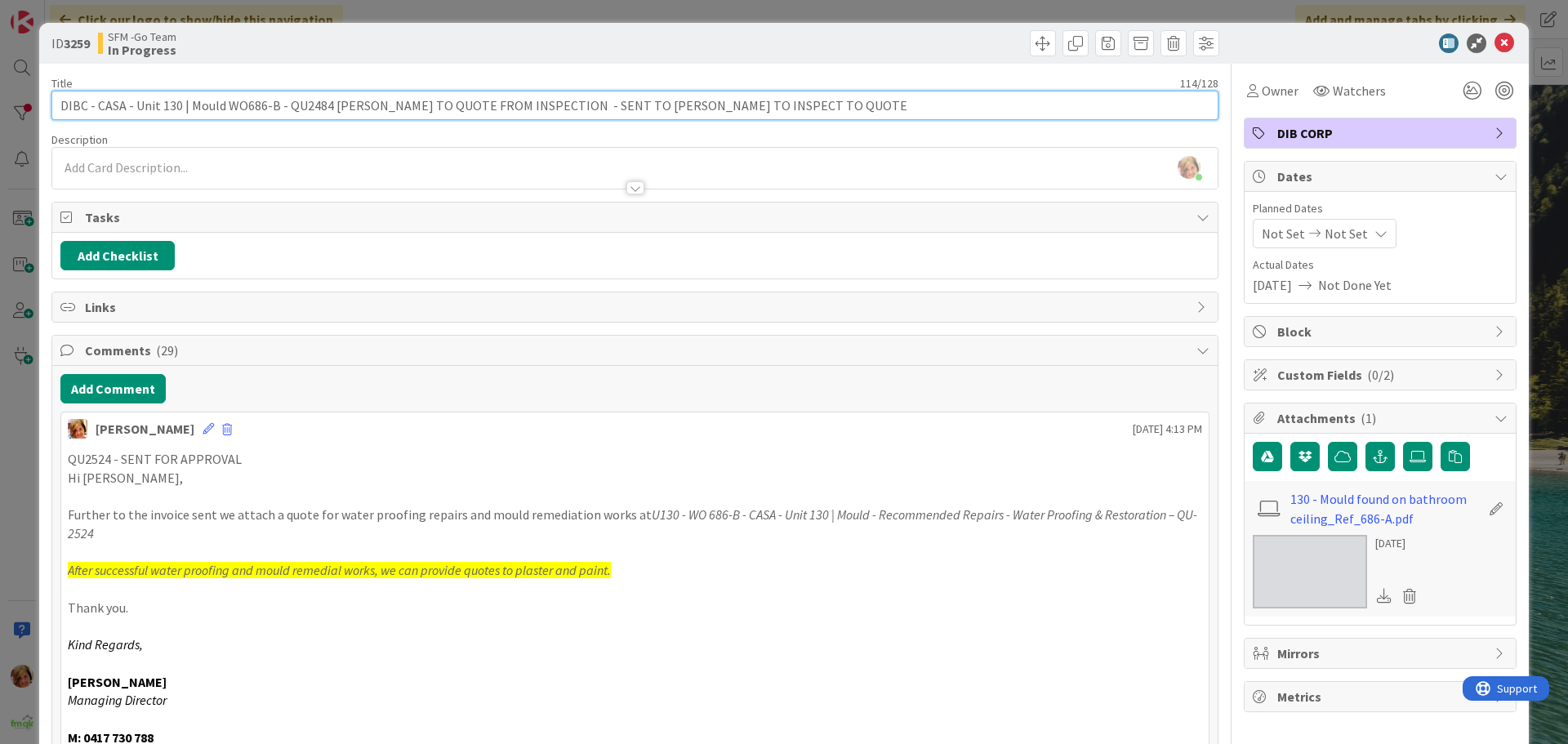
drag, startPoint x: 791, startPoint y: 107, endPoint x: 327, endPoint y: 103, distance: 464.0
click at [327, 103] on input "DIBC - CASA - Unit 130 | Mould WO686-B - QU2484 [PERSON_NAME] TO QUOTE FROM INS…" at bounding box center [635, 105] width 1167 height 29
type input "DIBC - CASA - Unit 130 | Mould WO686-B - QU2484 - QU2524 - SENT FOR APPROVAL"
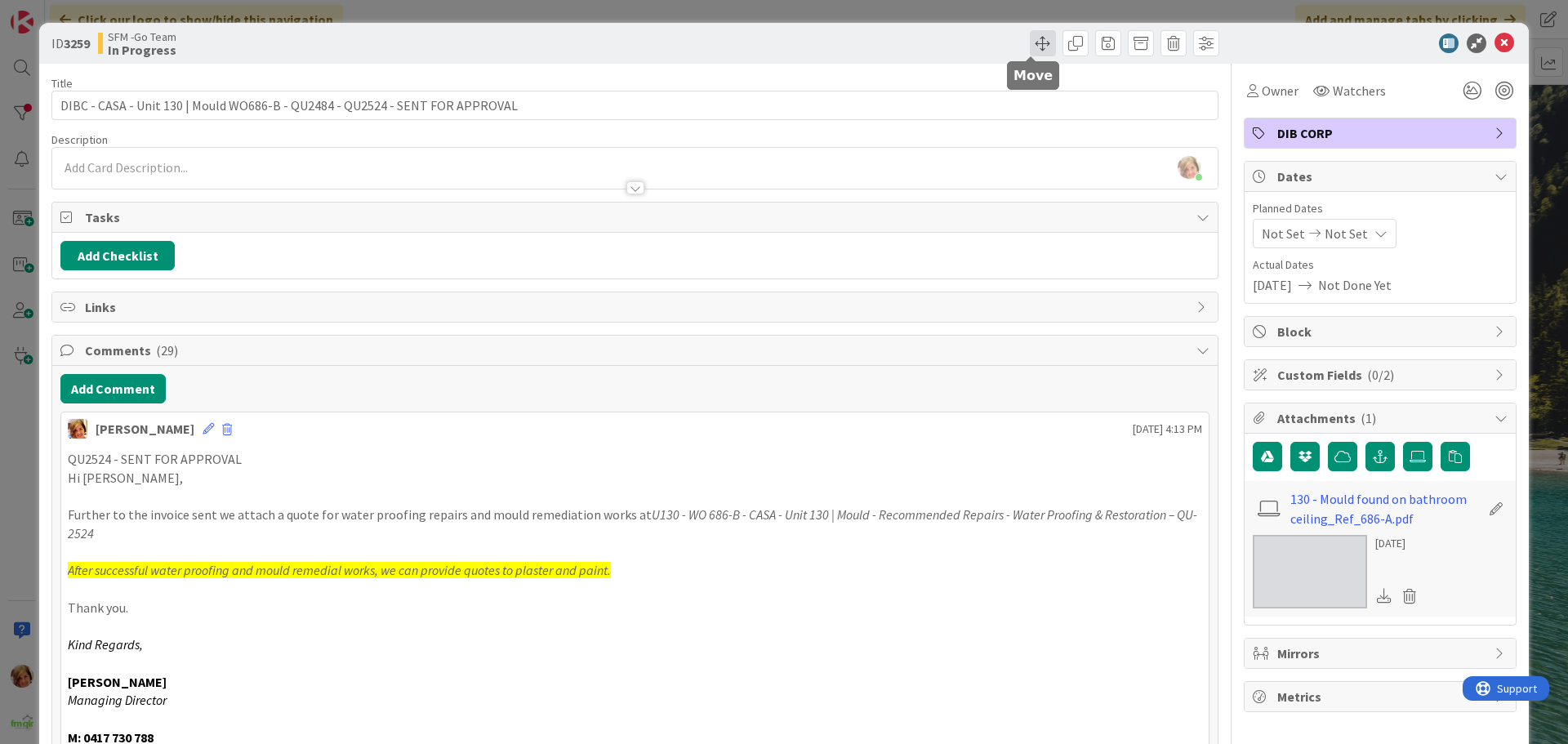
click at [1032, 41] on span at bounding box center [1043, 43] width 26 height 26
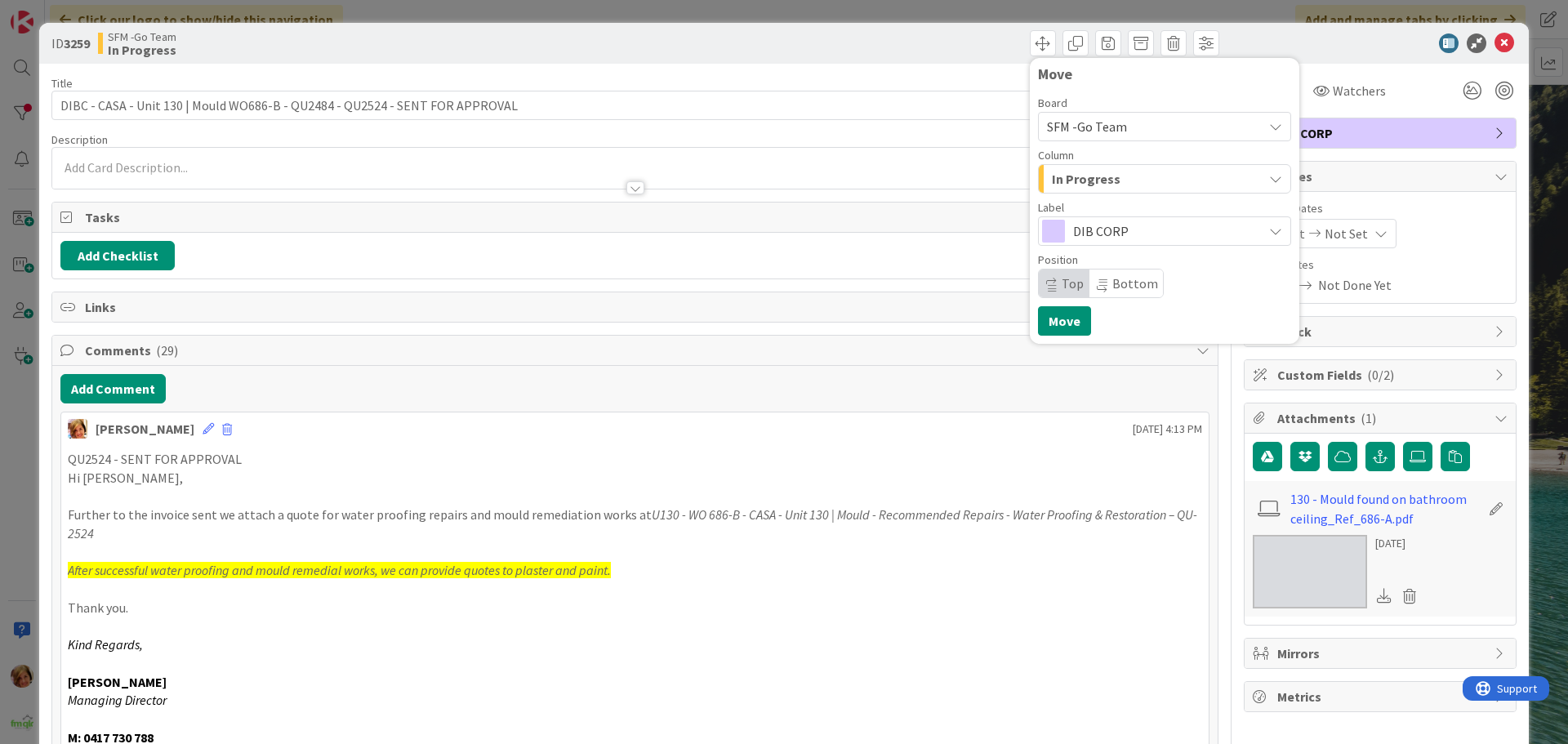
click at [1123, 185] on div "In Progress" at bounding box center [1155, 178] width 215 height 26
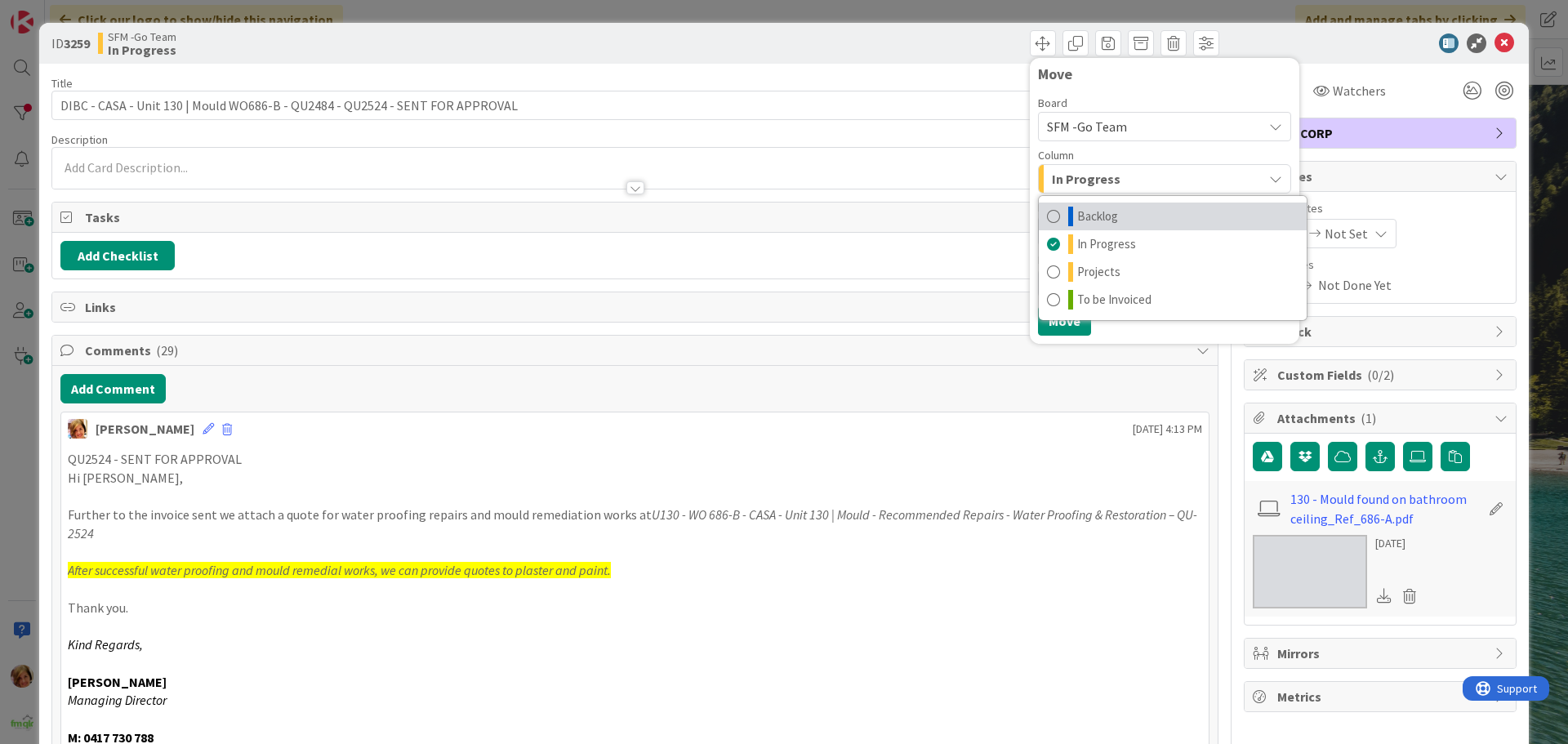
click at [1095, 215] on span "Backlog" at bounding box center [1097, 215] width 41 height 19
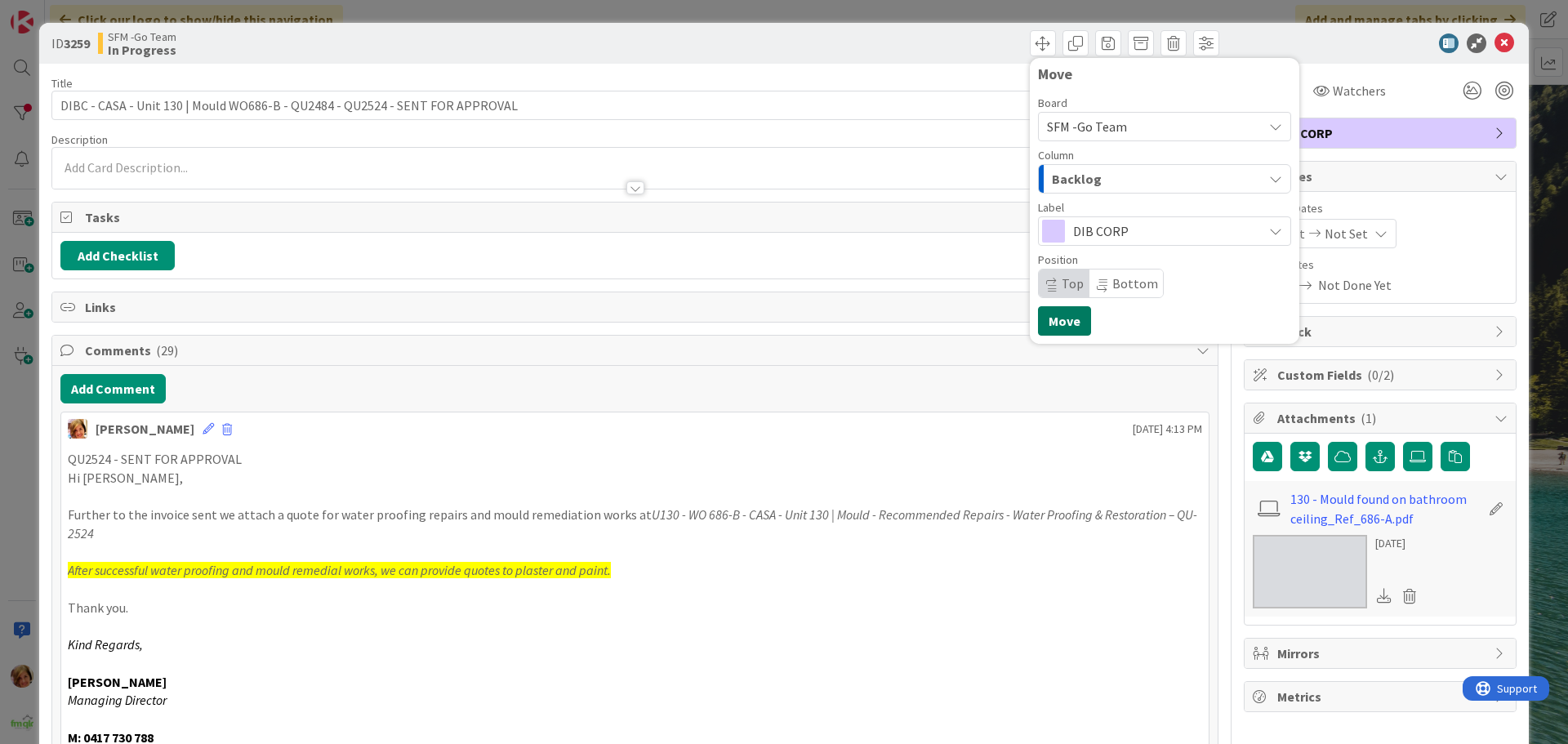
drag, startPoint x: 1043, startPoint y: 323, endPoint x: 1043, endPoint y: 311, distance: 12.0
click at [1043, 323] on button "Move" at bounding box center [1064, 321] width 53 height 29
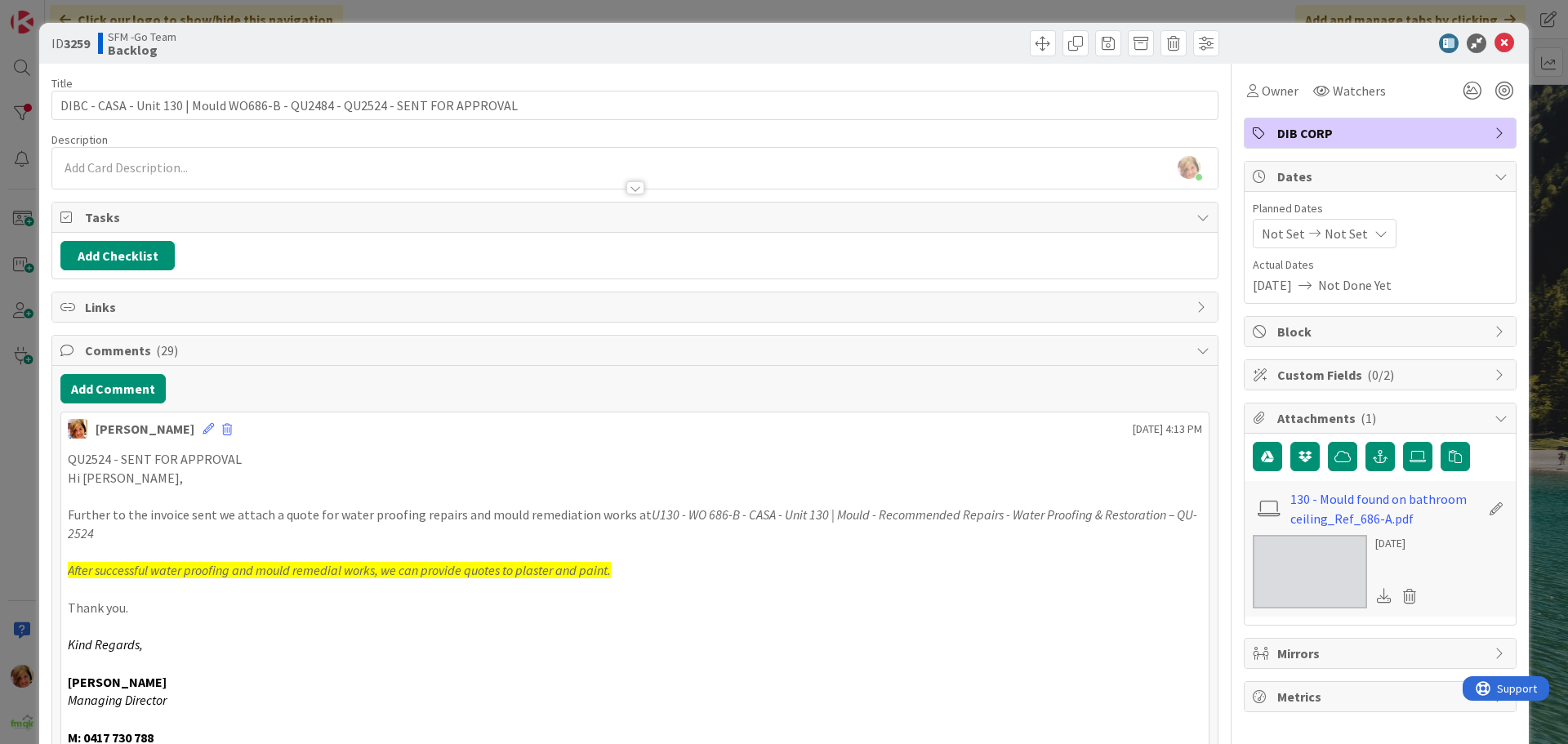
click at [990, 46] on div "Move Move" at bounding box center [930, 43] width 580 height 26
click at [1500, 45] on icon at bounding box center [1504, 43] width 19 height 19
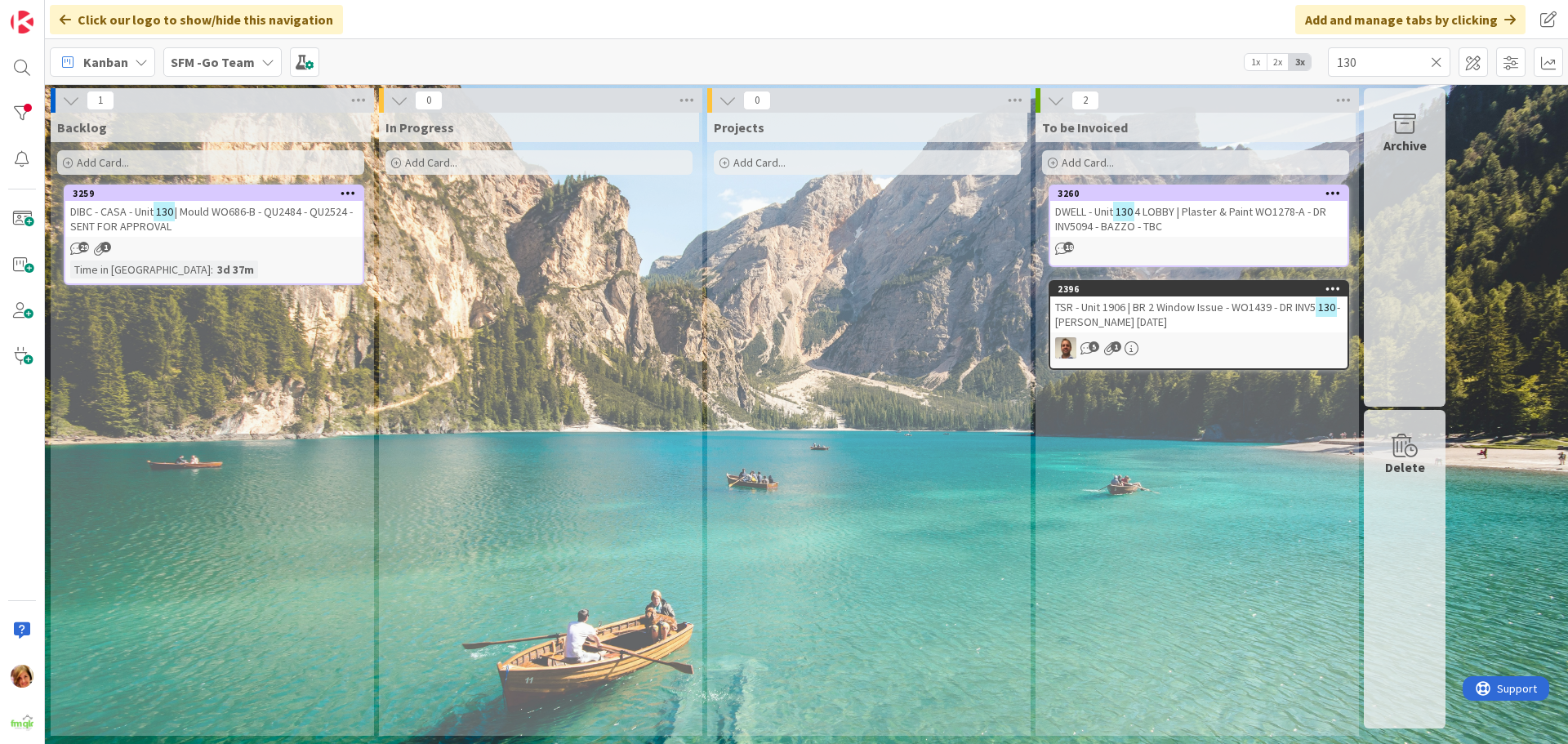
click at [1433, 61] on icon at bounding box center [1437, 61] width 12 height 14
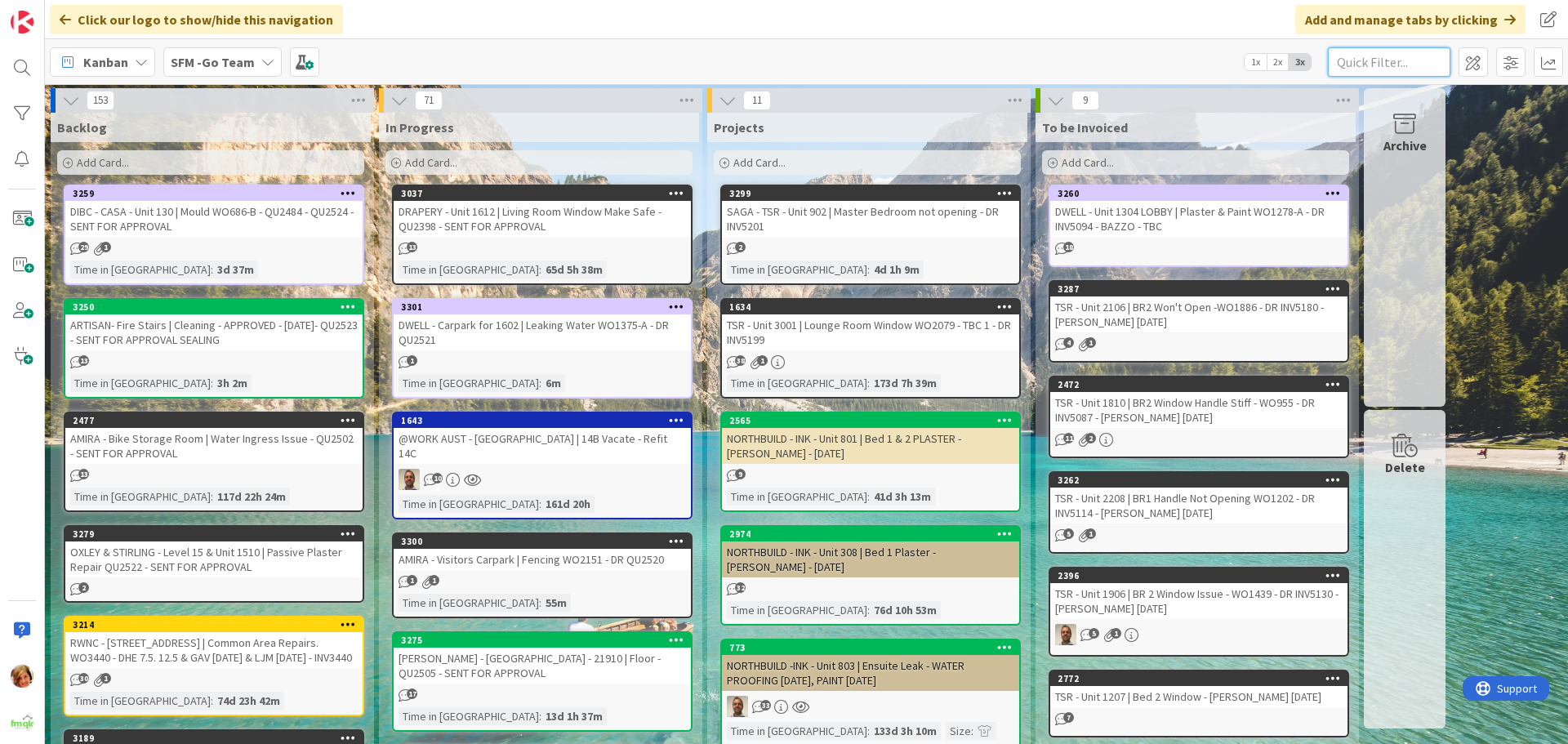
click at [1372, 61] on input "text" at bounding box center [1389, 61] width 123 height 29
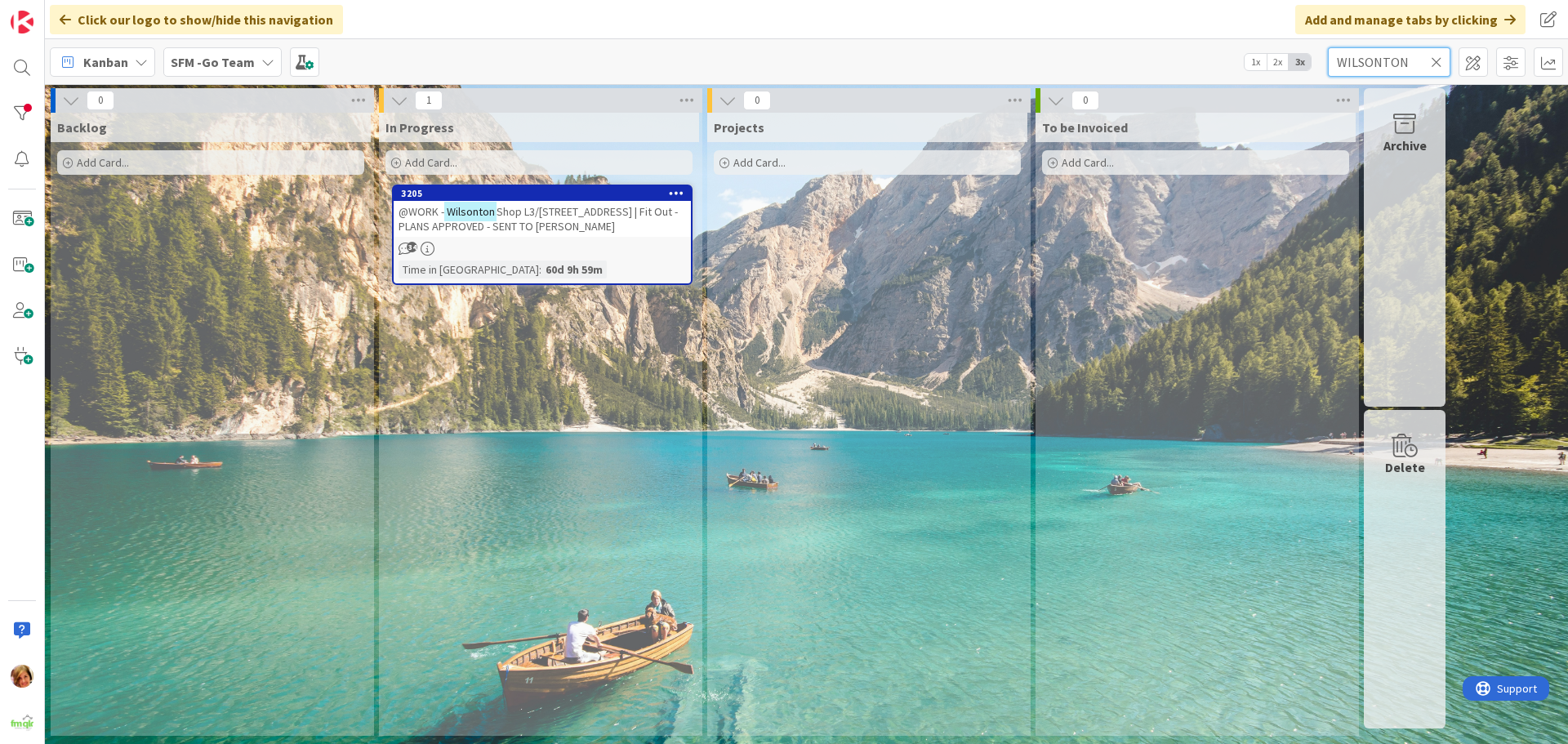
type input "WILSONTON"
click at [515, 225] on span "Shop L3/[STREET_ADDRESS] | Fit Out - PLANS APPROVED - SENT TO [PERSON_NAME]" at bounding box center [538, 219] width 280 height 29
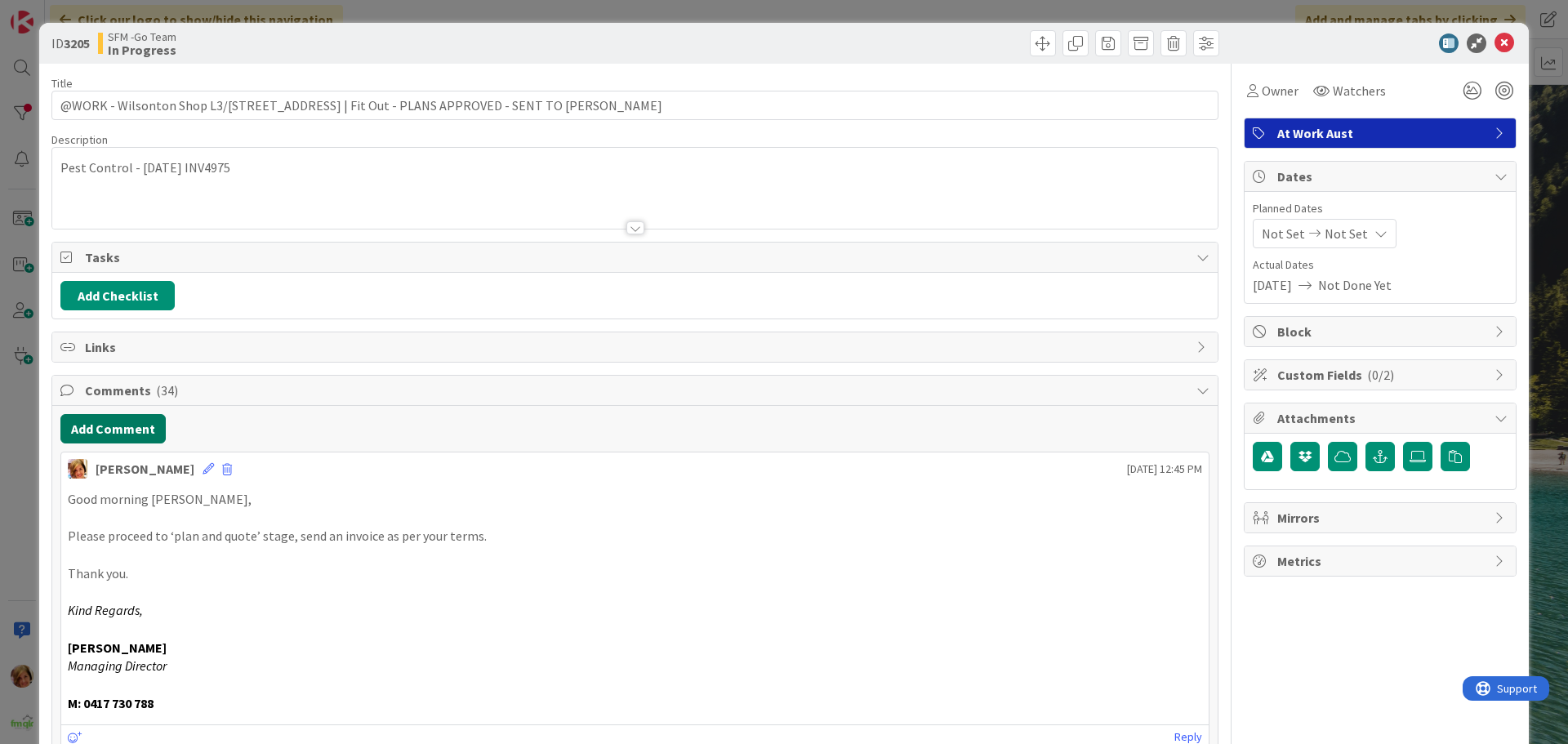
click at [97, 422] on button "Add Comment" at bounding box center [113, 428] width 105 height 29
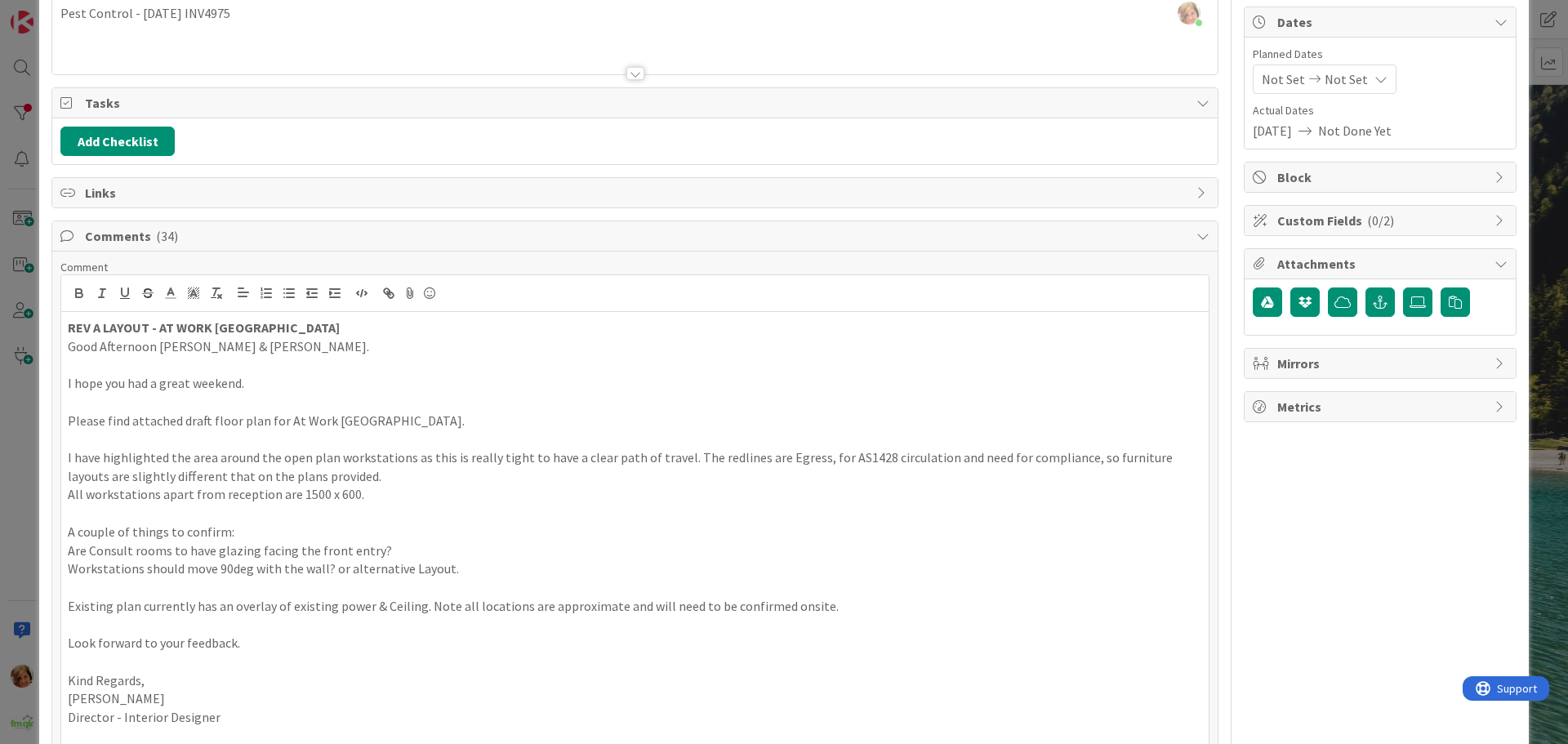
scroll to position [317, 0]
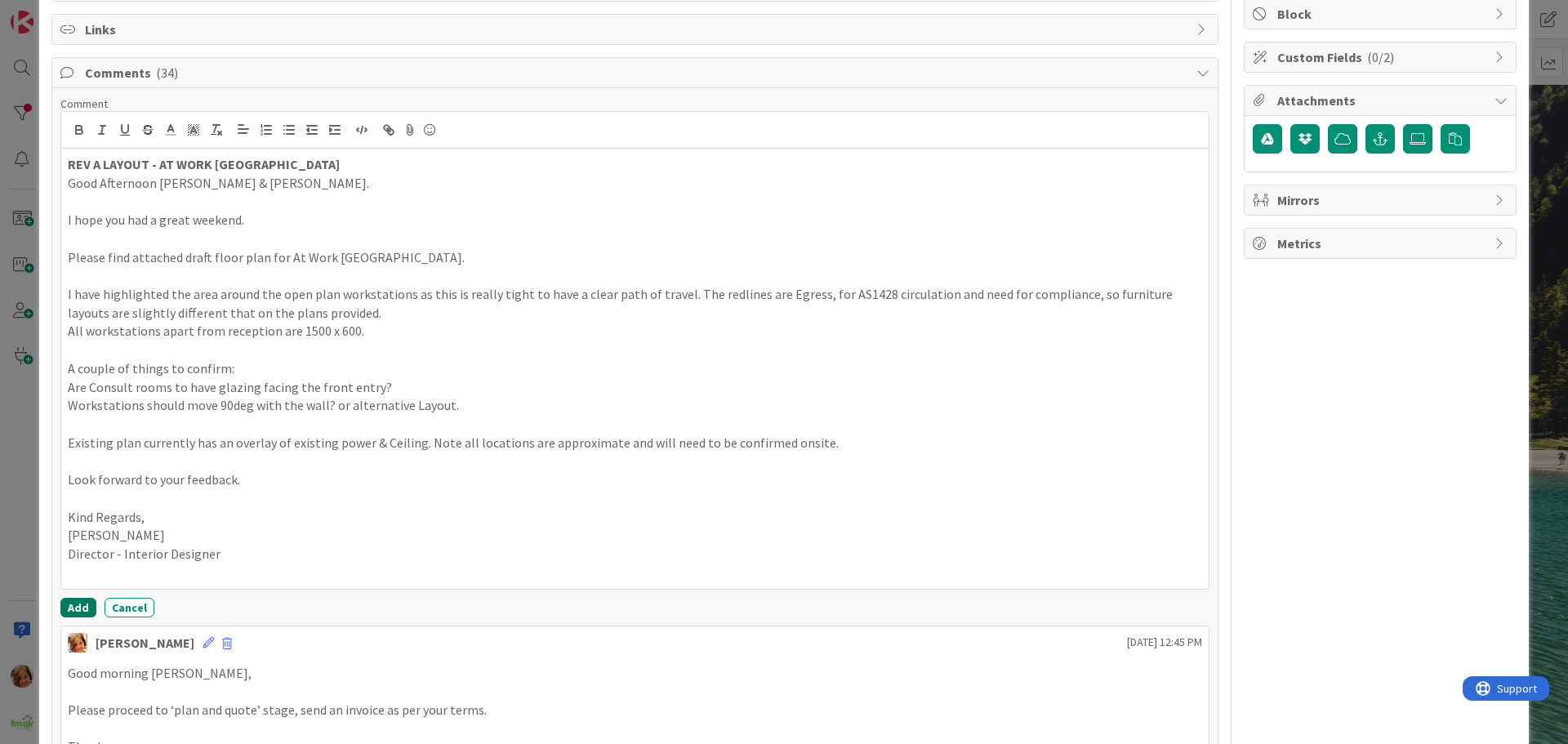
click at [74, 603] on button "Add" at bounding box center [78, 607] width 36 height 19
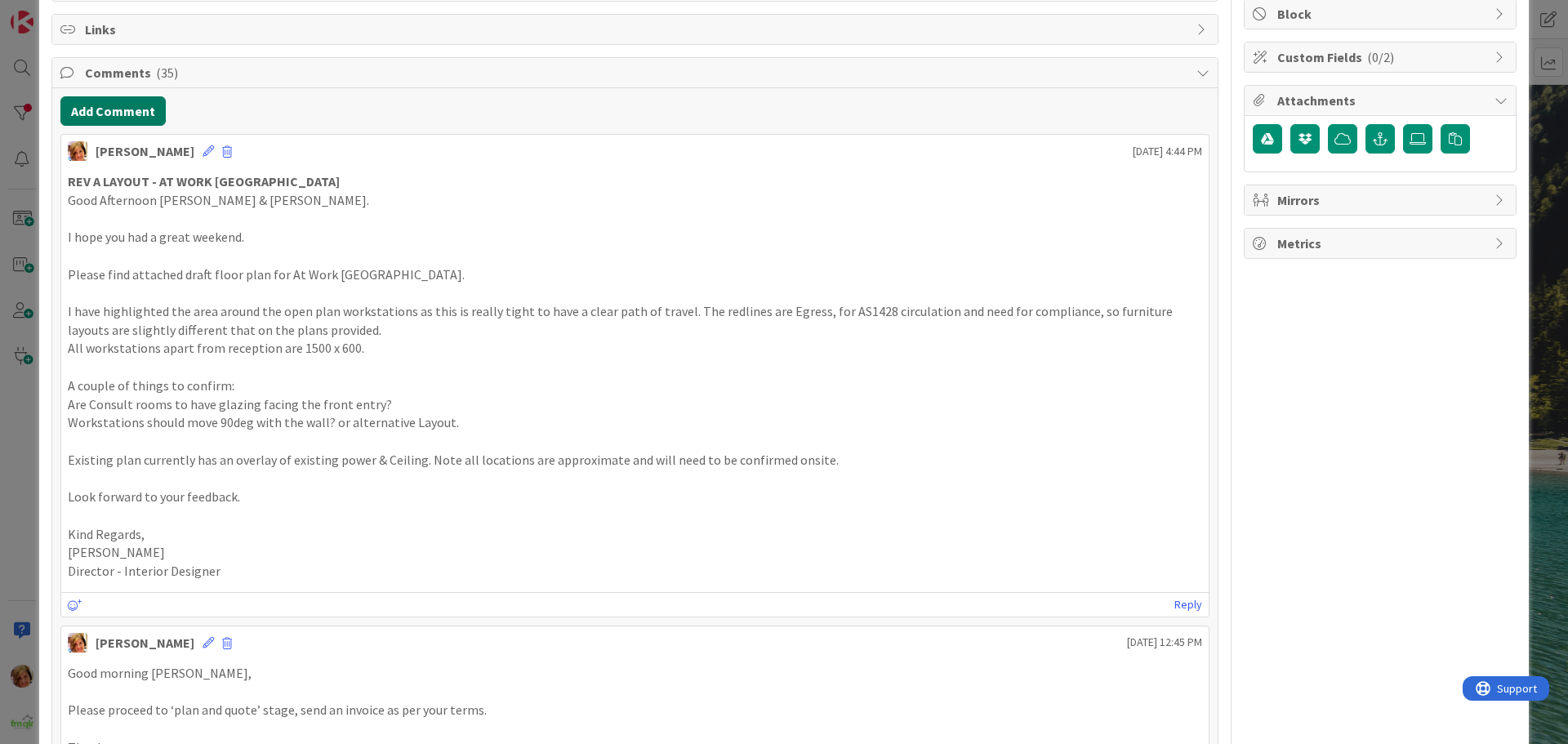
click at [118, 96] on button "Add Comment" at bounding box center [113, 110] width 105 height 29
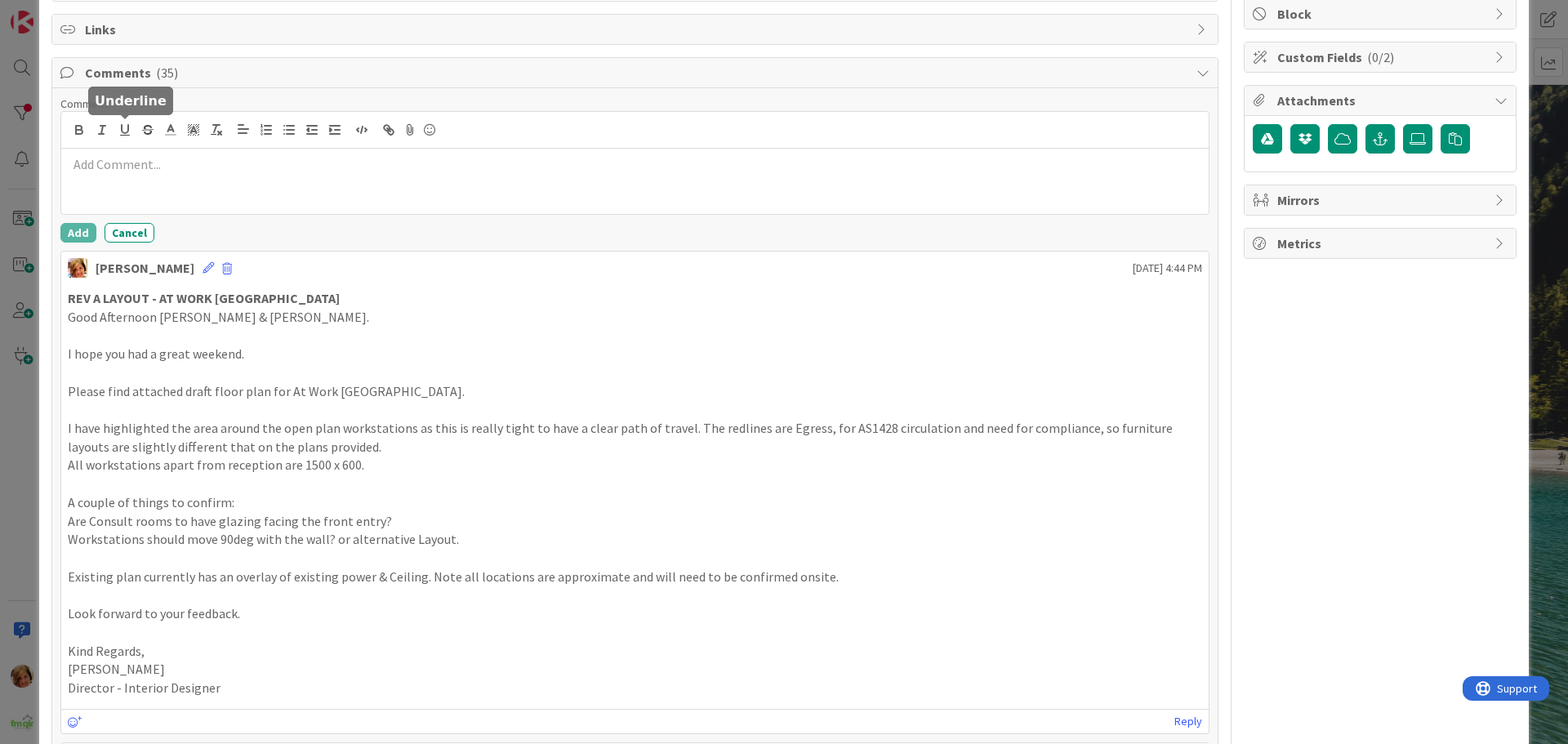
click at [154, 181] on div at bounding box center [635, 182] width 1148 height 66
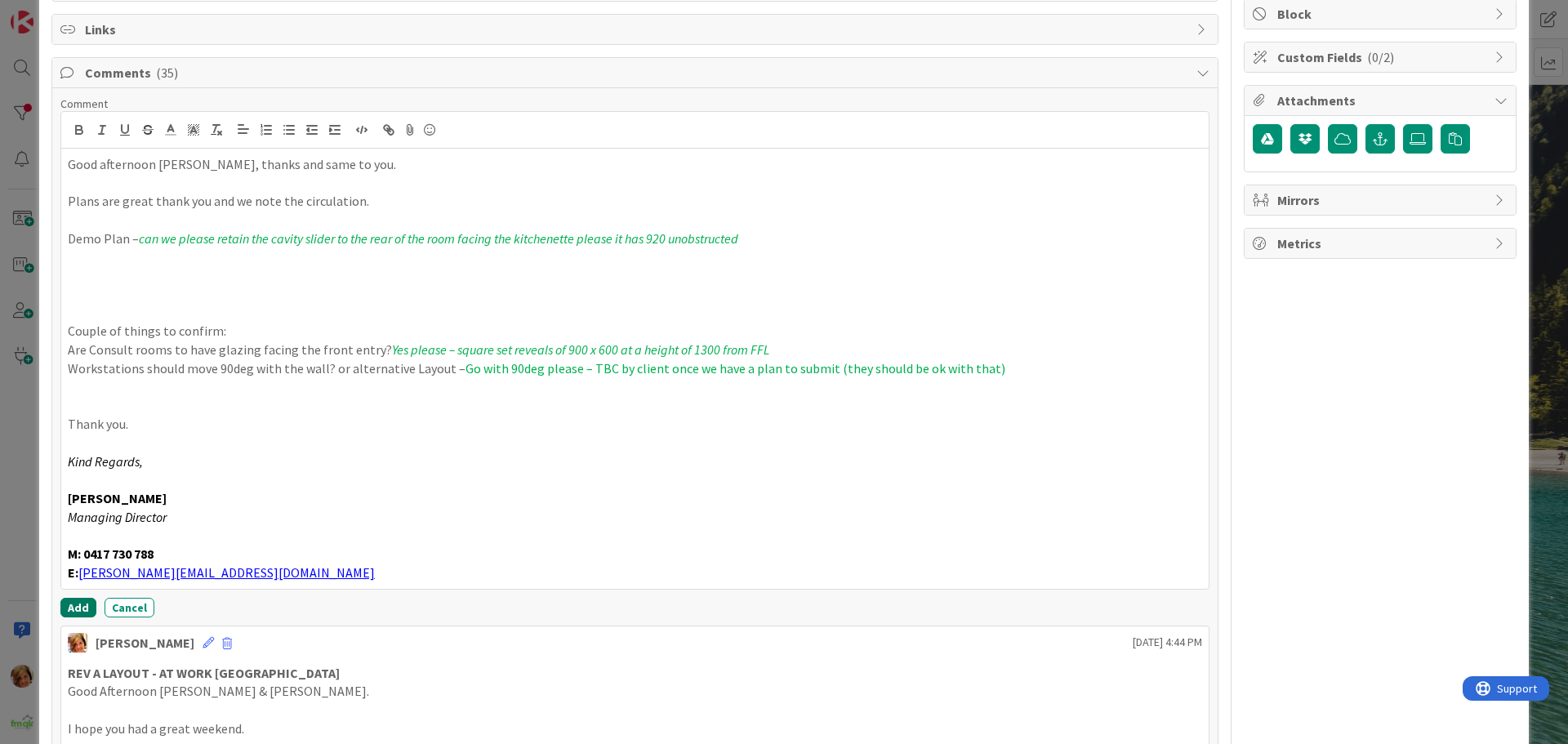
click at [70, 601] on button "Add" at bounding box center [78, 607] width 36 height 19
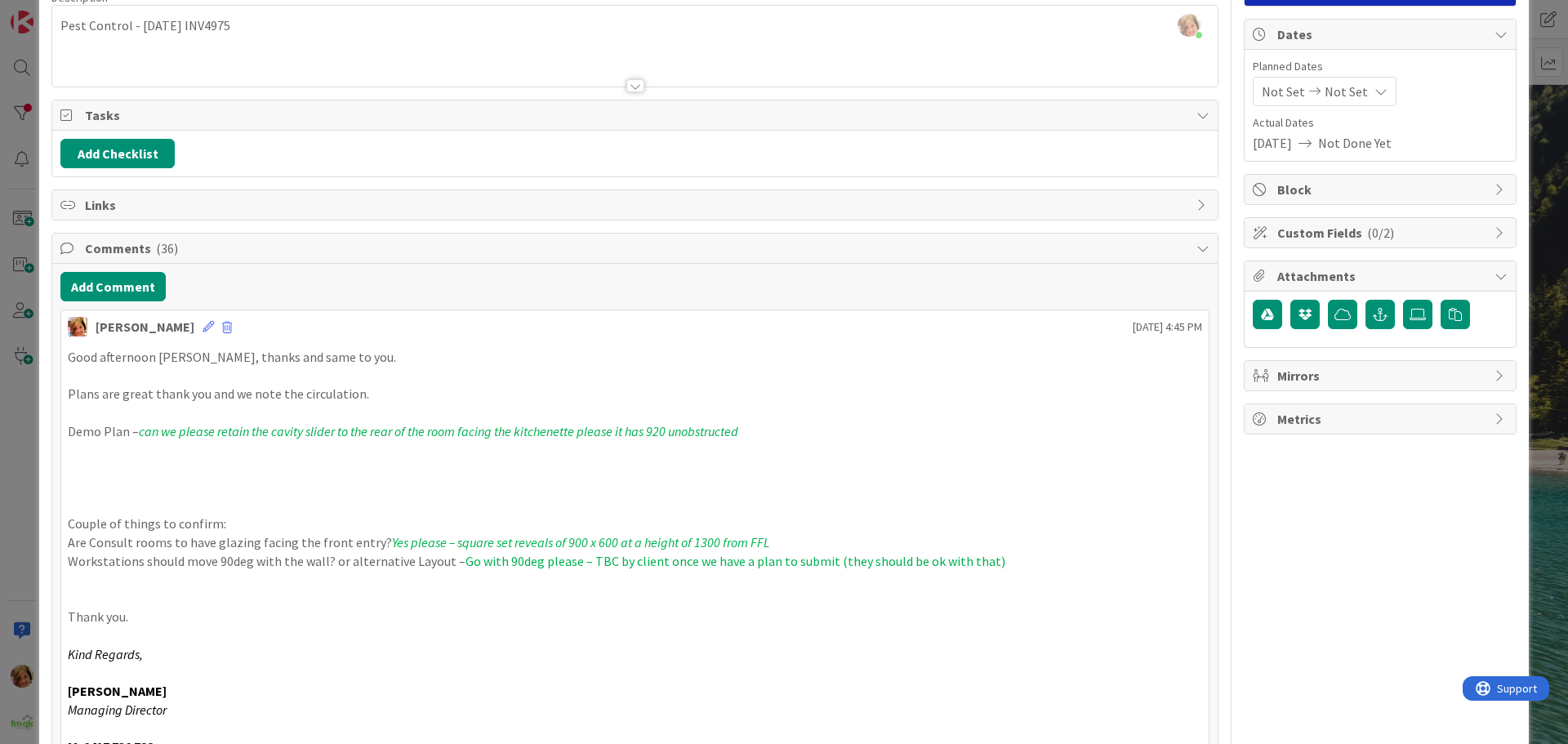
scroll to position [0, 0]
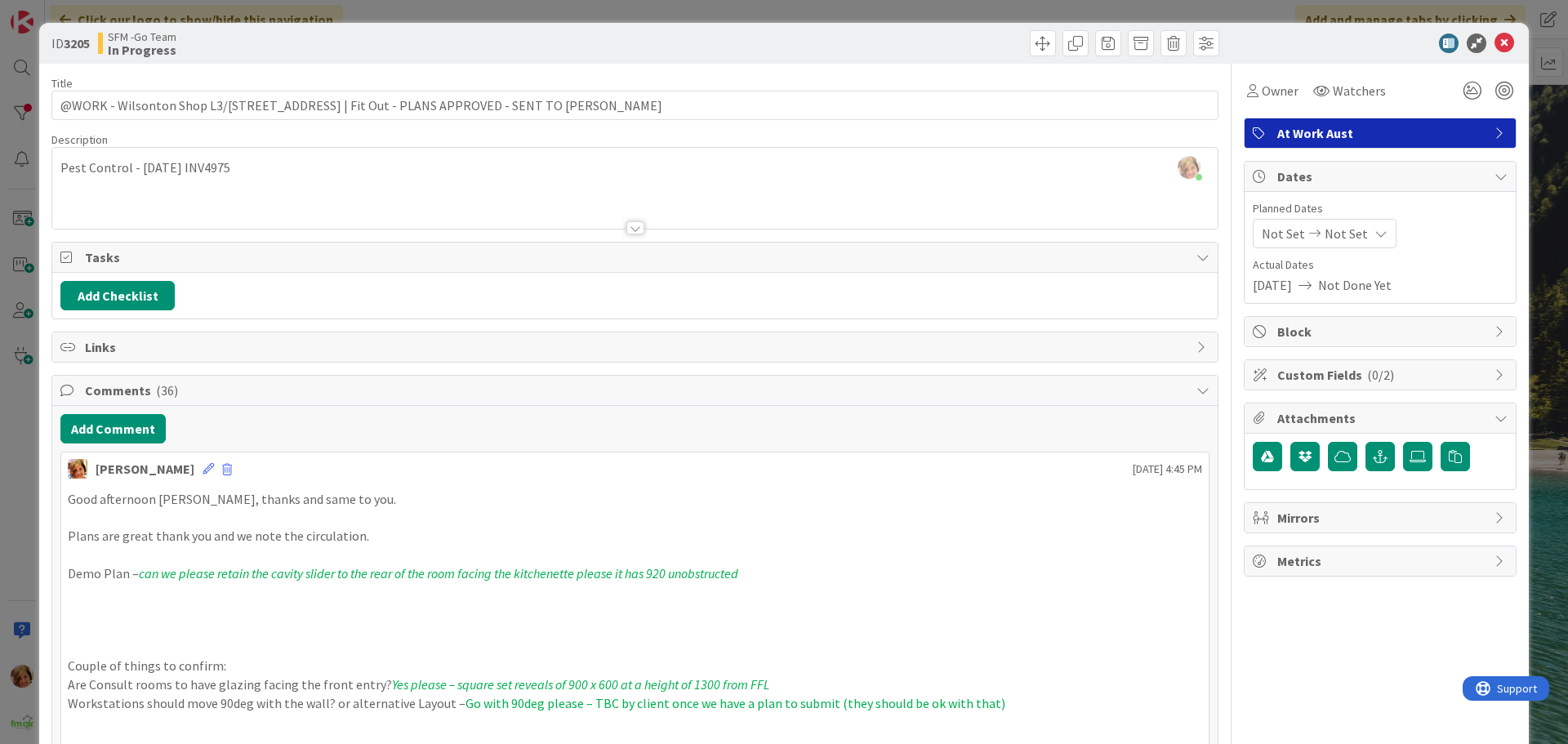
click at [808, 40] on div at bounding box center [930, 43] width 580 height 26
click at [1495, 41] on icon at bounding box center [1504, 43] width 19 height 19
